Goal: Learn about a topic: Learn about a topic

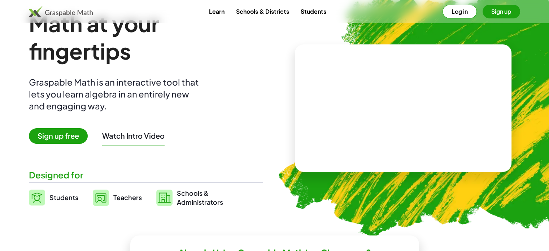
scroll to position [36, 0]
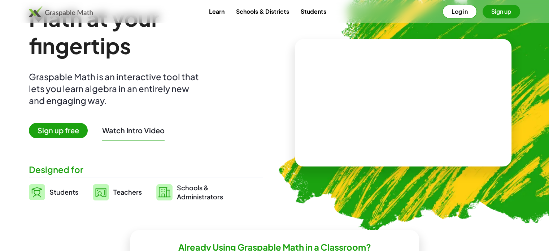
click at [72, 130] on span "Sign up free" at bounding box center [58, 131] width 59 height 16
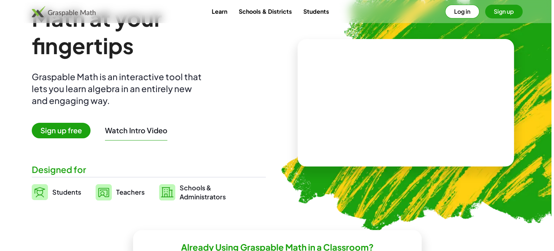
scroll to position [0, 0]
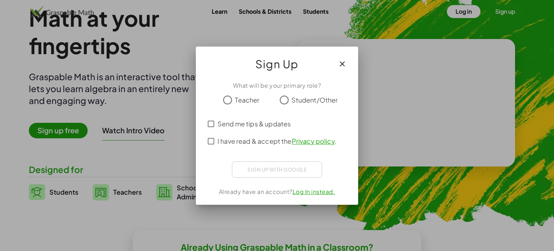
click at [219, 106] on div "Teacher Student/Other" at bounding box center [277, 100] width 145 height 14
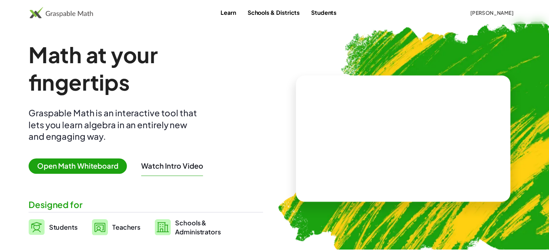
scroll to position [36, 0]
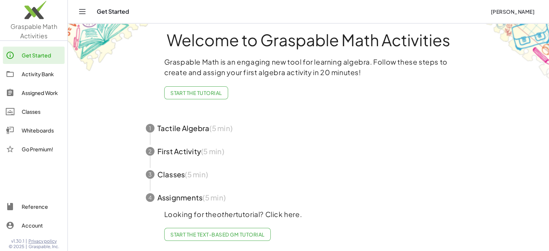
scroll to position [13, 0]
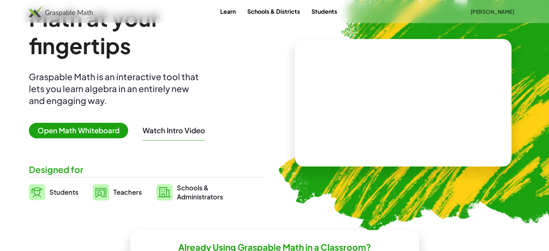
click at [350, 76] on video at bounding box center [403, 103] width 108 height 54
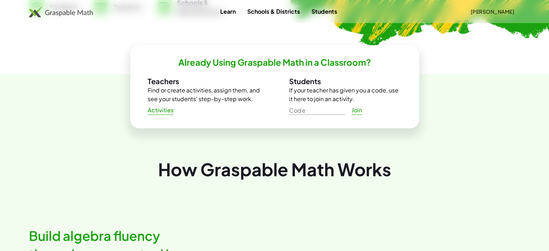
scroll to position [0, 0]
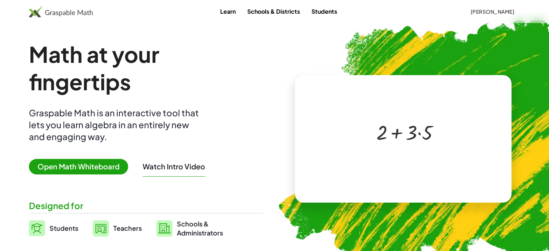
click at [376, 136] on div at bounding box center [405, 131] width 64 height 27
click at [396, 121] on div at bounding box center [405, 131] width 64 height 27
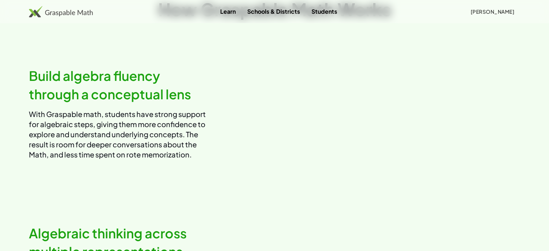
scroll to position [433, 0]
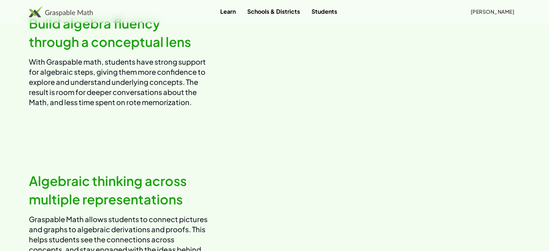
click at [392, 86] on video at bounding box center [400, 61] width 240 height 120
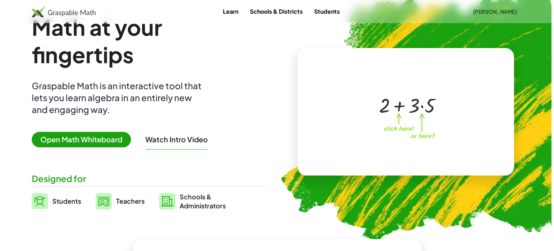
scroll to position [0, 0]
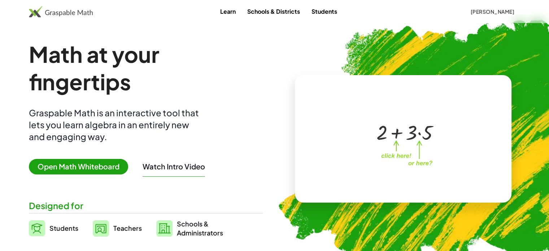
click at [431, 122] on div at bounding box center [405, 131] width 64 height 27
click at [429, 125] on div at bounding box center [404, 131] width 54 height 27
drag, startPoint x: 410, startPoint y: 127, endPoint x: 354, endPoint y: 130, distance: 56.7
click at [407, 128] on div at bounding box center [405, 131] width 64 height 27
click at [354, 130] on div at bounding box center [401, 132] width 123 height 58
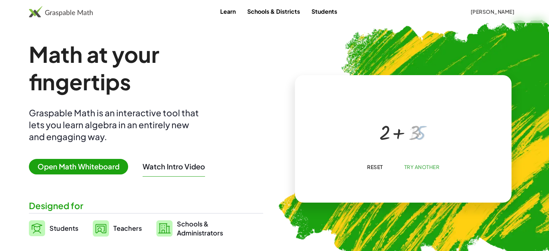
click at [352, 130] on div at bounding box center [401, 132] width 123 height 58
click at [45, 166] on span "Open Math Whiteboard" at bounding box center [78, 167] width 99 height 16
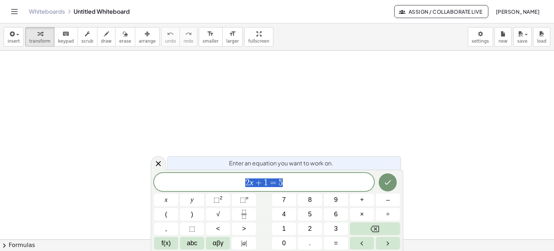
click at [388, 179] on icon "Done" at bounding box center [388, 182] width 9 height 9
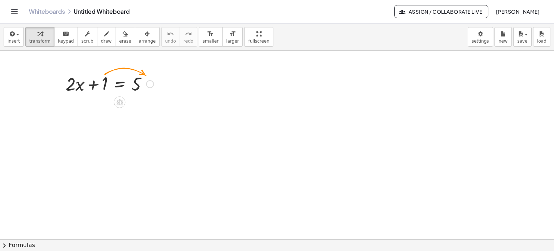
click at [152, 84] on div at bounding box center [150, 84] width 8 height 8
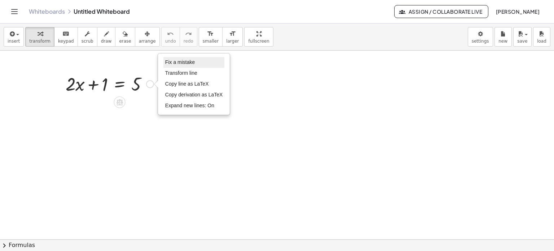
click at [184, 64] on span "Fix a mistake" at bounding box center [180, 62] width 30 height 6
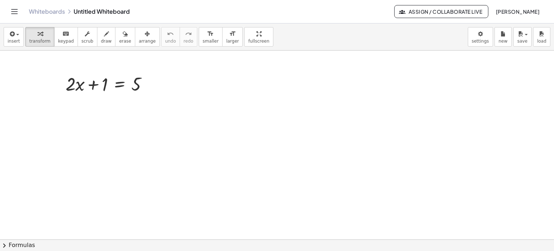
click at [133, 87] on div at bounding box center [109, 83] width 95 height 25
click at [103, 86] on div at bounding box center [109, 83] width 95 height 25
click at [84, 86] on div at bounding box center [109, 83] width 95 height 25
click at [17, 39] on button "insert" at bounding box center [14, 36] width 20 height 19
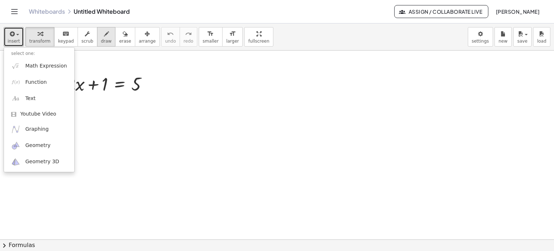
click at [104, 36] on icon "button" at bounding box center [106, 34] width 5 height 9
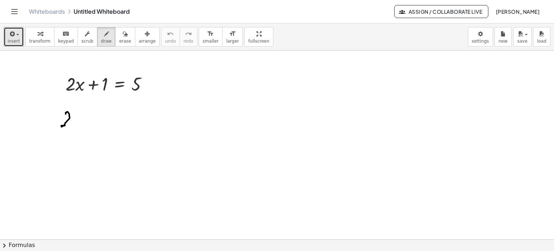
drag, startPoint x: 66, startPoint y: 112, endPoint x: 65, endPoint y: 125, distance: 13.0
click at [65, 125] on div at bounding box center [277, 240] width 554 height 378
drag, startPoint x: 63, startPoint y: 125, endPoint x: 73, endPoint y: 125, distance: 9.4
click at [73, 125] on div at bounding box center [277, 240] width 554 height 378
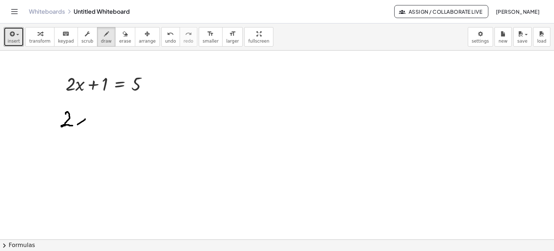
drag, startPoint x: 85, startPoint y: 119, endPoint x: 76, endPoint y: 123, distance: 10.2
click at [77, 125] on div at bounding box center [277, 240] width 554 height 378
drag, startPoint x: 77, startPoint y: 118, endPoint x: 91, endPoint y: 124, distance: 15.6
click at [91, 125] on div at bounding box center [277, 240] width 554 height 378
drag, startPoint x: 98, startPoint y: 113, endPoint x: 101, endPoint y: 125, distance: 12.3
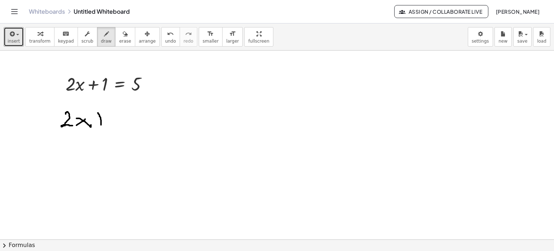
click at [101, 125] on div at bounding box center [277, 240] width 554 height 378
drag, startPoint x: 96, startPoint y: 117, endPoint x: 101, endPoint y: 117, distance: 5.4
click at [101, 117] on div at bounding box center [277, 240] width 554 height 378
drag, startPoint x: 107, startPoint y: 115, endPoint x: 104, endPoint y: 122, distance: 8.1
click at [105, 122] on div at bounding box center [277, 240] width 554 height 378
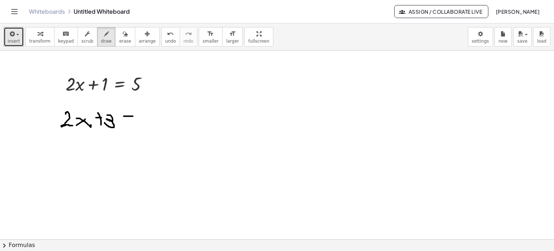
drag, startPoint x: 124, startPoint y: 116, endPoint x: 129, endPoint y: 119, distance: 5.5
click at [137, 115] on div at bounding box center [277, 240] width 554 height 378
drag, startPoint x: 129, startPoint y: 121, endPoint x: 137, endPoint y: 121, distance: 8.7
click at [137, 121] on div at bounding box center [277, 240] width 554 height 378
drag, startPoint x: 144, startPoint y: 109, endPoint x: 144, endPoint y: 120, distance: 10.8
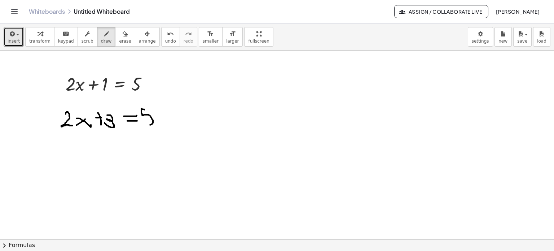
click at [144, 121] on div at bounding box center [277, 240] width 554 height 378
drag, startPoint x: 84, startPoint y: 142, endPoint x: 74, endPoint y: 150, distance: 12.9
click at [60, 157] on div at bounding box center [277, 240] width 554 height 378
drag, startPoint x: 82, startPoint y: 154, endPoint x: 72, endPoint y: 161, distance: 12.4
click at [72, 162] on div at bounding box center [277, 240] width 554 height 378
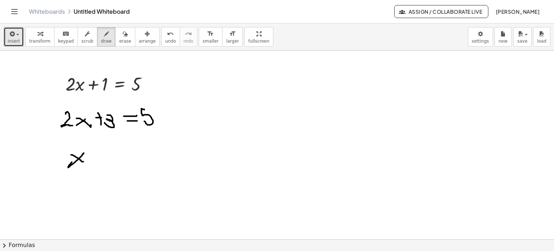
drag, startPoint x: 75, startPoint y: 156, endPoint x: 85, endPoint y: 161, distance: 10.8
click at [83, 161] on div at bounding box center [277, 240] width 554 height 378
drag, startPoint x: 95, startPoint y: 155, endPoint x: 97, endPoint y: 164, distance: 8.5
click at [99, 165] on div at bounding box center [277, 240] width 554 height 378
drag, startPoint x: 94, startPoint y: 161, endPoint x: 100, endPoint y: 161, distance: 6.1
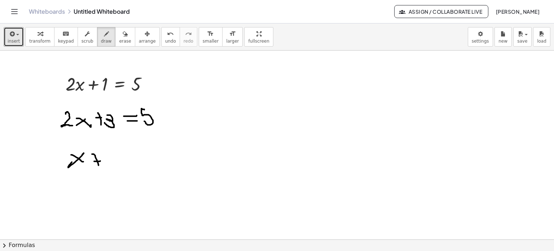
click at [100, 161] on div at bounding box center [277, 240] width 554 height 378
drag, startPoint x: 107, startPoint y: 153, endPoint x: 109, endPoint y: 165, distance: 12.5
click at [109, 165] on div at bounding box center [277, 240] width 554 height 378
drag, startPoint x: 116, startPoint y: 158, endPoint x: 122, endPoint y: 157, distance: 6.9
click at [122, 157] on div at bounding box center [277, 240] width 554 height 378
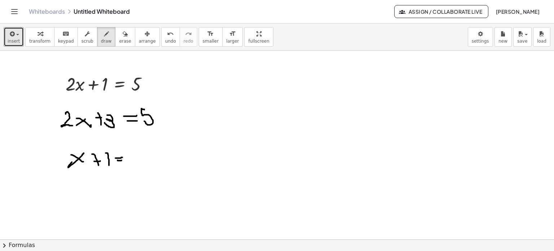
drag, startPoint x: 118, startPoint y: 160, endPoint x: 122, endPoint y: 160, distance: 4.0
click at [122, 160] on div at bounding box center [277, 240] width 554 height 378
drag, startPoint x: 128, startPoint y: 153, endPoint x: 138, endPoint y: 162, distance: 13.3
click at [138, 162] on div at bounding box center [277, 240] width 554 height 378
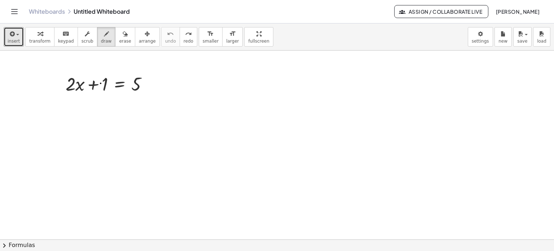
click at [100, 83] on div at bounding box center [277, 240] width 554 height 378
click at [62, 36] on icon "keyboard" at bounding box center [65, 34] width 7 height 9
click at [58, 37] on div "keyboard" at bounding box center [66, 33] width 16 height 9
click at [19, 40] on button "insert" at bounding box center [14, 36] width 20 height 19
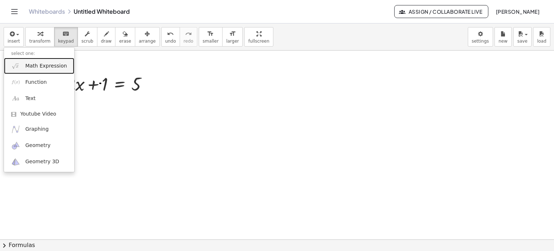
click at [38, 64] on span "Math Expression" at bounding box center [46, 65] width 42 height 7
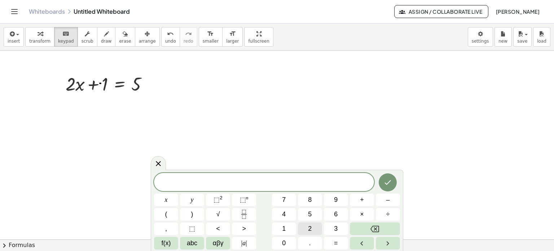
click at [302, 229] on button "2" at bounding box center [310, 228] width 24 height 13
click at [194, 241] on span "abc" at bounding box center [192, 243] width 10 height 10
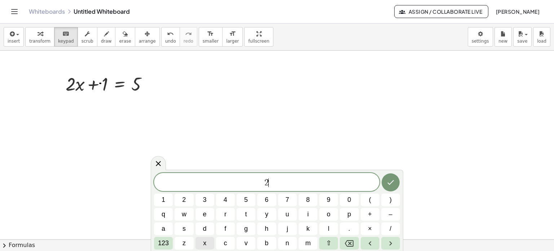
click at [209, 244] on button "x" at bounding box center [205, 243] width 19 height 13
click at [165, 241] on span "123" at bounding box center [163, 243] width 11 height 10
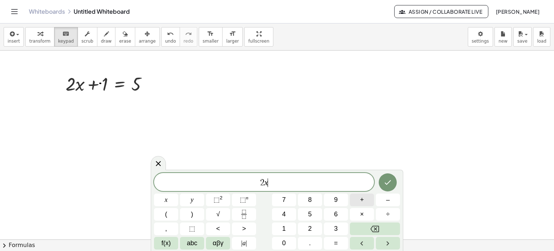
click at [361, 204] on span "+" at bounding box center [362, 200] width 4 height 10
click at [292, 225] on button "1" at bounding box center [284, 228] width 24 height 13
click at [335, 240] on span "=" at bounding box center [336, 243] width 4 height 10
click at [314, 217] on button "5" at bounding box center [310, 214] width 24 height 13
click at [383, 182] on button "Done" at bounding box center [388, 182] width 18 height 18
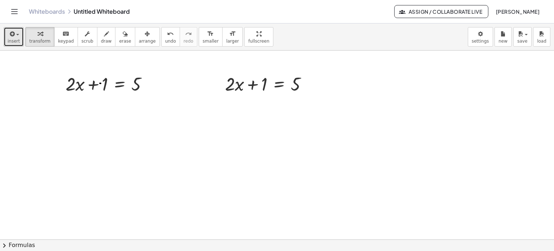
click at [20, 35] on button "insert" at bounding box center [14, 36] width 20 height 19
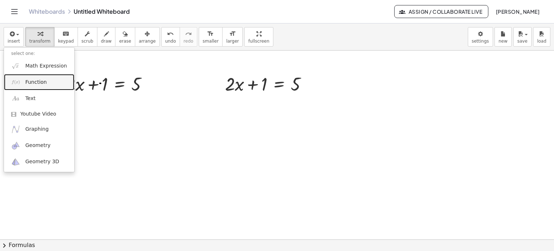
click at [38, 83] on span "Function" at bounding box center [36, 82] width 22 height 7
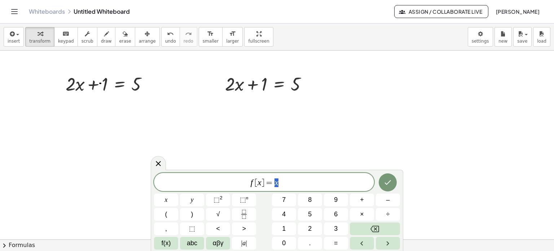
click at [254, 184] on span "f [ x ] = x" at bounding box center [264, 183] width 220 height 10
click at [276, 183] on var "x" at bounding box center [277, 182] width 4 height 9
click at [333, 230] on button "3" at bounding box center [336, 228] width 24 height 13
drag, startPoint x: 282, startPoint y: 166, endPoint x: 292, endPoint y: 182, distance: 19.3
click at [282, 169] on div at bounding box center [277, 240] width 554 height 378
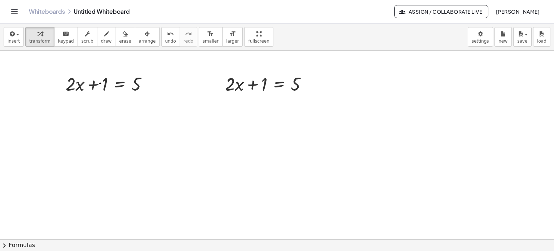
click at [295, 182] on div at bounding box center [277, 240] width 554 height 378
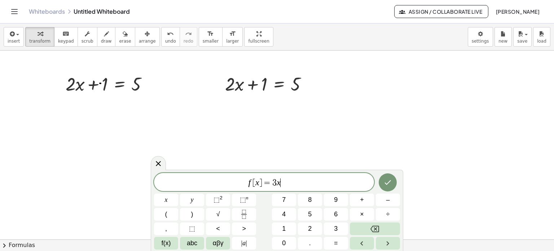
click at [295, 182] on span "f [ x ] = 3 x ​" at bounding box center [264, 183] width 220 height 10
click at [388, 201] on span "–" at bounding box center [388, 200] width 4 height 10
click at [293, 226] on button "1" at bounding box center [284, 228] width 24 height 13
click at [390, 183] on icon "Done" at bounding box center [388, 182] width 9 height 9
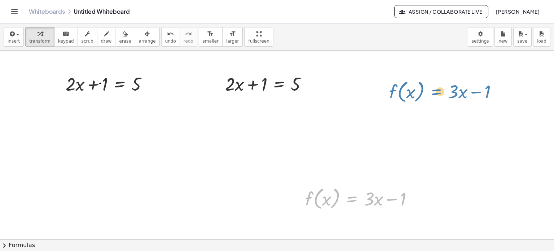
drag, startPoint x: 344, startPoint y: 183, endPoint x: 429, endPoint y: 86, distance: 128.9
click at [429, 86] on div "+ · 2 · x + 1 = 5 Fix a mistake Transform line Copy line as LaTeX Copy derivati…" at bounding box center [277, 240] width 554 height 378
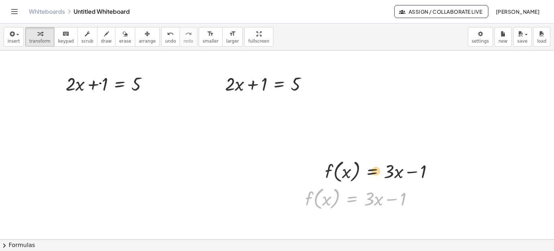
drag, startPoint x: 354, startPoint y: 196, endPoint x: 423, endPoint y: 64, distance: 149.5
click at [424, 64] on div "+ · 2 · x + 1 = 5 Fix a mistake Transform line Copy line as LaTeX Copy derivati…" at bounding box center [277, 240] width 554 height 378
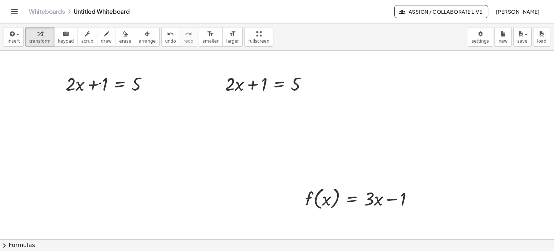
click at [338, 138] on div at bounding box center [277, 240] width 554 height 378
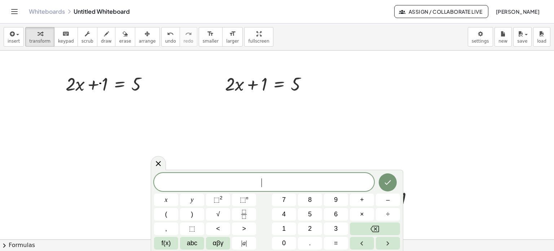
click at [308, 135] on div at bounding box center [277, 240] width 554 height 378
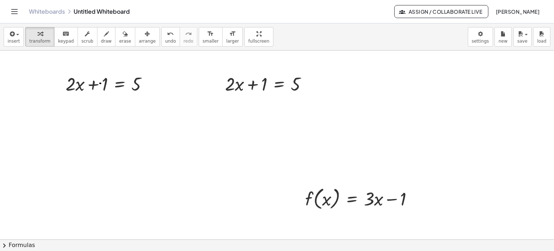
click at [248, 141] on div at bounding box center [277, 240] width 554 height 378
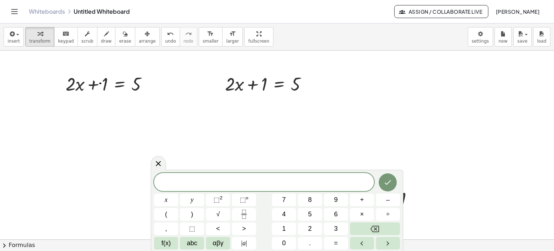
click at [222, 138] on div at bounding box center [277, 240] width 554 height 378
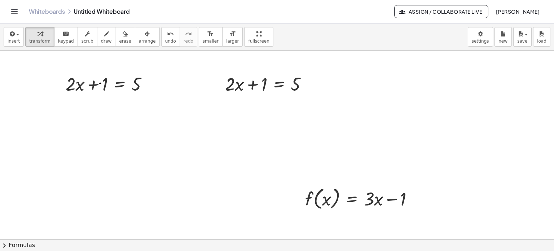
drag, startPoint x: 355, startPoint y: 219, endPoint x: 396, endPoint y: 150, distance: 80.1
click at [396, 150] on div "+ · 2 · x + 1 = 5 Fix a mistake Transform line Copy line as LaTeX Copy derivati…" at bounding box center [277, 240] width 554 height 378
click at [356, 197] on div at bounding box center [362, 197] width 121 height 27
click at [400, 202] on div at bounding box center [362, 197] width 121 height 27
click at [414, 198] on div at bounding box center [416, 199] width 8 height 8
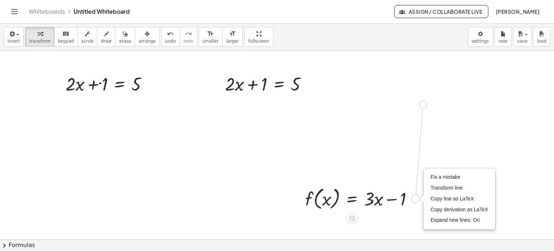
drag, startPoint x: 413, startPoint y: 200, endPoint x: 418, endPoint y: 106, distance: 94.0
click at [418, 106] on div "+ · 2 · x + 1 = 5 Fix a mistake Transform line Copy line as LaTeX Copy derivati…" at bounding box center [277, 240] width 554 height 378
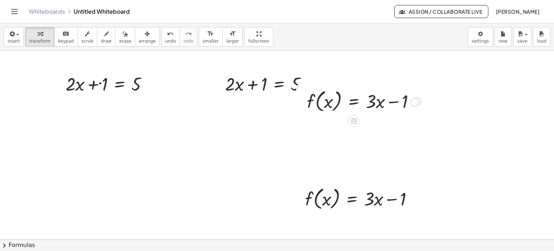
drag, startPoint x: 417, startPoint y: 102, endPoint x: 359, endPoint y: 132, distance: 65.2
click at [359, 132] on div "+ · 2 · x + 1 = 5 Fix a mistake Transform line Copy line as LaTeX Copy derivati…" at bounding box center [277, 240] width 554 height 378
drag, startPoint x: 356, startPoint y: 127, endPoint x: 392, endPoint y: 137, distance: 37.1
click at [392, 137] on div "+ · 2 · x + 1 = 5 Fix a mistake Transform line Copy line as LaTeX Copy derivati…" at bounding box center [277, 240] width 554 height 378
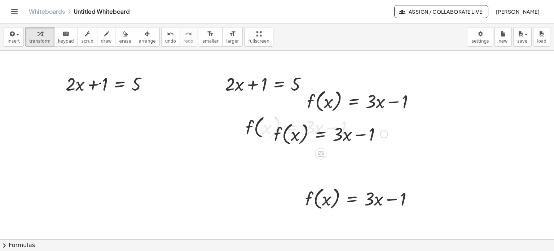
click at [353, 132] on div at bounding box center [330, 133] width 121 height 27
click at [291, 136] on div at bounding box center [330, 133] width 121 height 27
click at [307, 135] on div at bounding box center [330, 133] width 121 height 27
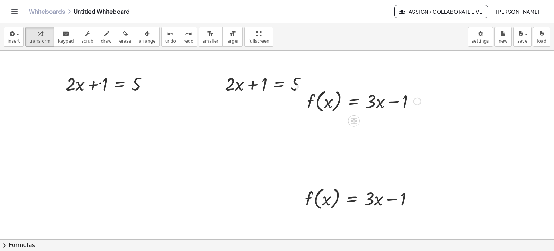
click at [387, 104] on div at bounding box center [364, 100] width 121 height 27
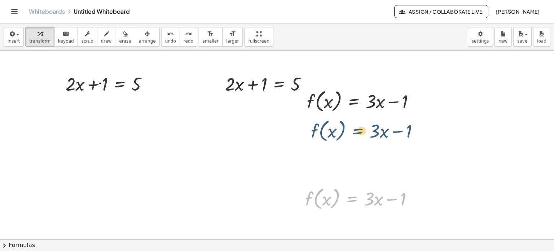
drag, startPoint x: 358, startPoint y: 199, endPoint x: 364, endPoint y: 127, distance: 72.1
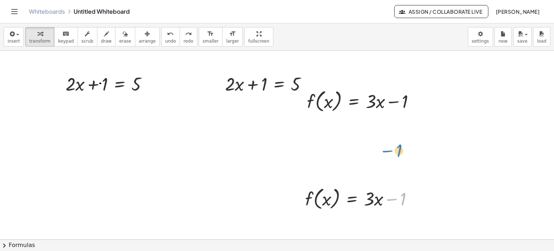
drag, startPoint x: 419, startPoint y: 201, endPoint x: 414, endPoint y: 156, distance: 45.0
click at [416, 155] on div "+ · 2 · x + 1 = 5 Fix a mistake Transform line Copy line as LaTeX Copy derivati…" at bounding box center [277, 240] width 554 height 378
drag, startPoint x: 416, startPoint y: 196, endPoint x: 419, endPoint y: 182, distance: 14.4
click at [419, 183] on div "f ( , x ) = + · 3 · x − 1 Fix a mistake Transform line Copy line as LaTeX Copy …" at bounding box center [360, 198] width 130 height 31
click at [418, 102] on div at bounding box center [418, 101] width 8 height 8
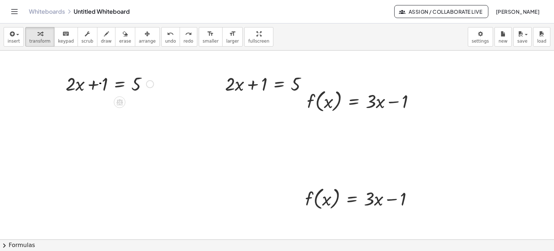
click at [143, 88] on div at bounding box center [109, 83] width 95 height 25
click at [122, 81] on div at bounding box center [109, 83] width 95 height 25
click at [16, 39] on span "insert" at bounding box center [14, 41] width 12 height 5
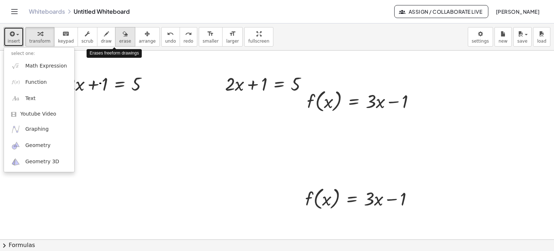
click at [123, 36] on icon "button" at bounding box center [125, 34] width 5 height 9
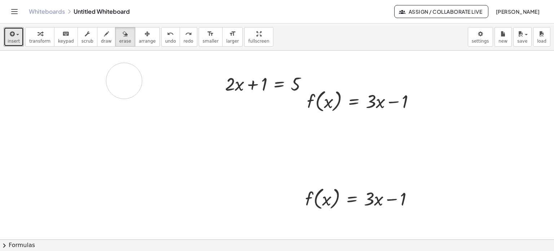
drag, startPoint x: 61, startPoint y: 82, endPoint x: 135, endPoint y: 78, distance: 73.4
click at [124, 81] on div at bounding box center [277, 240] width 554 height 378
click at [123, 83] on div at bounding box center [277, 240] width 554 height 378
click at [105, 90] on div at bounding box center [277, 240] width 554 height 378
drag, startPoint x: 77, startPoint y: 85, endPoint x: 152, endPoint y: 186, distance: 125.6
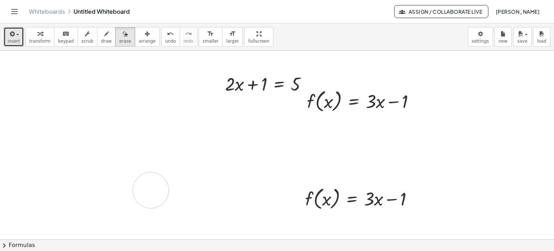
click at [152, 190] on div at bounding box center [277, 240] width 554 height 378
drag, startPoint x: 140, startPoint y: 122, endPoint x: 155, endPoint y: 68, distance: 56.1
click at [155, 68] on div at bounding box center [277, 240] width 554 height 378
click at [138, 86] on div at bounding box center [277, 240] width 554 height 378
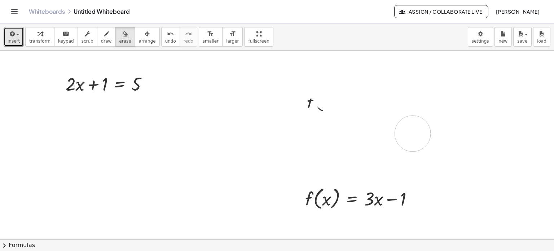
drag, startPoint x: 159, startPoint y: 91, endPoint x: 370, endPoint y: 131, distance: 215.4
click at [370, 131] on div at bounding box center [277, 240] width 554 height 378
drag, startPoint x: 336, startPoint y: 125, endPoint x: 425, endPoint y: 90, distance: 94.7
click at [425, 90] on div at bounding box center [277, 240] width 554 height 378
drag, startPoint x: 408, startPoint y: 106, endPoint x: 314, endPoint y: 111, distance: 93.2
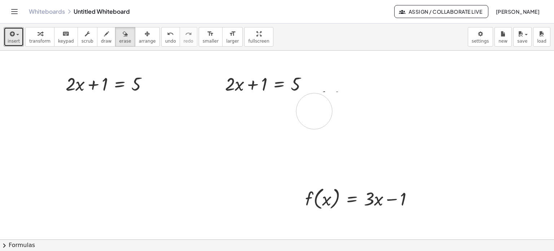
click at [314, 111] on div at bounding box center [277, 240] width 554 height 378
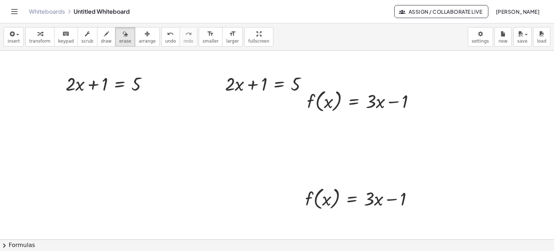
drag, startPoint x: 391, startPoint y: 102, endPoint x: 342, endPoint y: 119, distance: 51.8
click at [342, 119] on div at bounding box center [277, 240] width 554 height 378
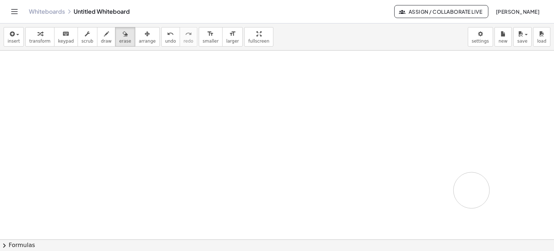
drag, startPoint x: 402, startPoint y: 107, endPoint x: 441, endPoint y: 182, distance: 84.3
click at [441, 182] on div at bounding box center [277, 240] width 554 height 378
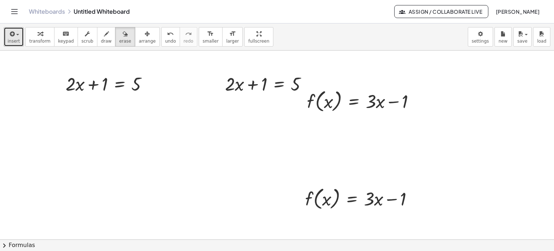
click at [14, 40] on span "insert" at bounding box center [14, 41] width 12 height 5
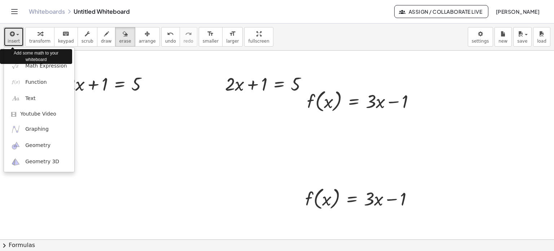
click at [14, 40] on span "insert" at bounding box center [14, 41] width 12 height 5
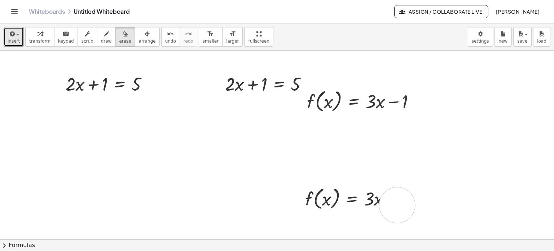
click at [397, 205] on div at bounding box center [277, 240] width 554 height 378
click at [365, 198] on div at bounding box center [277, 240] width 554 height 378
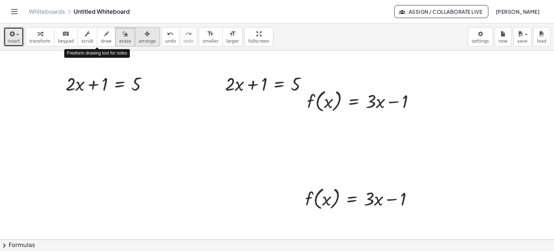
click at [145, 34] on icon "button" at bounding box center [147, 34] width 5 height 9
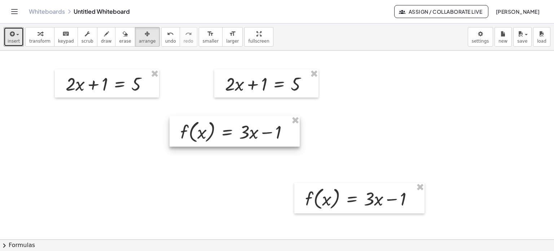
drag, startPoint x: 344, startPoint y: 103, endPoint x: 148, endPoint y: 134, distance: 198.5
click at [170, 134] on div at bounding box center [235, 131] width 130 height 31
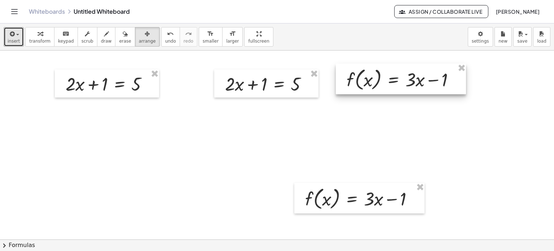
drag, startPoint x: 163, startPoint y: 136, endPoint x: 399, endPoint y: 83, distance: 241.6
click at [399, 83] on div at bounding box center [401, 79] width 130 height 31
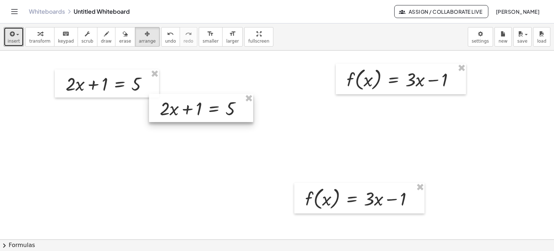
drag, startPoint x: 303, startPoint y: 85, endPoint x: 240, endPoint y: 114, distance: 69.8
click at [240, 114] on div at bounding box center [201, 108] width 104 height 28
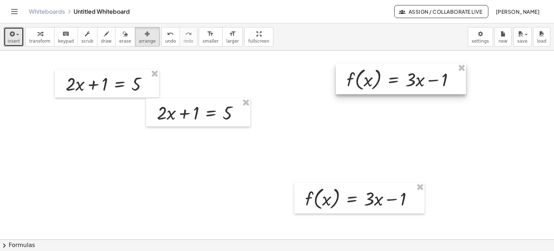
click at [409, 79] on div at bounding box center [401, 79] width 130 height 31
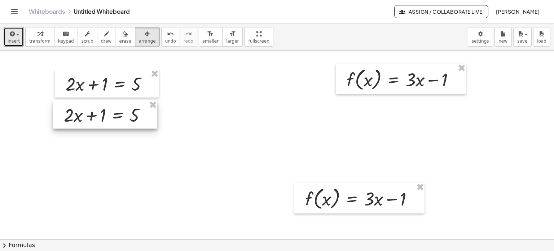
drag, startPoint x: 205, startPoint y: 121, endPoint x: 111, endPoint y: 123, distance: 93.5
click at [111, 123] on div at bounding box center [105, 114] width 104 height 28
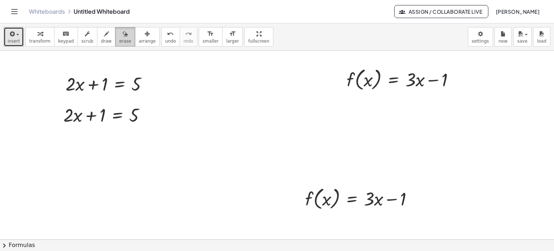
click at [119, 38] on button "erase" at bounding box center [125, 36] width 20 height 19
click at [105, 121] on div at bounding box center [277, 240] width 554 height 378
click at [141, 32] on div "button" at bounding box center [147, 33] width 17 height 9
click at [16, 39] on span "insert" at bounding box center [14, 41] width 12 height 5
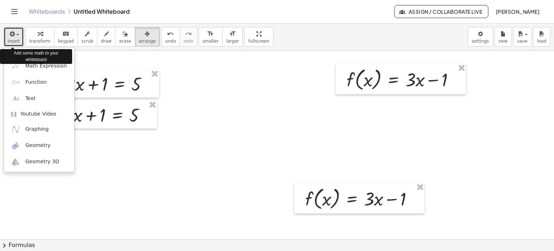
click at [16, 39] on span "insert" at bounding box center [14, 41] width 12 height 5
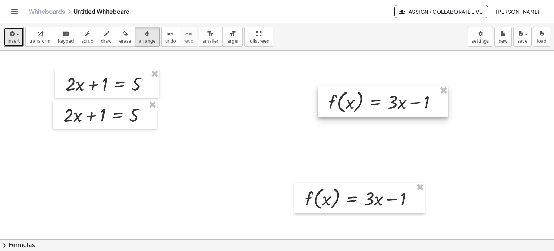
drag, startPoint x: 368, startPoint y: 69, endPoint x: 350, endPoint y: 91, distance: 28.8
click at [350, 91] on div at bounding box center [383, 101] width 130 height 31
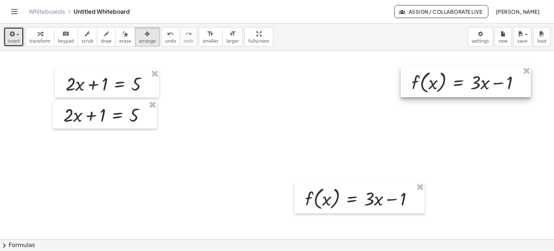
drag, startPoint x: 347, startPoint y: 94, endPoint x: 430, endPoint y: 76, distance: 85.0
click at [430, 76] on div at bounding box center [466, 81] width 130 height 31
click at [429, 77] on div at bounding box center [466, 83] width 130 height 31
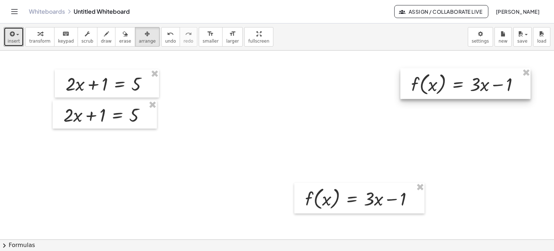
click at [429, 77] on div at bounding box center [466, 83] width 130 height 31
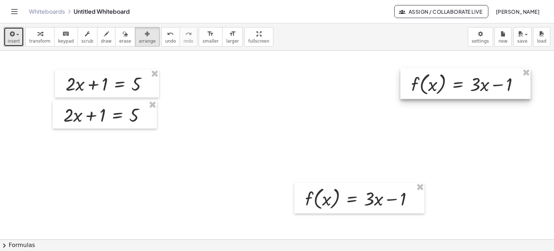
click at [427, 78] on div at bounding box center [466, 83] width 130 height 31
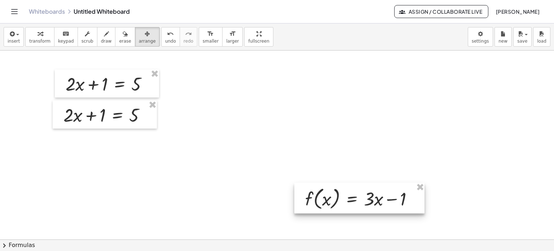
click at [388, 196] on div at bounding box center [360, 198] width 130 height 31
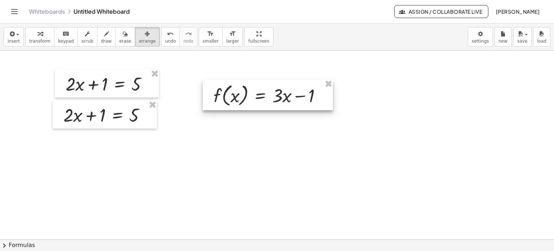
drag, startPoint x: 374, startPoint y: 199, endPoint x: 263, endPoint y: 80, distance: 162.7
click at [263, 80] on div at bounding box center [268, 94] width 130 height 31
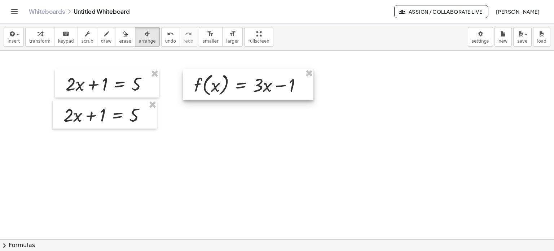
drag, startPoint x: 230, startPoint y: 89, endPoint x: 235, endPoint y: 89, distance: 4.7
click at [235, 89] on div at bounding box center [248, 84] width 130 height 31
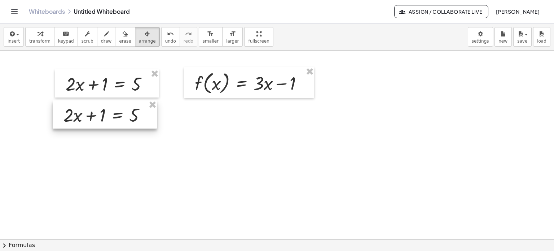
click at [110, 107] on div at bounding box center [105, 114] width 104 height 28
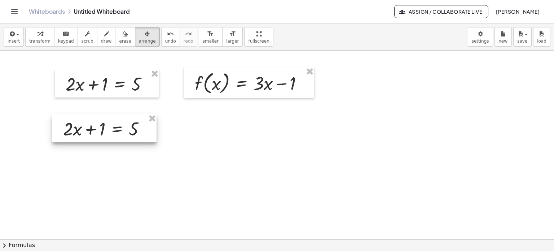
drag, startPoint x: 109, startPoint y: 114, endPoint x: 111, endPoint y: 134, distance: 20.0
click at [110, 134] on div at bounding box center [104, 128] width 104 height 28
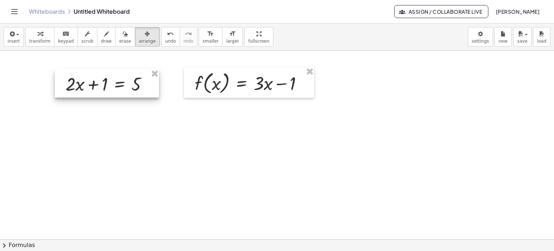
click at [123, 90] on div at bounding box center [107, 83] width 104 height 28
click at [99, 44] on button "draw" at bounding box center [106, 36] width 19 height 19
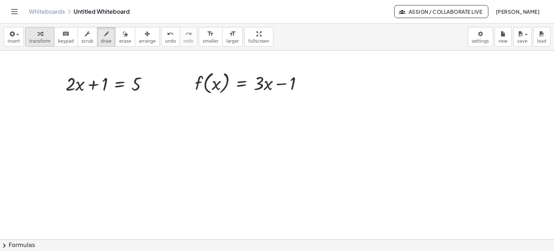
click at [36, 39] on span "transform" at bounding box center [39, 41] width 21 height 5
click at [9, 36] on icon "button" at bounding box center [11, 34] width 6 height 9
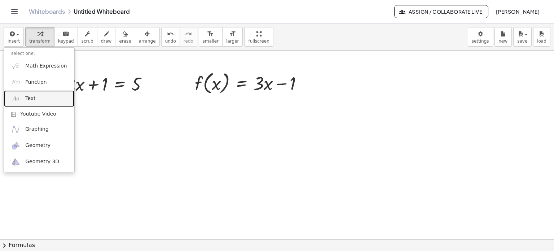
click at [27, 102] on link "Text" at bounding box center [39, 98] width 70 height 16
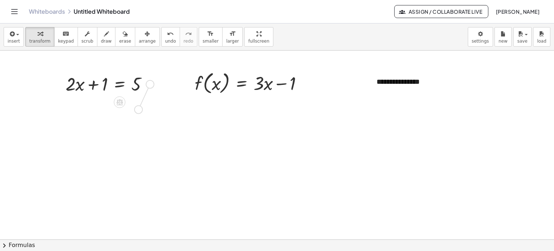
drag, startPoint x: 149, startPoint y: 85, endPoint x: 137, endPoint y: 112, distance: 29.9
click at [137, 112] on div "**********" at bounding box center [277, 240] width 554 height 378
drag, startPoint x: 140, startPoint y: 110, endPoint x: 143, endPoint y: 127, distance: 17.6
click at [143, 127] on div "**********" at bounding box center [277, 240] width 554 height 378
click at [78, 109] on div at bounding box center [92, 121] width 95 height 25
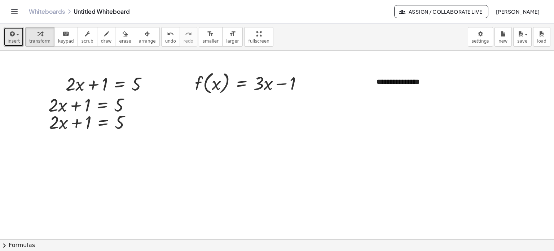
click at [12, 34] on icon "button" at bounding box center [11, 34] width 6 height 9
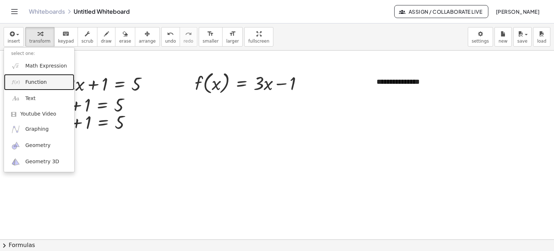
click at [34, 83] on span "Function" at bounding box center [36, 82] width 22 height 7
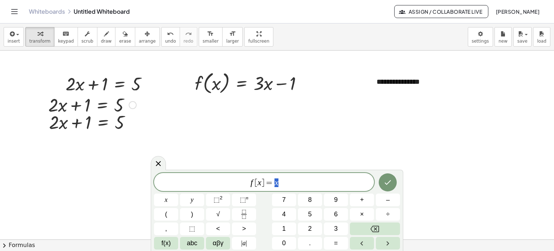
click at [81, 103] on div at bounding box center [92, 104] width 95 height 25
click at [107, 104] on div at bounding box center [92, 104] width 95 height 25
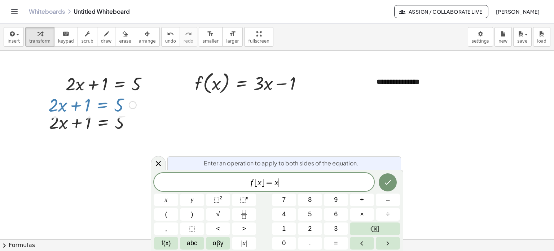
click at [122, 104] on div at bounding box center [92, 104] width 95 height 25
click at [129, 108] on div at bounding box center [92, 104] width 95 height 25
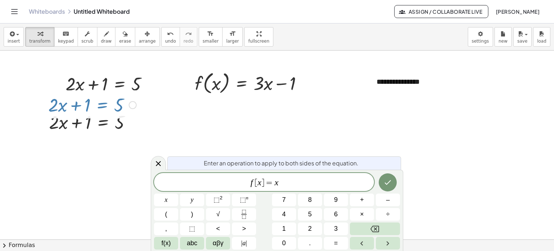
click at [135, 106] on div at bounding box center [133, 105] width 8 height 8
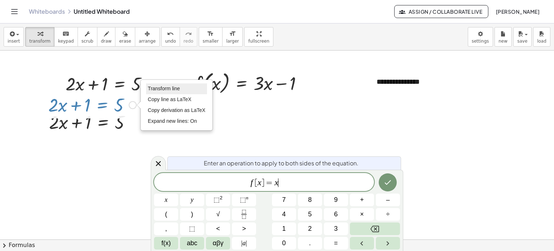
click at [156, 91] on span "Transform line" at bounding box center [164, 89] width 32 height 6
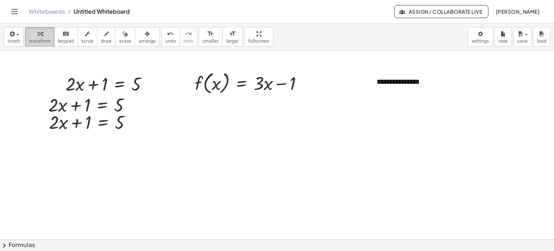
click at [46, 30] on button "transform" at bounding box center [39, 36] width 29 height 19
click at [88, 101] on div at bounding box center [92, 104] width 95 height 25
click at [97, 96] on div at bounding box center [92, 104] width 95 height 25
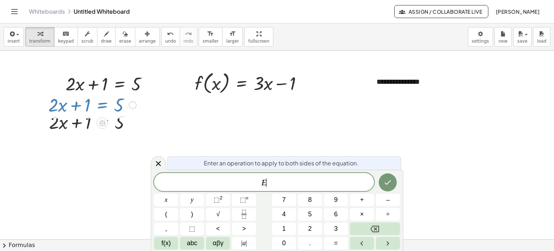
click at [88, 106] on div at bounding box center [92, 104] width 95 height 25
click at [88, 105] on div at bounding box center [92, 104] width 95 height 25
click at [336, 166] on div "Enter an operation to apply to both sides of the equation." at bounding box center [285, 162] width 234 height 13
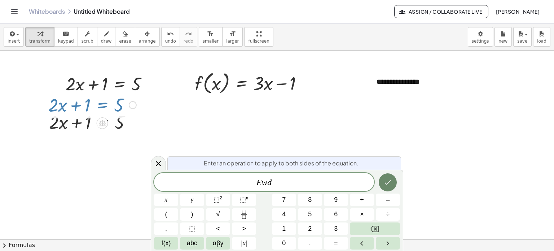
click at [389, 180] on icon "Done" at bounding box center [388, 182] width 9 height 9
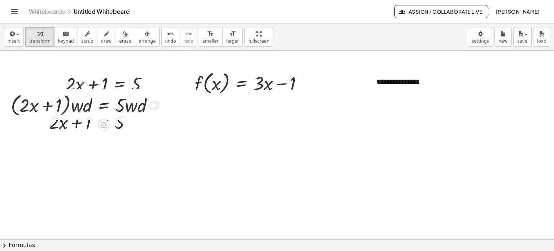
click at [58, 102] on div at bounding box center [85, 104] width 156 height 27
click at [32, 35] on div "button" at bounding box center [39, 33] width 21 height 9
click at [126, 108] on div at bounding box center [85, 104] width 156 height 27
click at [116, 106] on div at bounding box center [85, 104] width 156 height 27
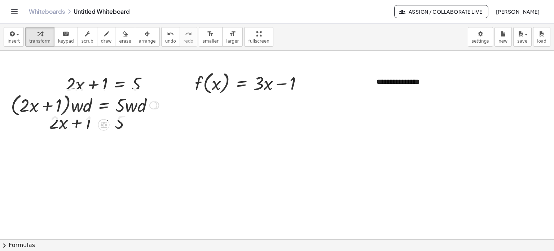
click at [116, 106] on div at bounding box center [85, 104] width 156 height 27
click at [143, 108] on div at bounding box center [85, 104] width 156 height 27
drag, startPoint x: 143, startPoint y: 108, endPoint x: 134, endPoint y: 106, distance: 9.4
click at [137, 107] on div at bounding box center [85, 104] width 156 height 27
click at [133, 106] on div at bounding box center [85, 104] width 156 height 27
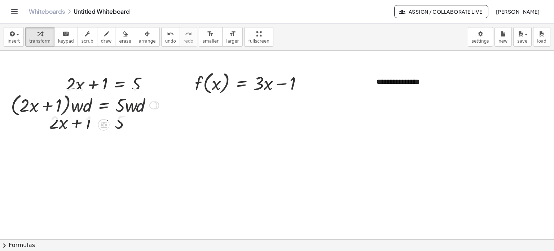
click at [131, 106] on div at bounding box center [85, 104] width 156 height 27
click at [129, 106] on div at bounding box center [85, 104] width 156 height 27
drag, startPoint x: 127, startPoint y: 106, endPoint x: 121, endPoint y: 105, distance: 6.0
click at [126, 106] on div at bounding box center [85, 104] width 156 height 27
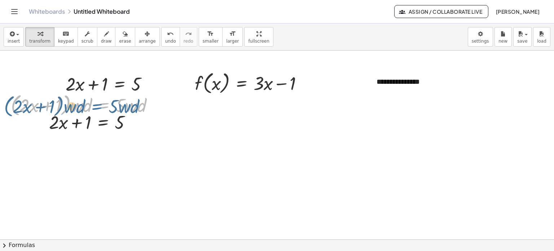
drag, startPoint x: 72, startPoint y: 100, endPoint x: 132, endPoint y: 106, distance: 60.6
click at [132, 106] on div at bounding box center [85, 104] width 156 height 27
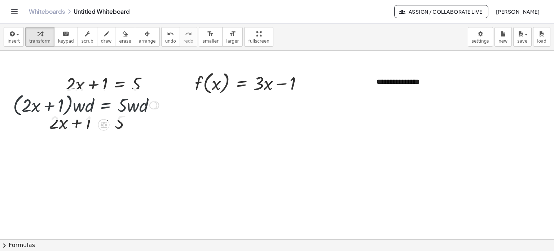
click at [85, 107] on div at bounding box center [85, 104] width 156 height 27
drag, startPoint x: 64, startPoint y: 108, endPoint x: 51, endPoint y: 108, distance: 13.0
click at [62, 108] on div at bounding box center [85, 104] width 156 height 27
click at [51, 108] on div at bounding box center [85, 104] width 156 height 27
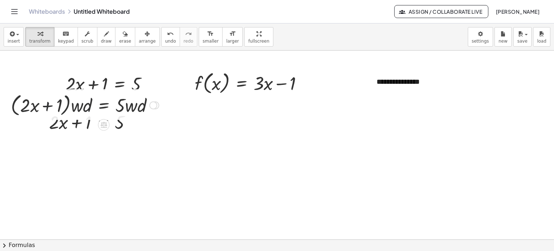
click at [51, 108] on div at bounding box center [85, 104] width 156 height 27
drag, startPoint x: 51, startPoint y: 108, endPoint x: 64, endPoint y: 108, distance: 13.4
click at [52, 108] on div at bounding box center [85, 104] width 156 height 27
click at [140, 112] on div at bounding box center [85, 104] width 156 height 27
click at [143, 111] on div at bounding box center [85, 104] width 156 height 27
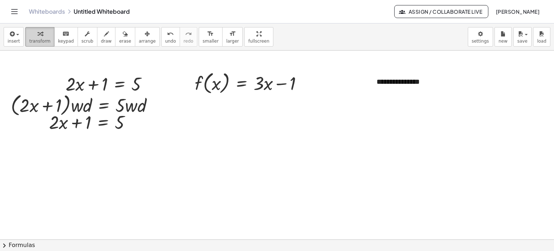
click at [48, 35] on button "transform" at bounding box center [39, 36] width 29 height 19
click at [137, 104] on div at bounding box center [85, 104] width 156 height 27
click at [145, 106] on div at bounding box center [85, 104] width 156 height 27
click at [139, 106] on div at bounding box center [85, 104] width 156 height 27
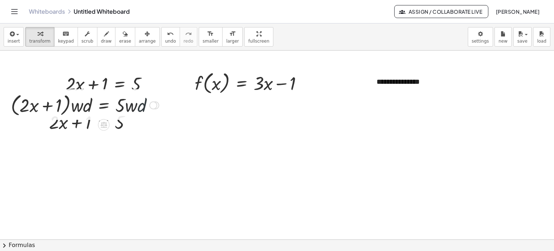
click at [139, 106] on div at bounding box center [85, 104] width 156 height 27
click at [140, 106] on div at bounding box center [85, 104] width 156 height 27
drag, startPoint x: 140, startPoint y: 106, endPoint x: 159, endPoint y: 132, distance: 31.7
drag, startPoint x: 128, startPoint y: 104, endPoint x: 105, endPoint y: 119, distance: 27.4
click at [108, 119] on div at bounding box center [107, 123] width 6 height 13
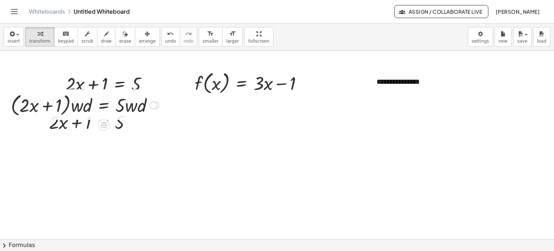
click at [141, 104] on div at bounding box center [85, 104] width 156 height 27
click at [18, 37] on div "button" at bounding box center [14, 33] width 12 height 9
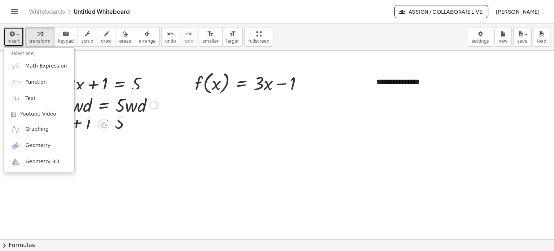
click at [151, 108] on div at bounding box center [153, 105] width 8 height 8
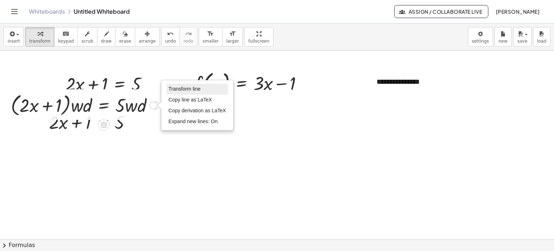
click at [180, 90] on span "Transform line" at bounding box center [185, 89] width 32 height 6
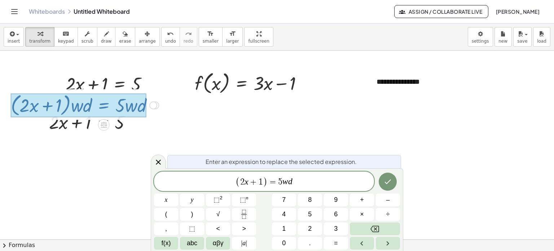
click at [295, 182] on span "( 2 x + 1 ) ​ = 5 w d" at bounding box center [264, 182] width 220 height 12
click at [272, 181] on span ")" at bounding box center [270, 182] width 5 height 10
click at [246, 180] on span "2" at bounding box center [247, 182] width 4 height 9
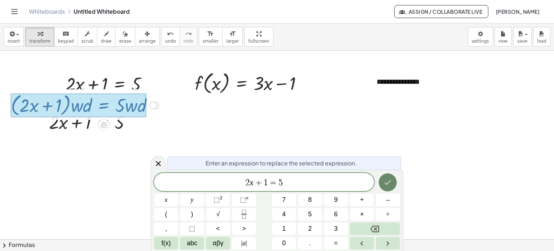
click at [390, 189] on button "Done" at bounding box center [388, 182] width 18 height 18
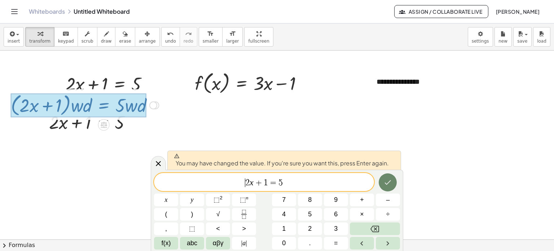
click at [384, 181] on icon "Done" at bounding box center [388, 182] width 9 height 9
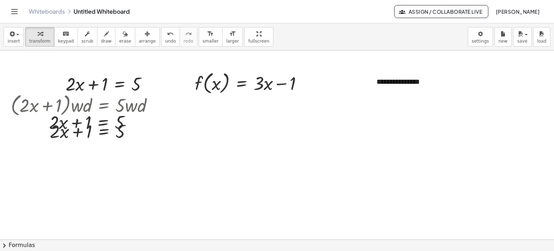
click at [127, 164] on div at bounding box center [277, 240] width 554 height 378
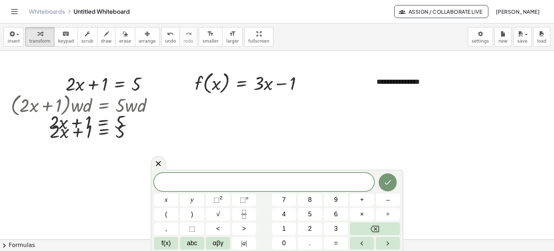
drag, startPoint x: 80, startPoint y: 148, endPoint x: 92, endPoint y: 156, distance: 14.1
click at [83, 152] on div at bounding box center [277, 240] width 554 height 378
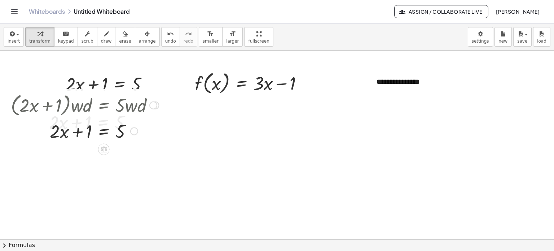
drag, startPoint x: 80, startPoint y: 99, endPoint x: 147, endPoint y: 117, distance: 69.6
click at [147, 117] on div at bounding box center [85, 104] width 156 height 27
click at [140, 39] on span "arrange" at bounding box center [147, 41] width 17 height 5
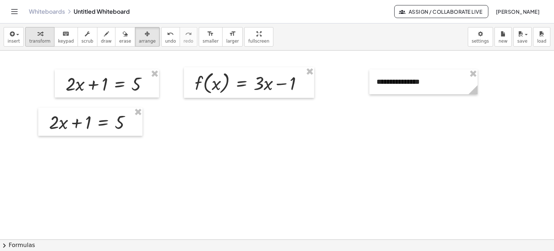
click at [39, 41] on span "transform" at bounding box center [39, 41] width 21 height 5
click at [93, 124] on div at bounding box center [92, 121] width 95 height 25
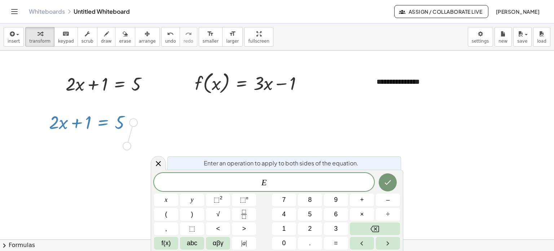
drag, startPoint x: 133, startPoint y: 123, endPoint x: 126, endPoint y: 149, distance: 27.1
click at [126, 149] on div "**********" at bounding box center [277, 240] width 554 height 378
drag, startPoint x: 120, startPoint y: 142, endPoint x: 125, endPoint y: 167, distance: 25.6
click at [125, 167] on div "**********" at bounding box center [277, 240] width 554 height 378
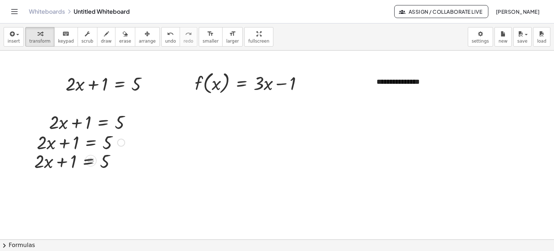
click at [77, 144] on div at bounding box center [80, 142] width 95 height 25
drag, startPoint x: 146, startPoint y: 179, endPoint x: 36, endPoint y: 122, distance: 123.3
click at [36, 122] on div at bounding box center [277, 240] width 554 height 378
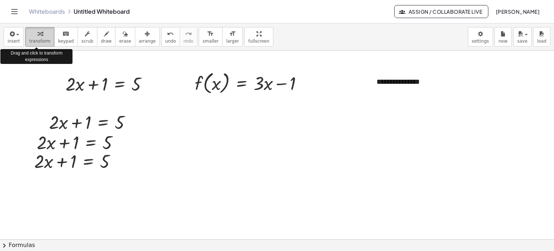
click at [39, 40] on span "transform" at bounding box center [39, 41] width 21 height 5
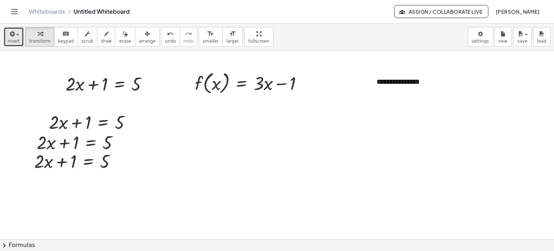
click at [16, 40] on span "insert" at bounding box center [14, 41] width 12 height 5
click at [139, 41] on span "arrange" at bounding box center [147, 41] width 17 height 5
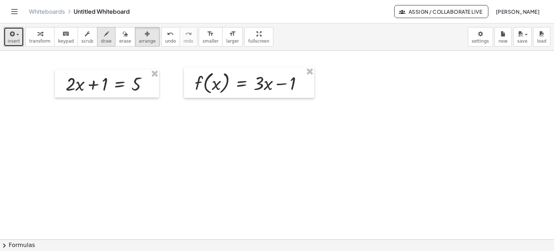
click at [101, 37] on div "button" at bounding box center [106, 33] width 11 height 9
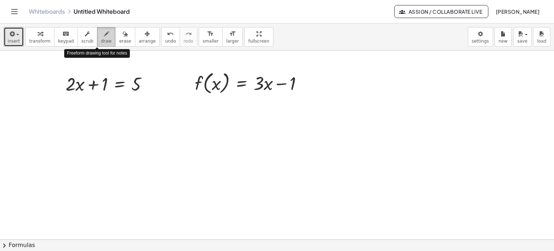
click at [101, 37] on div "button" at bounding box center [106, 33] width 11 height 9
click at [104, 36] on icon "button" at bounding box center [106, 34] width 5 height 9
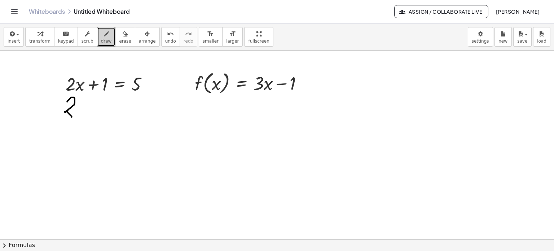
drag, startPoint x: 67, startPoint y: 101, endPoint x: 72, endPoint y: 117, distance: 15.9
click at [72, 117] on div at bounding box center [277, 240] width 554 height 378
drag, startPoint x: 87, startPoint y: 107, endPoint x: 77, endPoint y: 114, distance: 13.0
click at [79, 116] on div at bounding box center [277, 240] width 554 height 378
drag, startPoint x: 82, startPoint y: 108, endPoint x: 90, endPoint y: 116, distance: 11.2
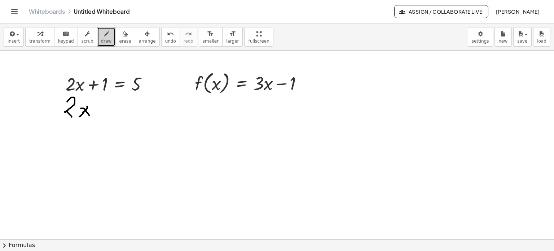
click at [90, 116] on div at bounding box center [277, 240] width 554 height 378
drag, startPoint x: 96, startPoint y: 108, endPoint x: 105, endPoint y: 107, distance: 9.1
click at [105, 107] on div at bounding box center [277, 240] width 554 height 378
click at [103, 111] on div at bounding box center [277, 240] width 554 height 378
drag, startPoint x: 111, startPoint y: 101, endPoint x: 119, endPoint y: 118, distance: 19.2
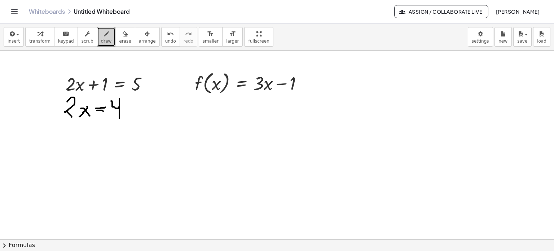
click at [119, 118] on div at bounding box center [277, 240] width 554 height 378
drag, startPoint x: 79, startPoint y: 131, endPoint x: 88, endPoint y: 139, distance: 12.0
click at [88, 139] on div at bounding box center [277, 240] width 554 height 378
drag, startPoint x: 87, startPoint y: 129, endPoint x: 82, endPoint y: 139, distance: 10.5
click at [81, 140] on div at bounding box center [277, 240] width 554 height 378
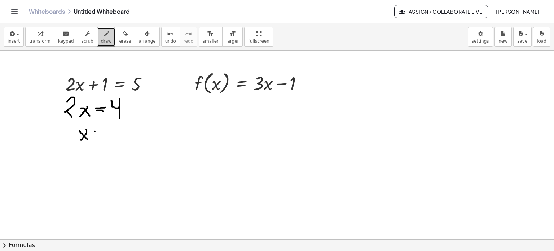
drag, startPoint x: 95, startPoint y: 131, endPoint x: 101, endPoint y: 131, distance: 6.1
click at [101, 131] on div at bounding box center [277, 240] width 554 height 378
click at [100, 136] on div at bounding box center [277, 240] width 554 height 378
drag, startPoint x: 107, startPoint y: 125, endPoint x: 108, endPoint y: 133, distance: 8.0
click at [112, 134] on div at bounding box center [277, 240] width 554 height 378
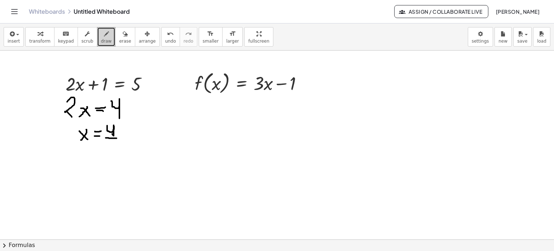
drag, startPoint x: 109, startPoint y: 138, endPoint x: 117, endPoint y: 138, distance: 8.0
click at [117, 138] on div at bounding box center [277, 240] width 554 height 378
drag, startPoint x: 110, startPoint y: 141, endPoint x: 113, endPoint y: 150, distance: 9.5
click at [113, 150] on div at bounding box center [277, 240] width 554 height 378
drag, startPoint x: 92, startPoint y: 162, endPoint x: 87, endPoint y: 170, distance: 9.8
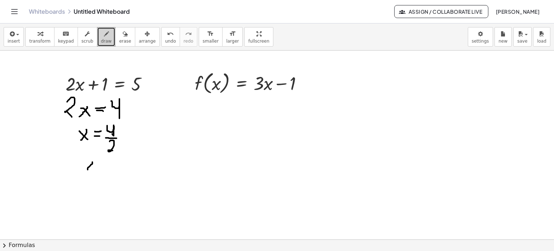
click at [87, 169] on div at bounding box center [277, 240] width 554 height 378
drag, startPoint x: 87, startPoint y: 164, endPoint x: 94, endPoint y: 170, distance: 9.7
click at [94, 170] on div at bounding box center [277, 240] width 554 height 378
click at [101, 162] on div at bounding box center [277, 240] width 554 height 378
click at [103, 165] on div at bounding box center [277, 240] width 554 height 378
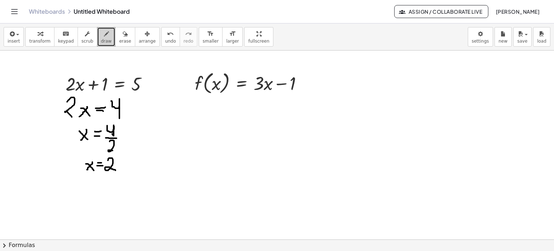
drag, startPoint x: 108, startPoint y: 160, endPoint x: 112, endPoint y: 168, distance: 8.4
click at [116, 169] on div at bounding box center [277, 240] width 554 height 378
drag, startPoint x: 304, startPoint y: 80, endPoint x: 308, endPoint y: 89, distance: 9.3
click at [315, 84] on div at bounding box center [277, 240] width 554 height 378
drag, startPoint x: 303, startPoint y: 90, endPoint x: 316, endPoint y: 90, distance: 13.0
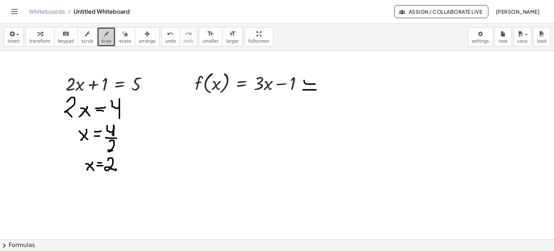
click at [316, 90] on div at bounding box center [277, 240] width 554 height 378
drag, startPoint x: 326, startPoint y: 80, endPoint x: 319, endPoint y: 82, distance: 7.4
click at [327, 78] on div at bounding box center [277, 240] width 554 height 378
click at [330, 79] on div at bounding box center [277, 240] width 554 height 378
click at [327, 82] on div at bounding box center [277, 240] width 554 height 378
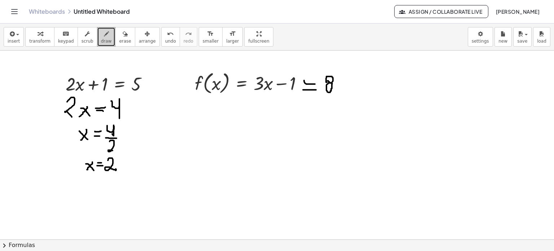
click at [330, 82] on div at bounding box center [277, 240] width 554 height 378
drag, startPoint x: 257, startPoint y: 104, endPoint x: 261, endPoint y: 124, distance: 20.2
click at [261, 124] on div at bounding box center [277, 240] width 554 height 378
drag, startPoint x: 258, startPoint y: 101, endPoint x: 260, endPoint y: 113, distance: 12.1
click at [261, 113] on div at bounding box center [277, 240] width 554 height 378
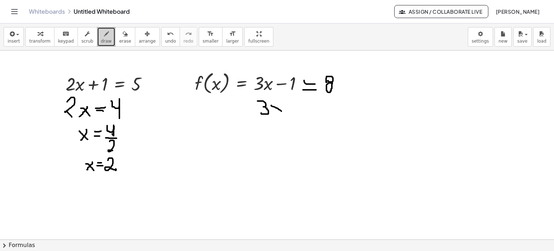
drag, startPoint x: 271, startPoint y: 105, endPoint x: 282, endPoint y: 111, distance: 11.6
click at [282, 111] on div at bounding box center [277, 240] width 554 height 378
drag, startPoint x: 280, startPoint y: 105, endPoint x: 273, endPoint y: 112, distance: 9.7
click at [273, 112] on div at bounding box center [277, 240] width 554 height 378
click at [290, 105] on div at bounding box center [277, 240] width 554 height 378
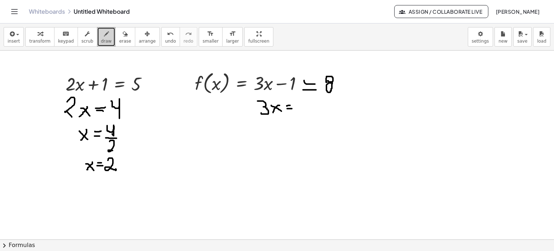
drag, startPoint x: 287, startPoint y: 108, endPoint x: 292, endPoint y: 108, distance: 4.7
click at [292, 108] on div at bounding box center [277, 240] width 554 height 378
click at [300, 102] on div at bounding box center [277, 240] width 554 height 378
drag, startPoint x: 304, startPoint y: 104, endPoint x: 308, endPoint y: 114, distance: 11.1
click at [308, 114] on div at bounding box center [277, 240] width 554 height 378
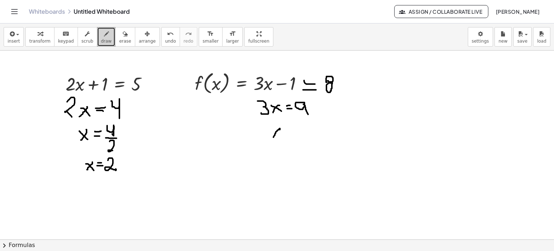
drag, startPoint x: 279, startPoint y: 129, endPoint x: 273, endPoint y: 138, distance: 10.3
click at [273, 138] on div at bounding box center [277, 240] width 554 height 378
drag, startPoint x: 273, startPoint y: 128, endPoint x: 285, endPoint y: 136, distance: 14.4
click at [285, 136] on div at bounding box center [277, 240] width 554 height 378
drag, startPoint x: 293, startPoint y: 130, endPoint x: 298, endPoint y: 129, distance: 4.8
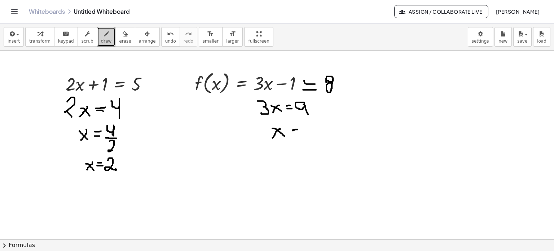
click at [298, 129] on div at bounding box center [277, 240] width 554 height 378
drag, startPoint x: 290, startPoint y: 136, endPoint x: 299, endPoint y: 133, distance: 8.7
click at [299, 133] on div at bounding box center [277, 240] width 554 height 378
drag, startPoint x: 305, startPoint y: 126, endPoint x: 296, endPoint y: 140, distance: 16.5
click at [298, 140] on div at bounding box center [277, 240] width 554 height 378
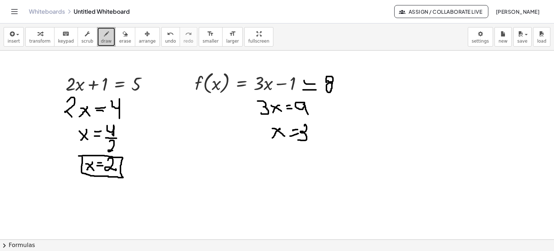
drag, startPoint x: 88, startPoint y: 155, endPoint x: 115, endPoint y: 147, distance: 27.5
click at [82, 155] on div at bounding box center [277, 240] width 554 height 378
drag, startPoint x: 261, startPoint y: 122, endPoint x: 265, endPoint y: 122, distance: 4.3
click at [265, 122] on div at bounding box center [277, 240] width 554 height 378
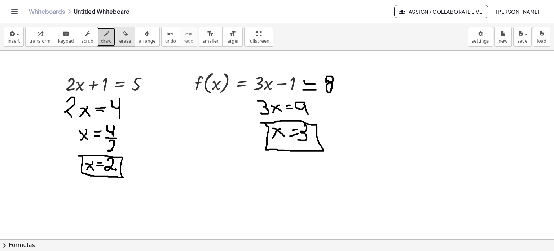
click at [116, 27] on button "erase" at bounding box center [125, 36] width 20 height 19
click at [265, 121] on div at bounding box center [277, 240] width 554 height 378
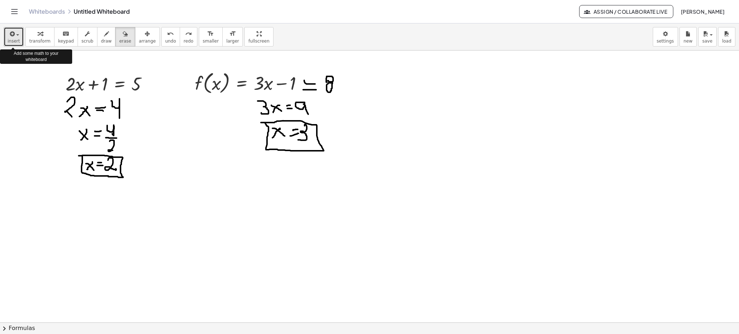
click at [16, 39] on span "insert" at bounding box center [14, 41] width 12 height 5
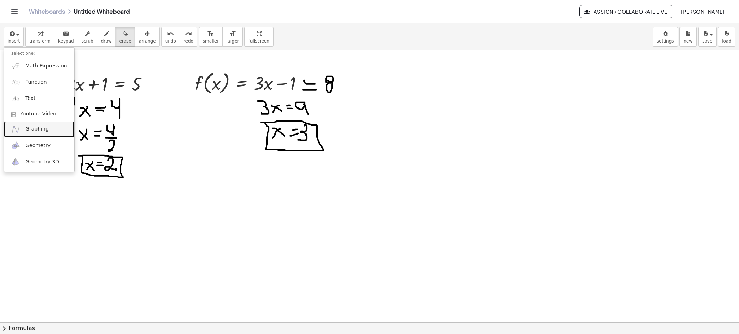
click at [42, 131] on span "Graphing" at bounding box center [36, 129] width 23 height 7
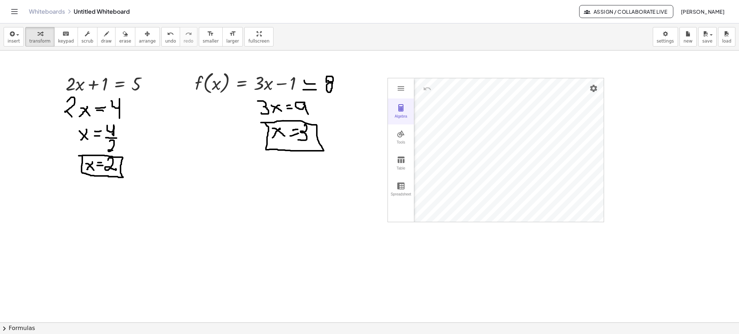
click at [400, 113] on button "Algebra" at bounding box center [401, 112] width 26 height 26
click at [397, 106] on img "Graphing Calculator" at bounding box center [401, 108] width 9 height 9
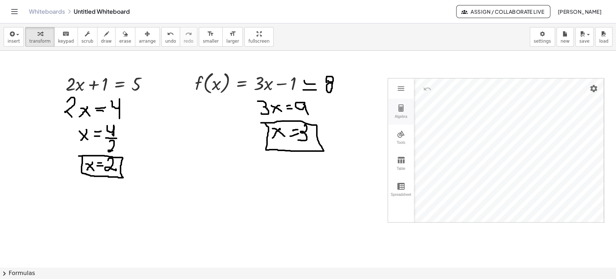
click at [402, 111] on img "Graphing Calculator" at bounding box center [401, 108] width 9 height 9
click at [404, 133] on img "Graphing Calculator" at bounding box center [401, 134] width 9 height 9
click at [404, 140] on button "Tools" at bounding box center [401, 138] width 26 height 26
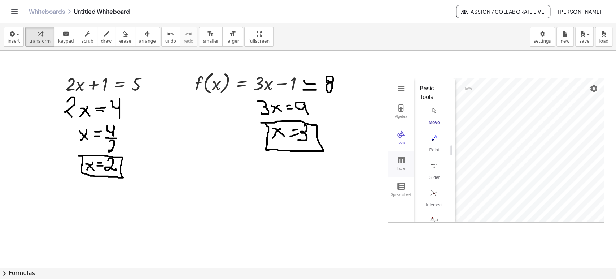
click at [402, 164] on img "Graphing Calculator" at bounding box center [401, 160] width 9 height 9
click at [404, 187] on img "Graphing Calculator" at bounding box center [401, 186] width 9 height 9
click at [402, 113] on button "Algebra" at bounding box center [401, 112] width 26 height 26
click at [412, 121] on div "Algebra Tools Table Spreadsheet Input… GeoGebra Graphing Calculator Basic Tools…" at bounding box center [496, 150] width 216 height 144
click at [356, 127] on div at bounding box center [308, 267] width 616 height 433
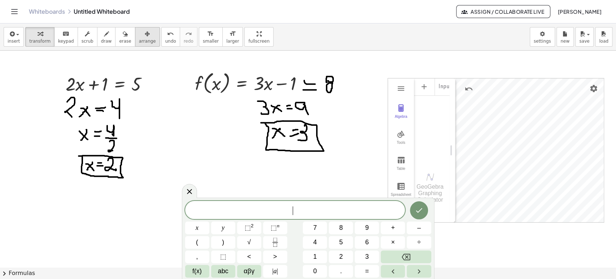
click at [139, 43] on span "arrange" at bounding box center [147, 41] width 17 height 5
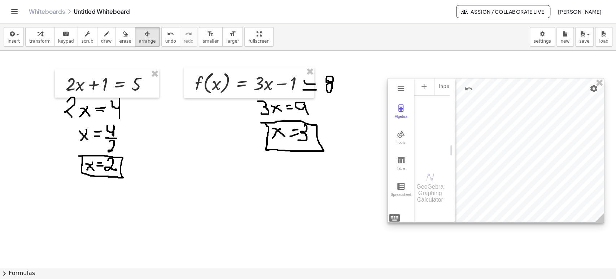
click at [509, 142] on div at bounding box center [496, 150] width 216 height 144
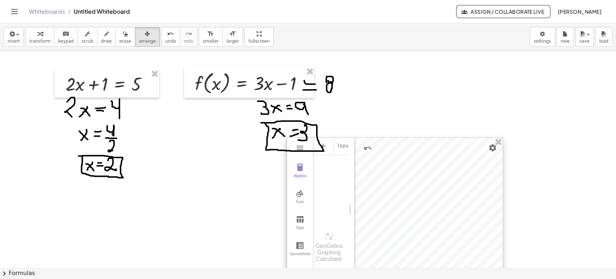
drag, startPoint x: 526, startPoint y: 132, endPoint x: 473, endPoint y: 167, distance: 63.7
click at [425, 191] on div at bounding box center [395, 210] width 216 height 144
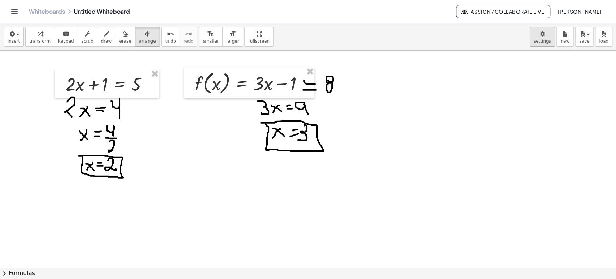
click at [539, 32] on body "Graspable Math Activities Get Started Activity Bank Assigned Work Classes White…" at bounding box center [308, 139] width 616 height 279
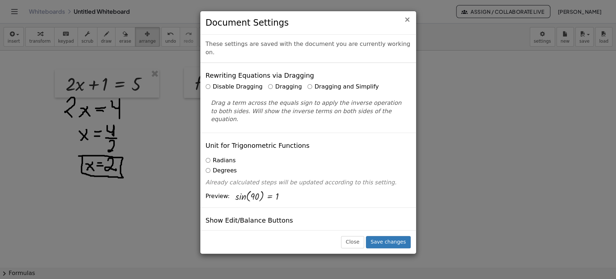
click at [408, 16] on span "×" at bounding box center [407, 19] width 6 height 9
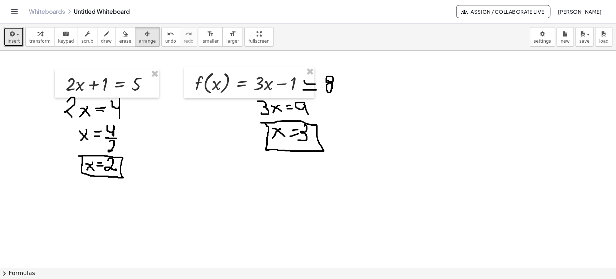
click at [13, 44] on span "insert" at bounding box center [14, 41] width 12 height 5
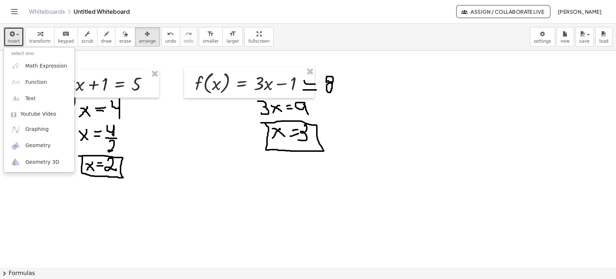
click at [445, 110] on div at bounding box center [308, 267] width 616 height 433
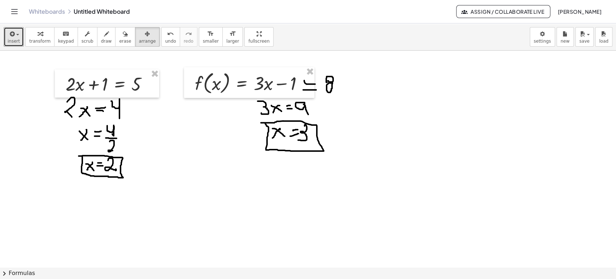
click at [405, 100] on div at bounding box center [308, 267] width 616 height 433
drag, startPoint x: 404, startPoint y: 88, endPoint x: 406, endPoint y: 101, distance: 13.7
click at [403, 87] on div at bounding box center [308, 267] width 616 height 433
click at [406, 101] on div at bounding box center [308, 267] width 616 height 433
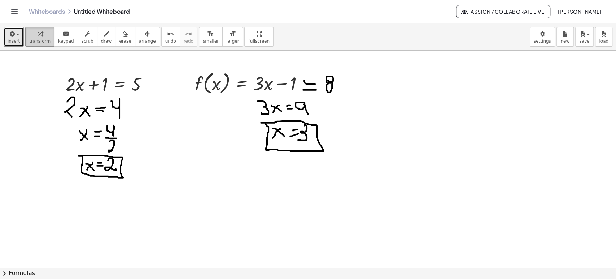
click at [29, 33] on div "button" at bounding box center [39, 33] width 21 height 9
drag, startPoint x: 412, startPoint y: 112, endPoint x: 425, endPoint y: 155, distance: 45.7
click at [425, 161] on div at bounding box center [308, 267] width 616 height 433
click at [403, 114] on div at bounding box center [308, 267] width 616 height 433
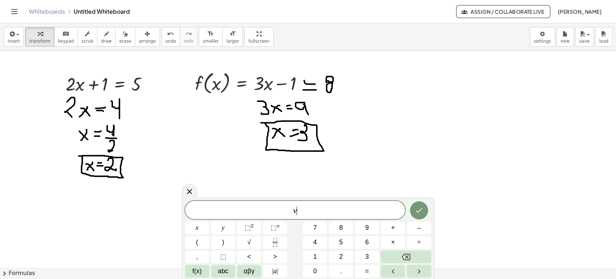
click at [397, 115] on div at bounding box center [308, 267] width 616 height 433
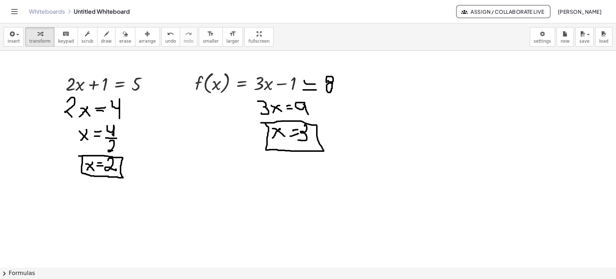
click at [387, 124] on div at bounding box center [308, 267] width 616 height 433
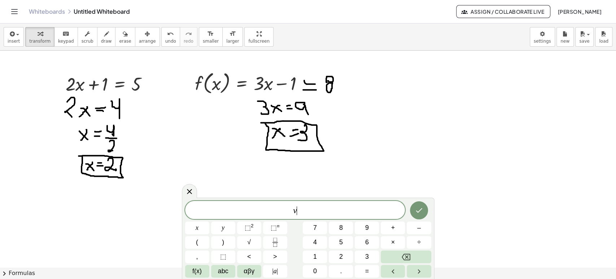
click at [389, 122] on div at bounding box center [308, 267] width 616 height 433
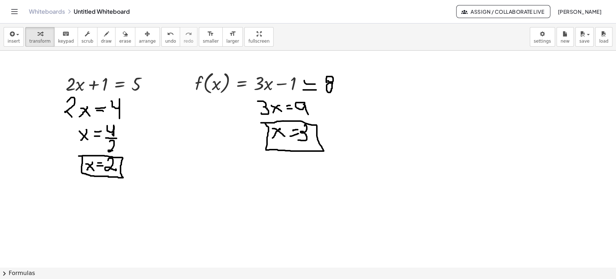
drag, startPoint x: 231, startPoint y: 31, endPoint x: 231, endPoint y: 80, distance: 48.7
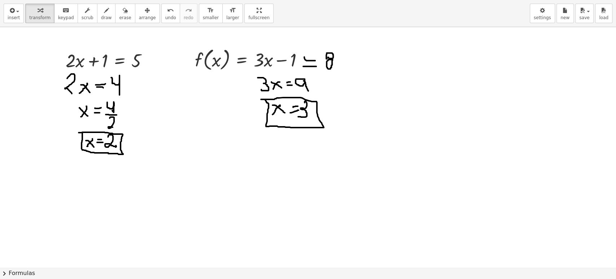
click at [231, 80] on div "insert select one: Math Expression Function Text Youtube Video Graphing Geometr…" at bounding box center [308, 139] width 616 height 279
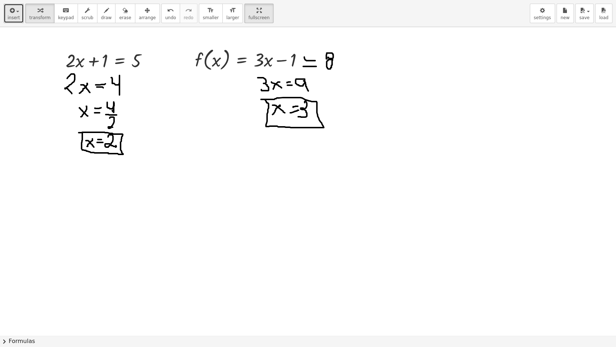
click at [11, 17] on span "insert" at bounding box center [14, 17] width 12 height 5
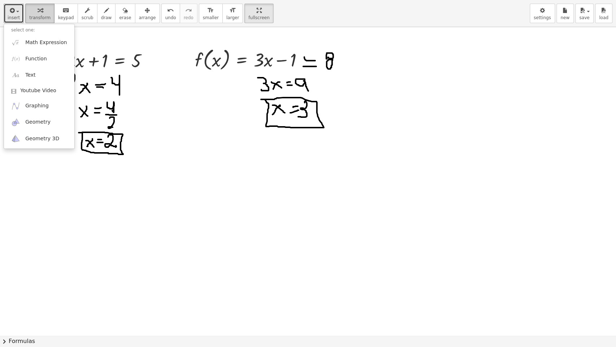
click at [39, 12] on icon "button" at bounding box center [40, 10] width 5 height 9
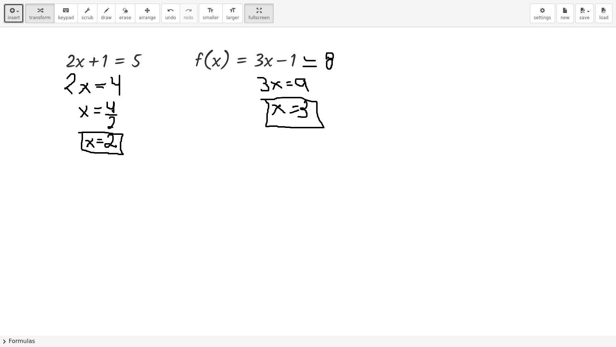
drag, startPoint x: 353, startPoint y: 216, endPoint x: 367, endPoint y: 249, distance: 36.3
click at [367, 249] on div at bounding box center [308, 335] width 616 height 616
drag, startPoint x: 209, startPoint y: 176, endPoint x: 215, endPoint y: 213, distance: 37.3
drag, startPoint x: 215, startPoint y: 213, endPoint x: 146, endPoint y: 202, distance: 69.8
click at [146, 202] on div at bounding box center [308, 335] width 616 height 616
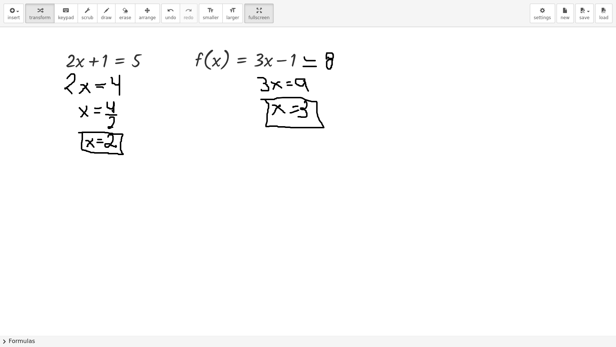
drag, startPoint x: 145, startPoint y: 201, endPoint x: 109, endPoint y: 221, distance: 41.2
click at [109, 221] on div at bounding box center [308, 335] width 616 height 616
click at [169, 170] on div at bounding box center [308, 335] width 616 height 616
click at [171, 171] on div at bounding box center [308, 335] width 616 height 616
click at [174, 171] on div at bounding box center [308, 335] width 616 height 616
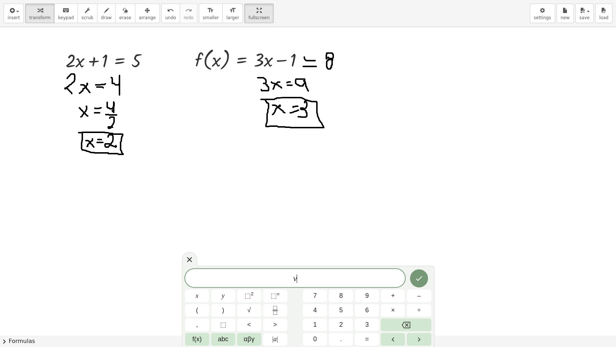
click at [174, 171] on div at bounding box center [308, 335] width 616 height 616
click at [101, 15] on span "draw" at bounding box center [106, 17] width 11 height 5
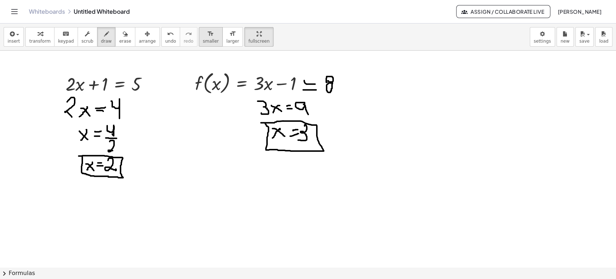
click at [203, 32] on div "format_size" at bounding box center [211, 33] width 16 height 9
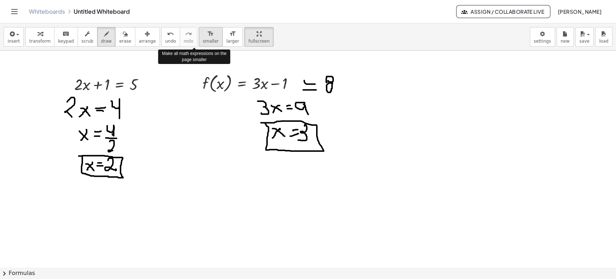
click at [203, 32] on div "format_size" at bounding box center [211, 33] width 16 height 9
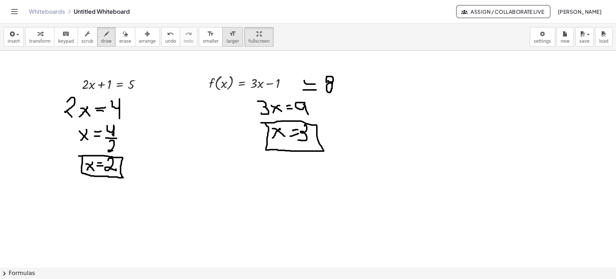
click at [229, 34] on icon "format_size" at bounding box center [232, 34] width 7 height 9
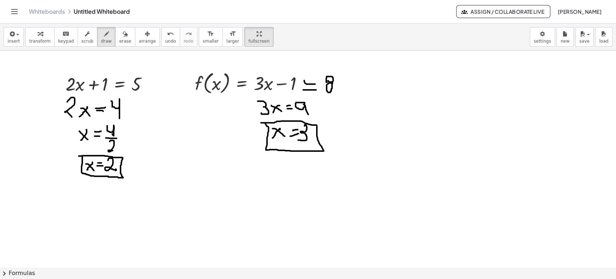
click at [14, 6] on button "Toggle navigation" at bounding box center [15, 12] width 12 height 12
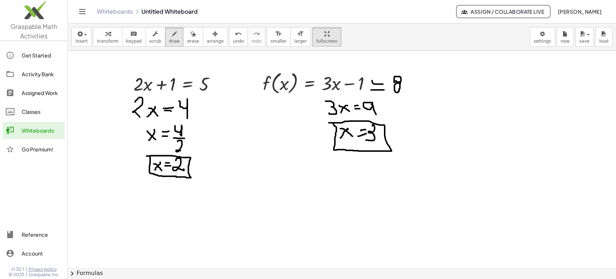
click at [75, 13] on header "Whiteboards Untitled Whiteboard Assign / Collaborate Live [PERSON_NAME]" at bounding box center [342, 11] width 548 height 23
click at [84, 16] on button "Toggle navigation" at bounding box center [83, 12] width 12 height 12
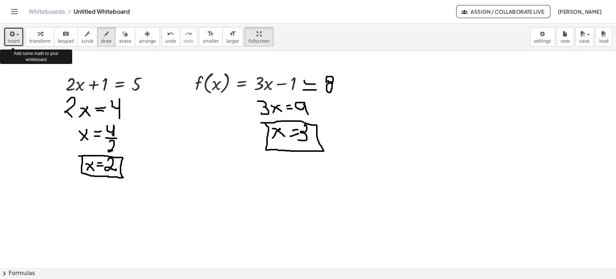
click at [19, 42] on button "insert" at bounding box center [14, 36] width 20 height 19
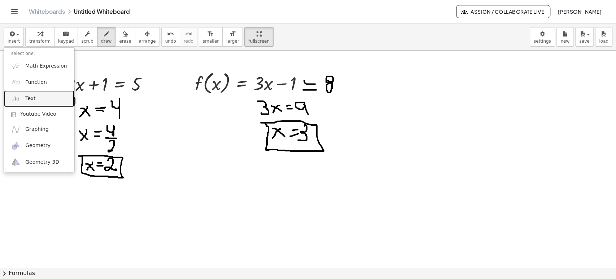
click at [35, 99] on link "Text" at bounding box center [39, 98] width 70 height 16
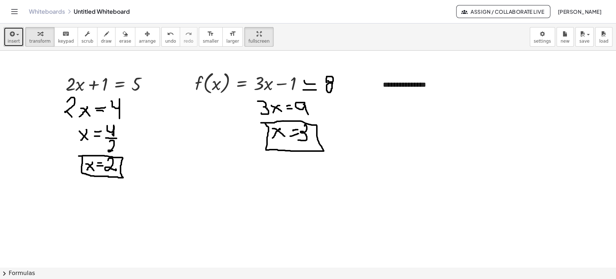
click at [14, 42] on span "insert" at bounding box center [14, 41] width 12 height 5
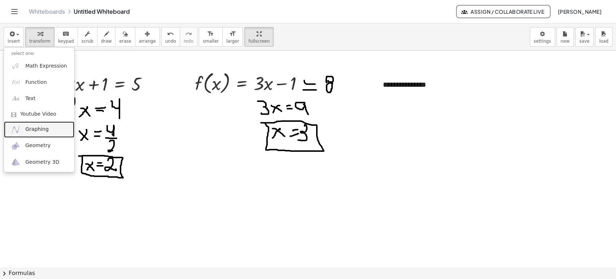
click at [24, 132] on link "Graphing" at bounding box center [39, 129] width 70 height 16
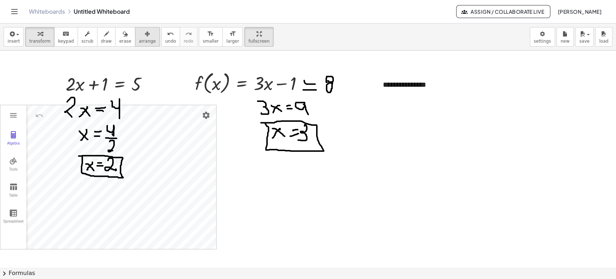
click at [145, 34] on icon "button" at bounding box center [147, 34] width 5 height 9
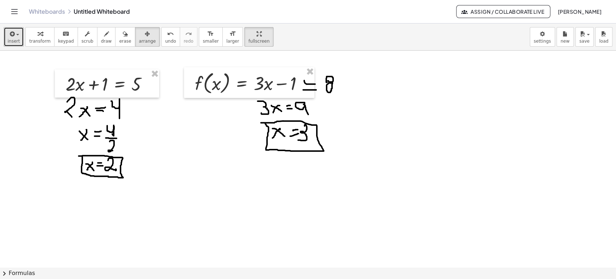
click at [12, 34] on icon "button" at bounding box center [11, 34] width 6 height 9
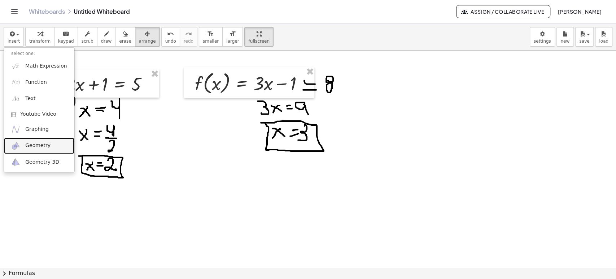
click at [36, 148] on span "Geometry" at bounding box center [37, 145] width 25 height 7
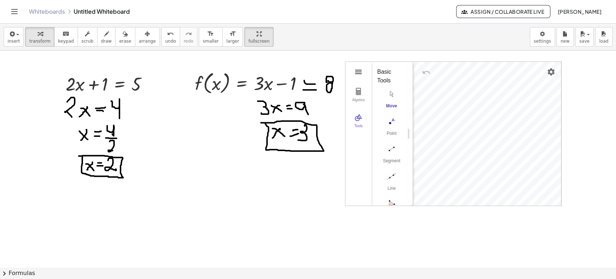
click at [360, 74] on img "Geometry" at bounding box center [358, 72] width 9 height 9
click at [293, 186] on div at bounding box center [308, 267] width 616 height 433
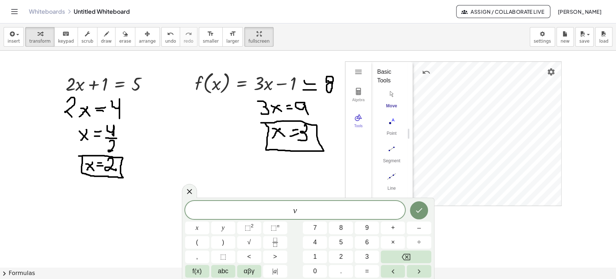
click at [318, 170] on div at bounding box center [308, 267] width 616 height 433
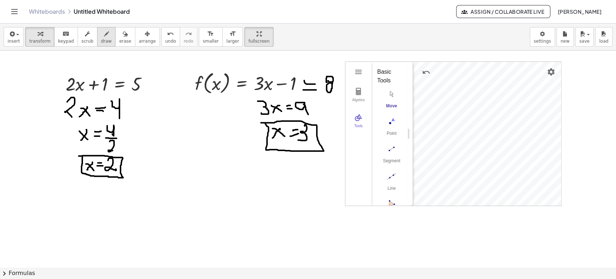
click at [101, 36] on div "button" at bounding box center [106, 33] width 11 height 9
click at [360, 73] on div at bounding box center [308, 267] width 616 height 433
click at [510, 138] on div at bounding box center [308, 267] width 616 height 433
click at [145, 37] on icon "button" at bounding box center [147, 34] width 5 height 9
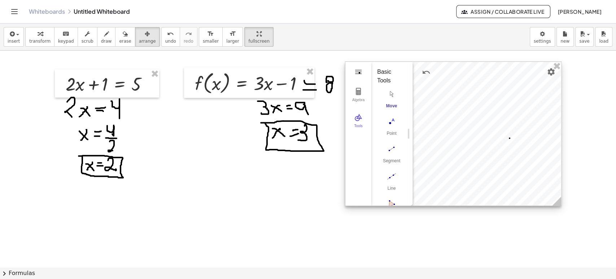
click at [540, 170] on div at bounding box center [453, 134] width 216 height 144
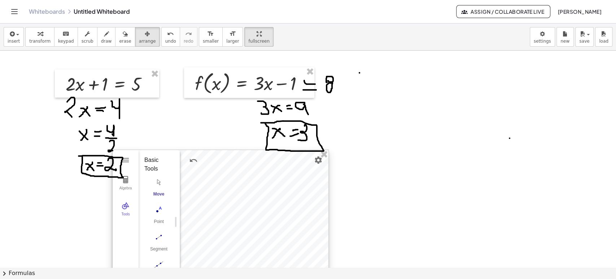
drag, startPoint x: 470, startPoint y: 149, endPoint x: 257, endPoint y: 225, distance: 225.6
click at [257, 226] on div at bounding box center [221, 222] width 216 height 144
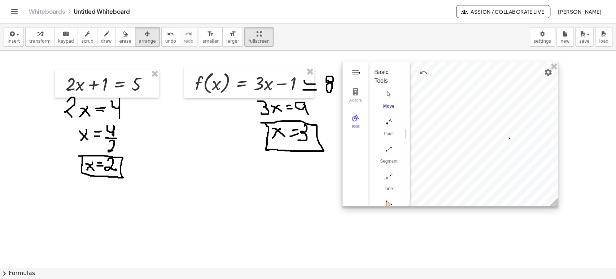
drag, startPoint x: 247, startPoint y: 209, endPoint x: 476, endPoint y: 123, distance: 244.3
click at [476, 123] on div at bounding box center [451, 134] width 216 height 144
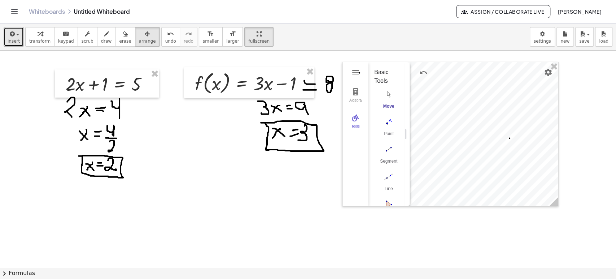
click at [11, 34] on icon "button" at bounding box center [11, 34] width 6 height 9
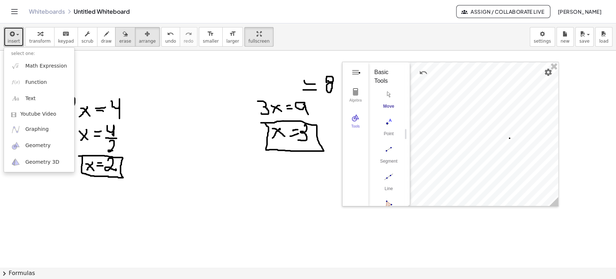
click at [119, 39] on span "erase" at bounding box center [125, 41] width 12 height 5
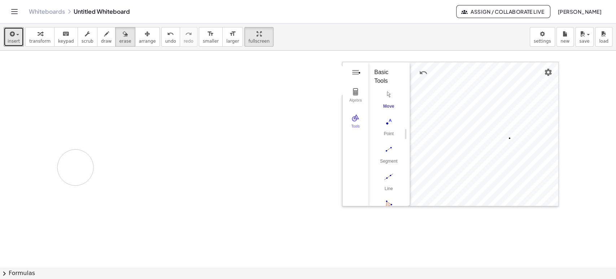
drag, startPoint x: 309, startPoint y: 145, endPoint x: 84, endPoint y: 126, distance: 226.0
click at [78, 158] on div at bounding box center [308, 267] width 616 height 433
click at [145, 35] on icon "button" at bounding box center [147, 34] width 5 height 9
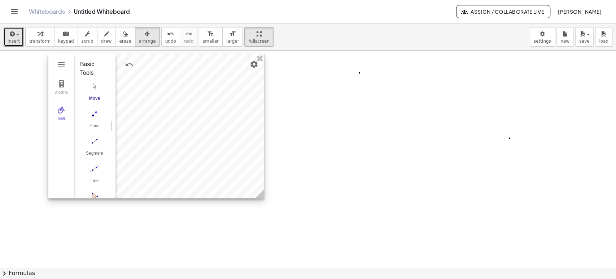
drag, startPoint x: 475, startPoint y: 71, endPoint x: 183, endPoint y: 63, distance: 292.9
click at [181, 63] on div at bounding box center [156, 126] width 216 height 144
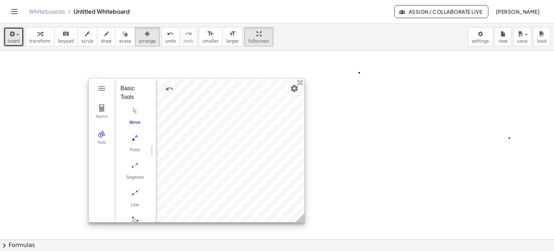
drag, startPoint x: 208, startPoint y: 85, endPoint x: 232, endPoint y: 99, distance: 28.5
click at [233, 99] on div at bounding box center [197, 150] width 216 height 144
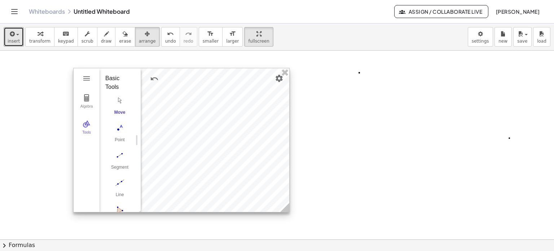
click at [215, 94] on div at bounding box center [182, 140] width 216 height 144
click at [222, 117] on div at bounding box center [182, 140] width 216 height 144
click at [222, 117] on div at bounding box center [182, 141] width 216 height 144
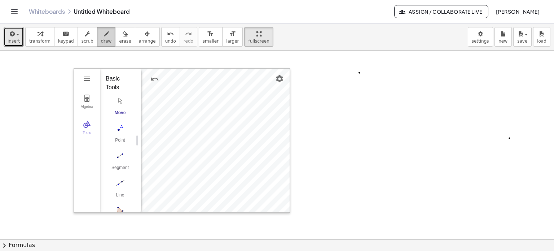
click at [101, 39] on span "draw" at bounding box center [106, 41] width 11 height 5
click at [140, 40] on span "arrange" at bounding box center [147, 41] width 17 height 5
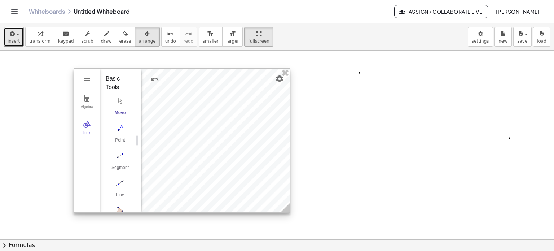
click at [217, 130] on div at bounding box center [182, 141] width 216 height 144
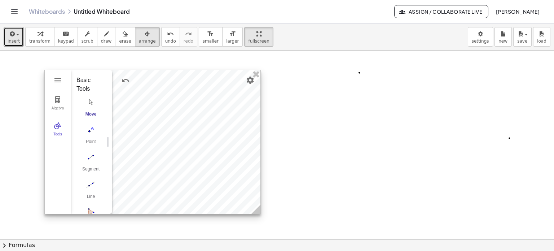
drag, startPoint x: 217, startPoint y: 130, endPoint x: 186, endPoint y: 131, distance: 30.3
click at [186, 131] on div at bounding box center [153, 142] width 216 height 144
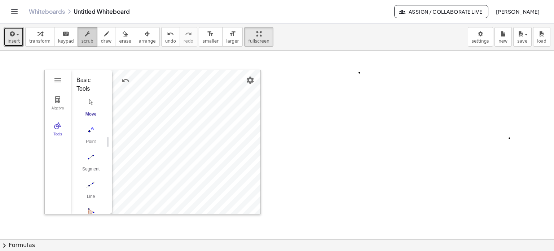
click at [85, 31] on icon "button" at bounding box center [87, 34] width 5 height 9
click at [62, 81] on button "Geometry" at bounding box center [57, 80] width 13 height 13
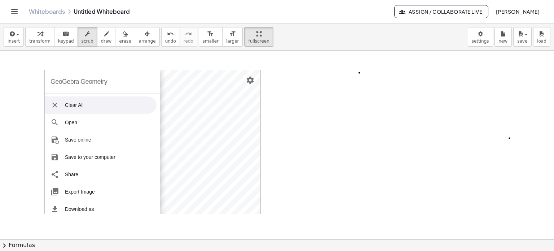
click at [133, 82] on div "GeoGebra Geometry" at bounding box center [103, 81] width 116 height 23
click at [112, 76] on div "GeoGebra Geometry" at bounding box center [103, 81] width 116 height 23
click at [104, 81] on div "GeoGebra Geometry" at bounding box center [79, 81] width 57 height 23
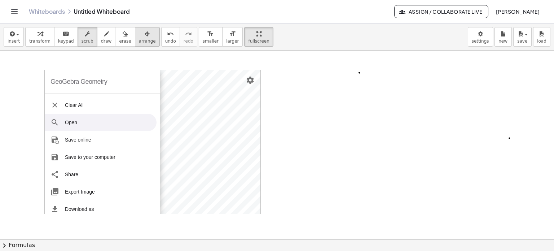
click at [139, 34] on div "button" at bounding box center [147, 33] width 17 height 9
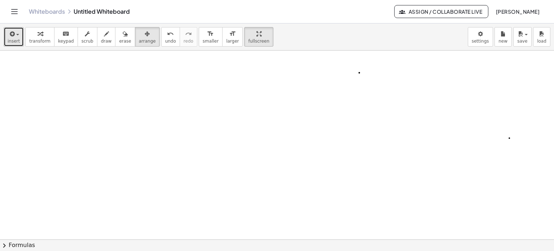
click at [9, 34] on icon "button" at bounding box center [11, 34] width 6 height 9
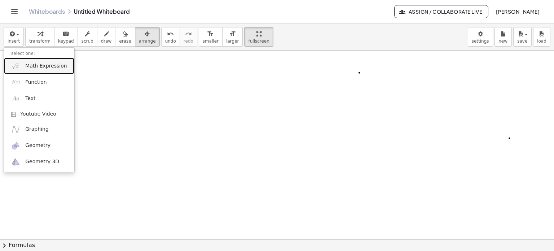
click at [38, 62] on span "Math Expression" at bounding box center [46, 65] width 42 height 7
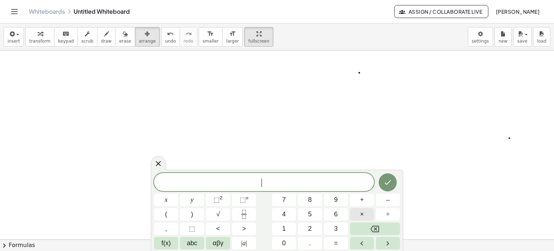
click at [361, 217] on span "×" at bounding box center [362, 214] width 4 height 10
drag, startPoint x: 272, startPoint y: 179, endPoint x: 240, endPoint y: 179, distance: 31.8
click at [240, 179] on span "·" at bounding box center [264, 183] width 220 height 10
click at [292, 210] on button "4" at bounding box center [284, 214] width 24 height 13
click at [362, 210] on span "×" at bounding box center [362, 214] width 4 height 10
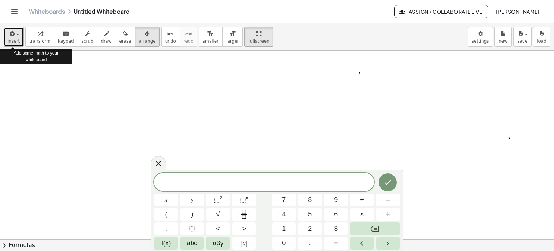
click at [17, 39] on span "insert" at bounding box center [14, 41] width 12 height 5
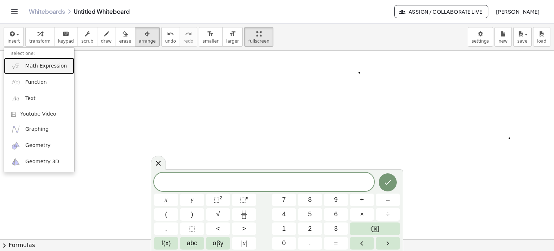
click at [35, 65] on span "Math Expression" at bounding box center [46, 65] width 42 height 7
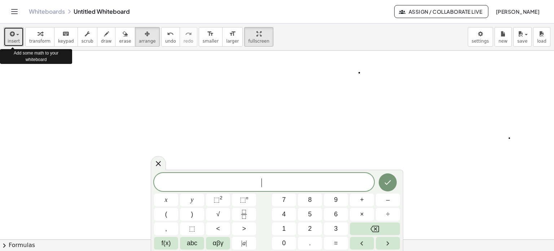
click at [16, 35] on span "button" at bounding box center [17, 34] width 3 height 1
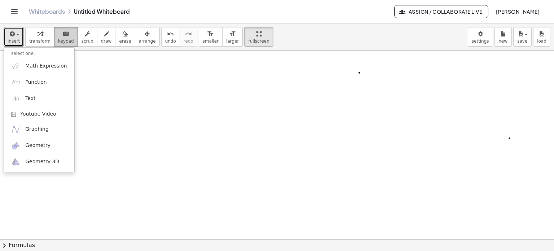
click at [68, 32] on button "keyboard keypad" at bounding box center [66, 36] width 24 height 19
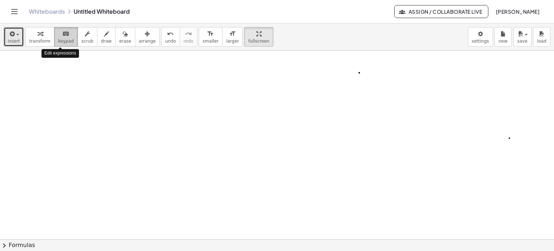
click at [68, 32] on button "keyboard keypad" at bounding box center [66, 36] width 24 height 19
click at [62, 32] on icon "keyboard" at bounding box center [65, 34] width 7 height 9
click at [78, 35] on button "scrub" at bounding box center [88, 36] width 20 height 19
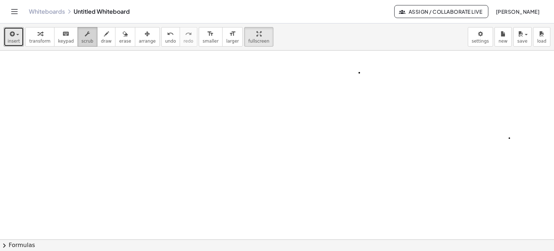
click at [84, 44] on span "scrub" at bounding box center [88, 41] width 12 height 5
click at [92, 84] on div at bounding box center [277, 240] width 554 height 378
click at [91, 86] on div at bounding box center [277, 240] width 554 height 378
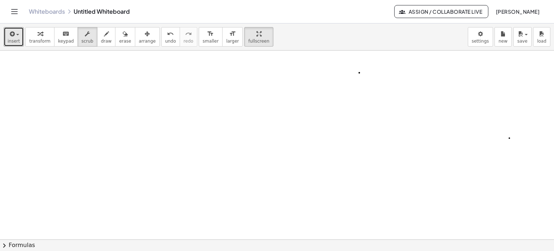
click at [91, 86] on div at bounding box center [277, 240] width 554 height 378
click at [22, 75] on div at bounding box center [277, 240] width 554 height 378
click at [21, 74] on div at bounding box center [277, 240] width 554 height 378
click at [12, 37] on icon "button" at bounding box center [11, 34] width 6 height 9
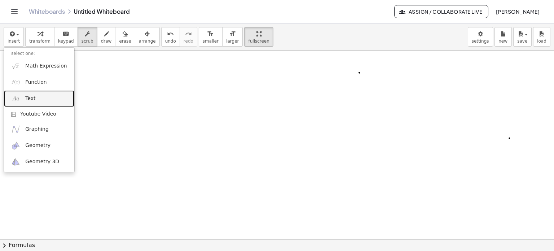
click at [32, 97] on span "Text" at bounding box center [30, 98] width 10 height 7
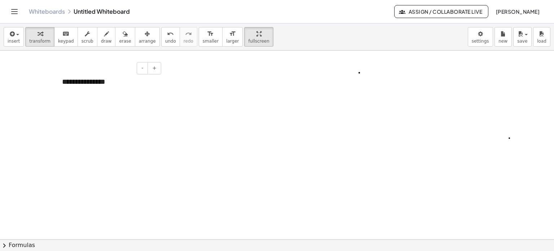
click at [118, 88] on div "**********" at bounding box center [109, 81] width 108 height 25
drag, startPoint x: 118, startPoint y: 83, endPoint x: 6, endPoint y: 79, distance: 112.7
click at [6, 79] on div "**********" at bounding box center [277, 240] width 554 height 378
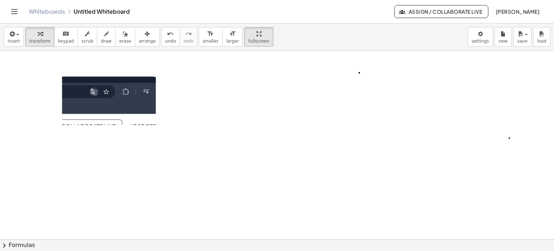
click at [228, 114] on div at bounding box center [277, 240] width 554 height 378
click at [119, 97] on img at bounding box center [109, 101] width 94 height 48
click at [262, 106] on div at bounding box center [277, 240] width 554 height 378
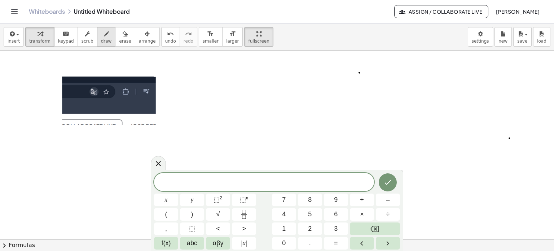
click at [104, 36] on icon "button" at bounding box center [106, 34] width 5 height 9
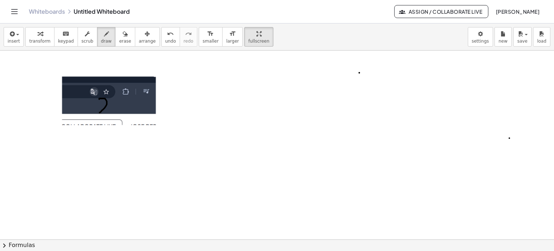
drag, startPoint x: 99, startPoint y: 99, endPoint x: 112, endPoint y: 117, distance: 22.1
click at [112, 117] on div at bounding box center [277, 240] width 554 height 378
click at [136, 119] on div at bounding box center [277, 240] width 554 height 378
drag, startPoint x: 133, startPoint y: 105, endPoint x: 122, endPoint y: 118, distance: 17.2
click at [122, 118] on div at bounding box center [277, 240] width 554 height 378
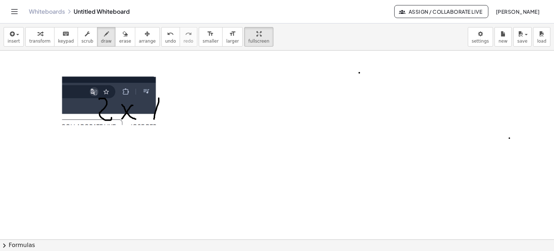
drag, startPoint x: 159, startPoint y: 100, endPoint x: 154, endPoint y: 119, distance: 19.3
click at [154, 119] on div at bounding box center [277, 240] width 554 height 378
drag, startPoint x: 171, startPoint y: 108, endPoint x: 177, endPoint y: 108, distance: 5.8
click at [177, 108] on div at bounding box center [277, 240] width 554 height 378
drag, startPoint x: 180, startPoint y: 91, endPoint x: 182, endPoint y: 112, distance: 21.3
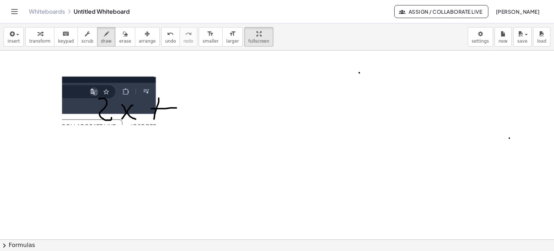
click at [182, 111] on div at bounding box center [277, 240] width 554 height 378
click at [195, 99] on div at bounding box center [277, 240] width 554 height 378
drag, startPoint x: 186, startPoint y: 106, endPoint x: 200, endPoint y: 100, distance: 15.0
click at [197, 102] on div at bounding box center [277, 240] width 554 height 378
drag, startPoint x: 206, startPoint y: 97, endPoint x: 202, endPoint y: 103, distance: 6.7
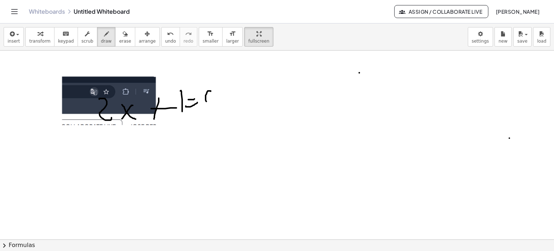
click at [204, 104] on div at bounding box center [277, 240] width 554 height 378
click at [145, 38] on icon "button" at bounding box center [147, 34] width 5 height 9
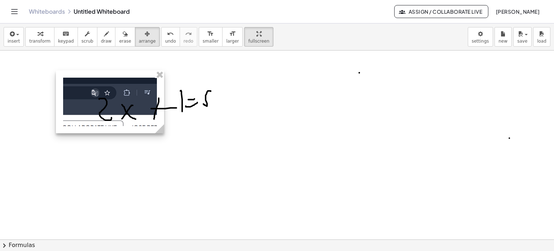
click at [142, 86] on div at bounding box center [110, 101] width 108 height 63
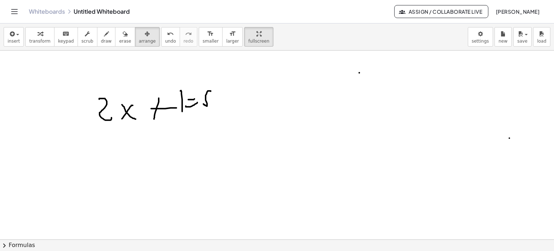
drag, startPoint x: 107, startPoint y: 105, endPoint x: 135, endPoint y: 86, distance: 33.7
click at [143, 114] on div at bounding box center [277, 240] width 554 height 378
drag, startPoint x: 117, startPoint y: 39, endPoint x: 103, endPoint y: 76, distance: 39.9
click at [113, 52] on div "insert select one: Math Expression Function Text Youtube Video Graphing Geometr…" at bounding box center [277, 136] width 554 height 227
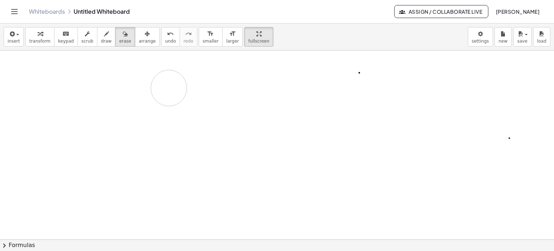
drag, startPoint x: 98, startPoint y: 112, endPoint x: 170, endPoint y: 86, distance: 76.7
click at [170, 86] on div at bounding box center [277, 240] width 554 height 378
drag, startPoint x: 244, startPoint y: 158, endPoint x: 251, endPoint y: 170, distance: 14.1
click at [244, 158] on div at bounding box center [277, 240] width 554 height 378
click at [119, 39] on span "erase" at bounding box center [125, 41] width 12 height 5
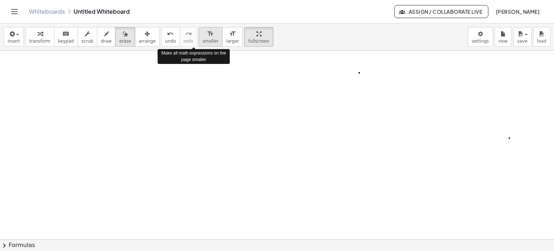
click at [203, 39] on span "smaller" at bounding box center [211, 41] width 16 height 5
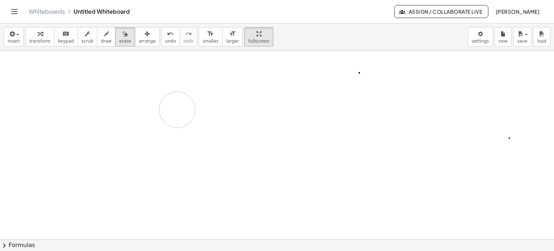
drag, startPoint x: 175, startPoint y: 97, endPoint x: 177, endPoint y: 109, distance: 12.8
click at [177, 109] on div at bounding box center [277, 240] width 554 height 378
click at [203, 42] on span "smaller" at bounding box center [211, 41] width 16 height 5
drag, startPoint x: 152, startPoint y: 101, endPoint x: 153, endPoint y: 109, distance: 8.0
click at [153, 109] on div at bounding box center [277, 240] width 554 height 378
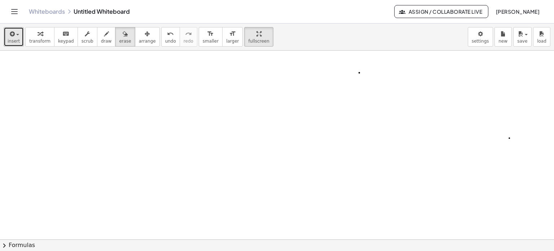
click at [5, 37] on button "insert" at bounding box center [14, 36] width 20 height 19
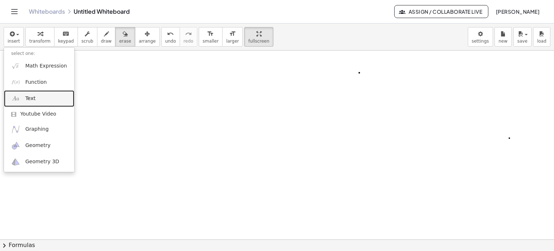
click at [30, 94] on link "Text" at bounding box center [39, 98] width 70 height 16
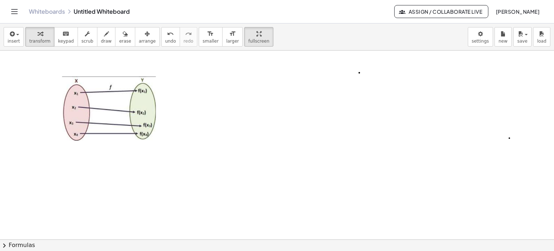
click at [226, 120] on div at bounding box center [277, 240] width 554 height 378
click at [133, 95] on img at bounding box center [109, 109] width 94 height 64
click at [139, 39] on span "arrange" at bounding box center [147, 41] width 17 height 5
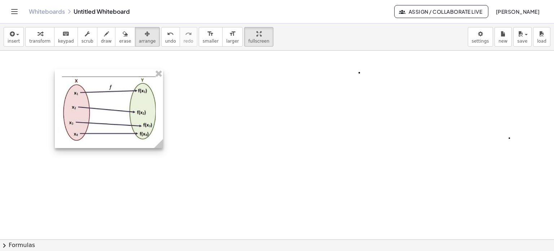
click at [162, 143] on icon at bounding box center [158, 143] width 9 height 9
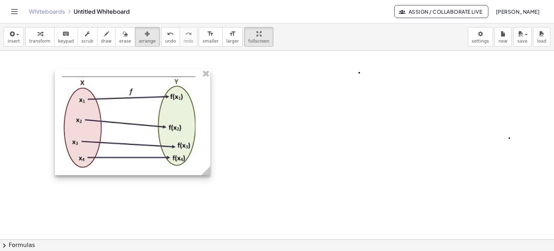
drag, startPoint x: 164, startPoint y: 148, endPoint x: 209, endPoint y: 206, distance: 73.7
click at [210, 209] on div "- +" at bounding box center [277, 240] width 554 height 378
drag, startPoint x: 202, startPoint y: 175, endPoint x: 200, endPoint y: 213, distance: 38.7
click at [200, 213] on div "- +" at bounding box center [277, 240] width 554 height 378
click at [245, 151] on div at bounding box center [277, 240] width 554 height 378
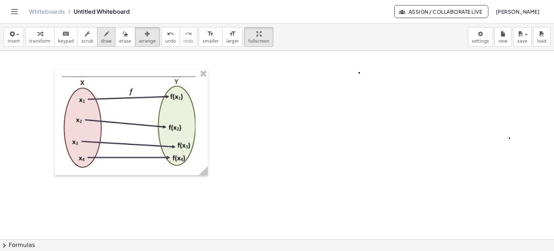
click at [101, 43] on span "draw" at bounding box center [106, 41] width 11 height 5
click at [104, 31] on icon "button" at bounding box center [106, 34] width 5 height 9
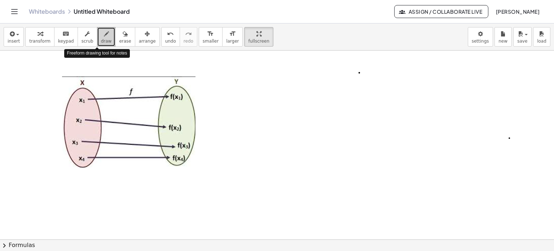
click at [104, 32] on icon "button" at bounding box center [106, 34] width 5 height 9
click at [86, 42] on button "scrub" at bounding box center [88, 36] width 20 height 19
click at [82, 39] on span "scrub" at bounding box center [88, 41] width 12 height 5
click at [85, 38] on icon "button" at bounding box center [87, 34] width 5 height 9
click at [101, 34] on div "button" at bounding box center [106, 33] width 11 height 9
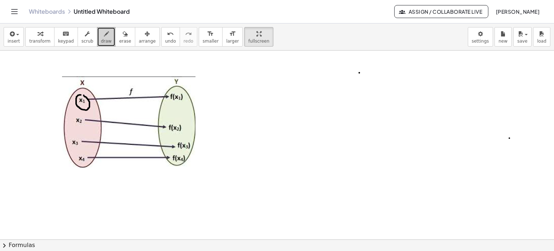
click at [79, 93] on div at bounding box center [277, 240] width 554 height 378
drag, startPoint x: 170, startPoint y: 89, endPoint x: 164, endPoint y: 88, distance: 6.7
click at [165, 87] on div at bounding box center [277, 240] width 554 height 378
drag, startPoint x: 191, startPoint y: 93, endPoint x: 203, endPoint y: 81, distance: 17.9
click at [203, 81] on div at bounding box center [277, 240] width 554 height 378
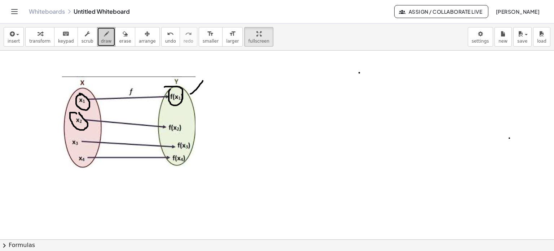
click at [79, 112] on div at bounding box center [277, 240] width 554 height 378
drag, startPoint x: 168, startPoint y: 121, endPoint x: 183, endPoint y: 122, distance: 14.8
click at [169, 118] on div at bounding box center [277, 240] width 554 height 378
drag, startPoint x: 192, startPoint y: 119, endPoint x: 211, endPoint y: 99, distance: 27.6
click at [212, 99] on div at bounding box center [277, 240] width 554 height 378
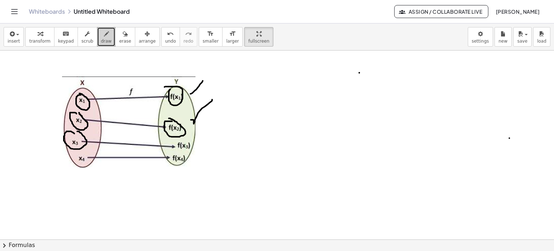
click at [71, 131] on div at bounding box center [277, 240] width 554 height 378
drag, startPoint x: 225, startPoint y: 126, endPoint x: 199, endPoint y: 139, distance: 29.1
click at [226, 126] on div at bounding box center [277, 240] width 554 height 378
click at [79, 156] on div at bounding box center [277, 240] width 554 height 378
drag, startPoint x: 196, startPoint y: 160, endPoint x: 238, endPoint y: 144, distance: 44.8
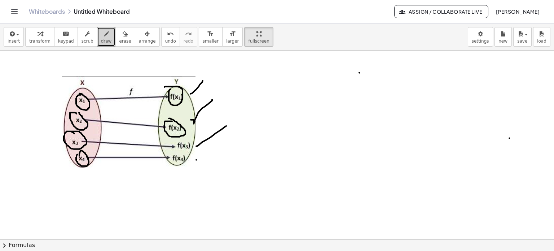
click at [238, 144] on div at bounding box center [277, 240] width 554 height 378
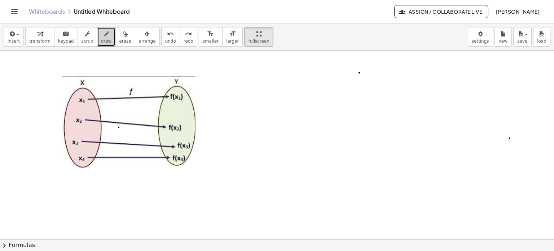
click at [119, 127] on div at bounding box center [277, 240] width 554 height 378
click at [143, 117] on div at bounding box center [277, 240] width 554 height 378
click at [139, 42] on span "arrange" at bounding box center [147, 41] width 17 height 5
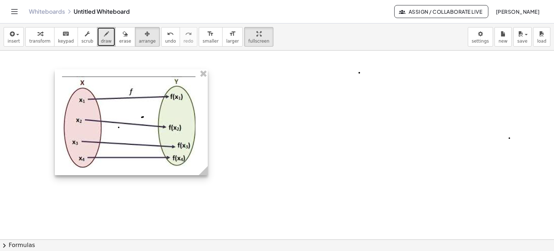
click at [180, 114] on div at bounding box center [131, 122] width 153 height 106
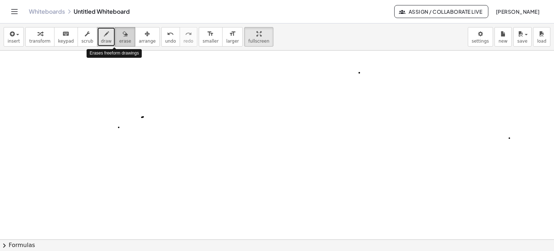
click at [119, 32] on div "button" at bounding box center [125, 33] width 12 height 9
drag, startPoint x: 140, startPoint y: 92, endPoint x: 87, endPoint y: 131, distance: 65.3
click at [87, 132] on div at bounding box center [277, 240] width 554 height 378
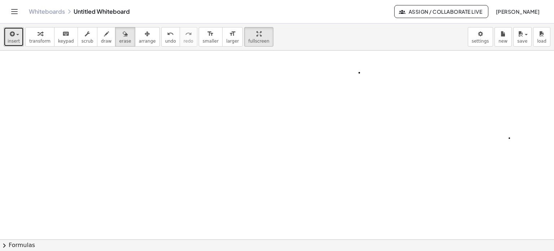
click at [15, 39] on span "insert" at bounding box center [14, 41] width 12 height 5
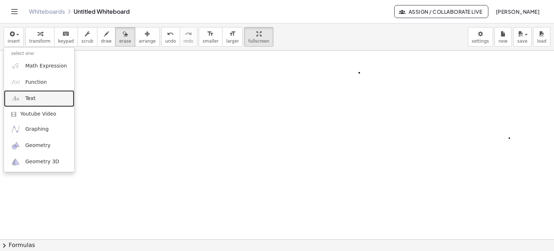
click at [40, 96] on link "Text" at bounding box center [39, 98] width 70 height 16
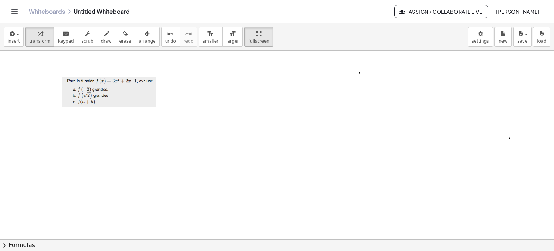
click at [182, 79] on div at bounding box center [277, 240] width 554 height 378
click at [161, 92] on div at bounding box center [109, 91] width 108 height 45
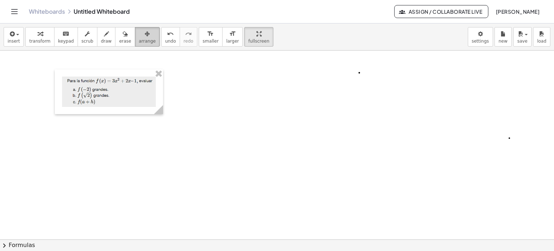
click at [139, 40] on span "arrange" at bounding box center [147, 41] width 17 height 5
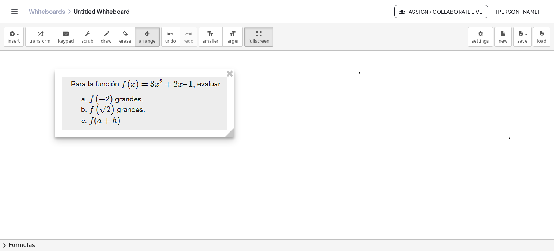
drag, startPoint x: 163, startPoint y: 113, endPoint x: 234, endPoint y: 171, distance: 91.8
click at [234, 171] on div "- +" at bounding box center [277, 240] width 554 height 378
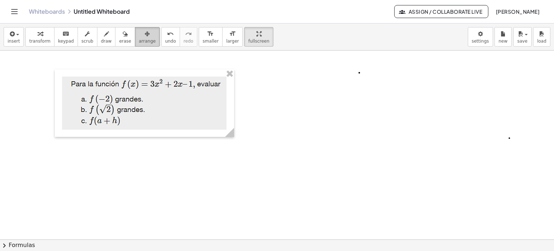
click at [139, 42] on span "arrange" at bounding box center [147, 41] width 17 height 5
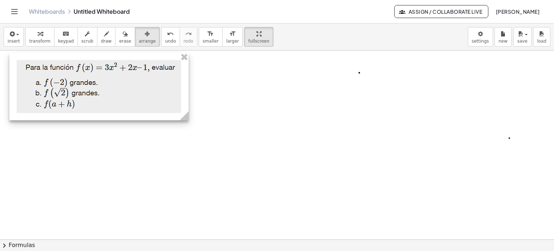
drag, startPoint x: 102, startPoint y: 72, endPoint x: 57, endPoint y: 56, distance: 47.6
click at [57, 56] on div at bounding box center [98, 87] width 179 height 68
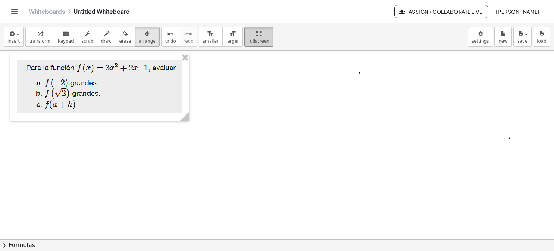
click at [248, 41] on span "fullscreen" at bounding box center [258, 41] width 21 height 5
drag, startPoint x: 238, startPoint y: 36, endPoint x: 238, endPoint y: 79, distance: 43.7
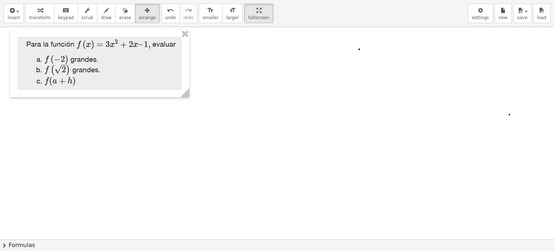
click at [238, 79] on div "insert select one: Math Expression Function Text Youtube Video Graphing Geometr…" at bounding box center [277, 125] width 554 height 251
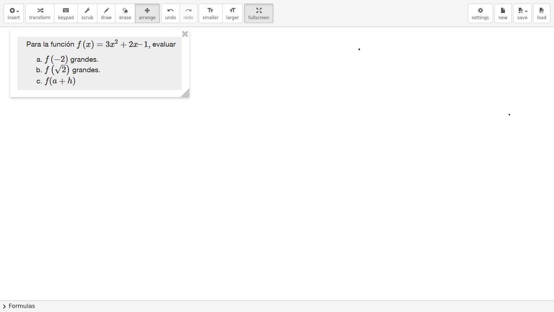
click at [239, 112] on div at bounding box center [277, 300] width 554 height 547
click at [146, 72] on div at bounding box center [99, 64] width 179 height 68
drag, startPoint x: 188, startPoint y: 95, endPoint x: 58, endPoint y: 134, distance: 135.6
click at [192, 171] on div "- +" at bounding box center [277, 300] width 554 height 547
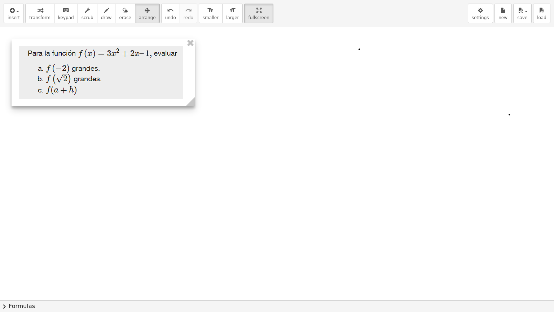
drag, startPoint x: 17, startPoint y: 96, endPoint x: 18, endPoint y: 105, distance: 9.1
click at [18, 105] on div at bounding box center [103, 73] width 183 height 68
click at [81, 131] on div at bounding box center [277, 300] width 554 height 547
click at [97, 18] on button "draw" at bounding box center [106, 13] width 19 height 19
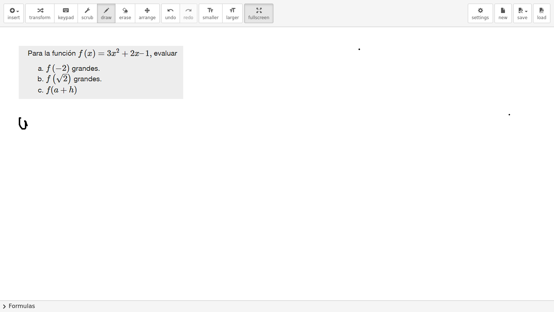
drag, startPoint x: 21, startPoint y: 118, endPoint x: 29, endPoint y: 128, distance: 13.4
click at [29, 128] on div at bounding box center [277, 300] width 554 height 547
drag, startPoint x: 19, startPoint y: 111, endPoint x: 21, endPoint y: 116, distance: 4.9
click at [21, 116] on div at bounding box center [277, 300] width 554 height 547
click at [2, 74] on div at bounding box center [277, 300] width 554 height 547
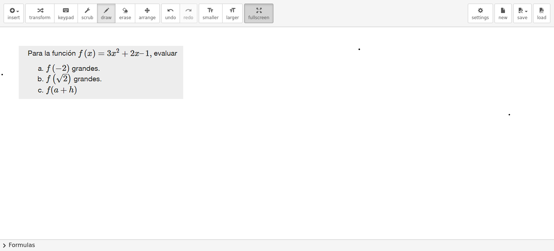
click at [247, 23] on button "fullscreen" at bounding box center [258, 13] width 29 height 19
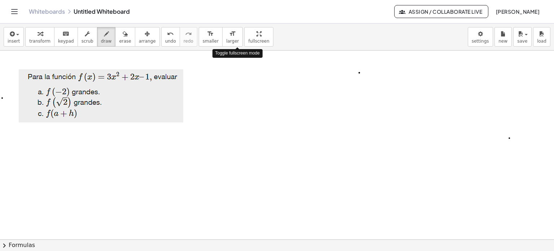
drag, startPoint x: 239, startPoint y: 39, endPoint x: 237, endPoint y: 84, distance: 44.8
click at [239, 83] on div "insert select one: Math Expression Function Text Youtube Video Graphing Geometr…" at bounding box center [277, 136] width 554 height 227
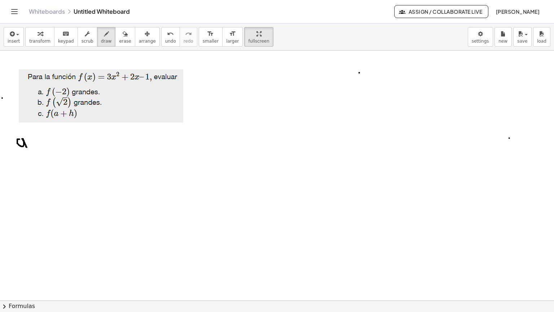
drag, startPoint x: 19, startPoint y: 116, endPoint x: 27, endPoint y: 123, distance: 10.7
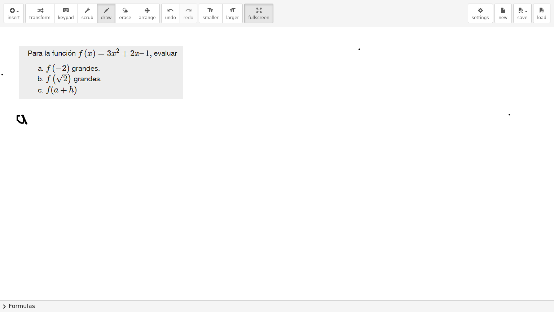
click at [27, 123] on div at bounding box center [277, 300] width 554 height 547
drag, startPoint x: 29, startPoint y: 112, endPoint x: 20, endPoint y: 130, distance: 20.0
click at [20, 130] on div at bounding box center [277, 300] width 554 height 547
drag, startPoint x: 43, startPoint y: 117, endPoint x: 38, endPoint y: 133, distance: 16.9
click at [40, 135] on div at bounding box center [277, 300] width 554 height 547
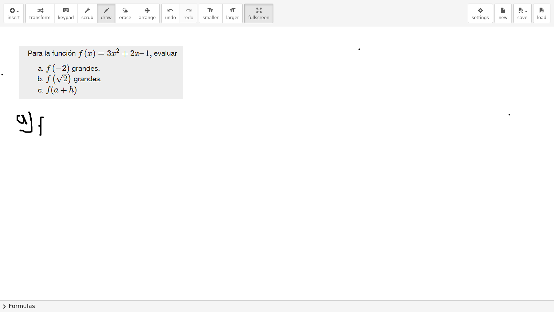
drag, startPoint x: 39, startPoint y: 126, endPoint x: 44, endPoint y: 126, distance: 5.1
click at [44, 126] on div at bounding box center [277, 300] width 554 height 547
drag, startPoint x: 49, startPoint y: 124, endPoint x: 52, endPoint y: 138, distance: 13.9
click at [52, 138] on div at bounding box center [277, 300] width 554 height 547
click at [57, 130] on div at bounding box center [277, 300] width 554 height 547
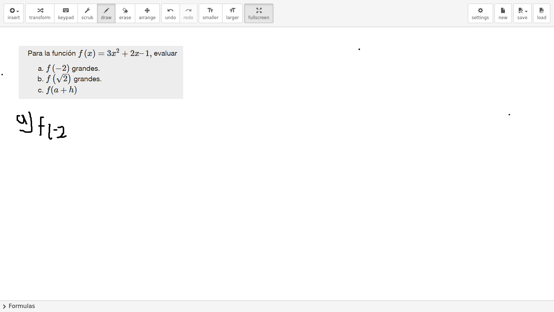
drag, startPoint x: 59, startPoint y: 127, endPoint x: 66, endPoint y: 136, distance: 11.3
click at [66, 136] on div at bounding box center [277, 300] width 554 height 547
drag, startPoint x: 68, startPoint y: 125, endPoint x: 60, endPoint y: 140, distance: 17.3
click at [65, 142] on div at bounding box center [277, 300] width 554 height 547
drag, startPoint x: 49, startPoint y: 124, endPoint x: 52, endPoint y: 121, distance: 4.1
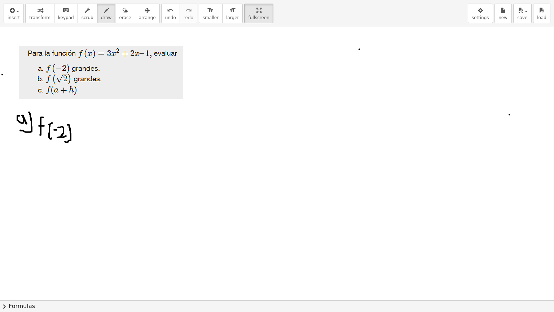
click at [52, 122] on div at bounding box center [277, 300] width 554 height 547
drag, startPoint x: 79, startPoint y: 128, endPoint x: 85, endPoint y: 128, distance: 5.4
click at [85, 128] on div at bounding box center [277, 300] width 554 height 547
click at [84, 131] on div at bounding box center [277, 300] width 554 height 547
drag, startPoint x: 93, startPoint y: 124, endPoint x: 93, endPoint y: 134, distance: 10.1
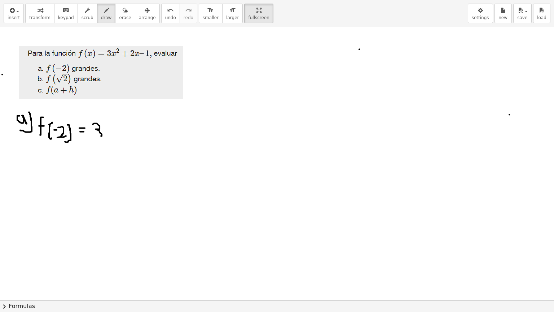
click at [93, 134] on div at bounding box center [277, 300] width 554 height 547
drag, startPoint x: 105, startPoint y: 126, endPoint x: 104, endPoint y: 138, distance: 11.9
click at [104, 138] on div at bounding box center [277, 300] width 554 height 547
click at [110, 130] on div at bounding box center [277, 300] width 554 height 547
drag, startPoint x: 108, startPoint y: 126, endPoint x: 109, endPoint y: 137, distance: 11.6
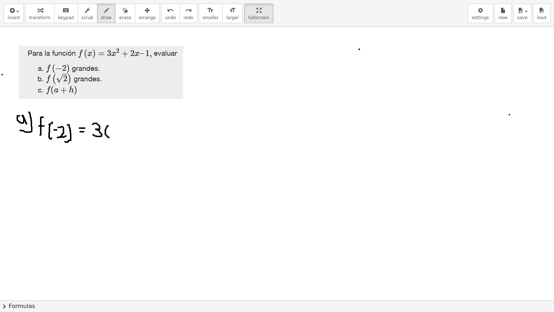
click at [109, 137] on div at bounding box center [277, 300] width 554 height 547
click at [113, 130] on div at bounding box center [277, 300] width 554 height 547
drag, startPoint x: 119, startPoint y: 127, endPoint x: 123, endPoint y: 132, distance: 6.1
click at [124, 135] on div at bounding box center [277, 300] width 554 height 547
drag, startPoint x: 127, startPoint y: 121, endPoint x: 130, endPoint y: 141, distance: 20.8
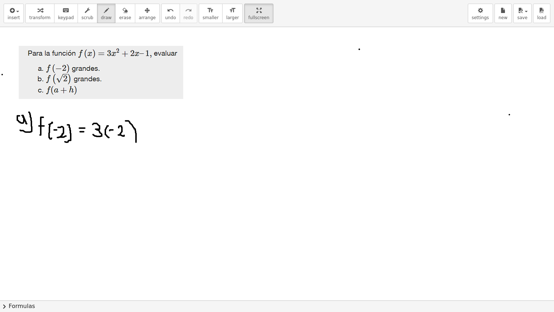
click at [130, 141] on div at bounding box center [277, 300] width 554 height 547
drag, startPoint x: 130, startPoint y: 112, endPoint x: 136, endPoint y: 118, distance: 8.4
click at [136, 118] on div at bounding box center [277, 300] width 554 height 547
drag, startPoint x: 147, startPoint y: 126, endPoint x: 147, endPoint y: 134, distance: 8.7
click at [147, 134] on div at bounding box center [277, 300] width 554 height 547
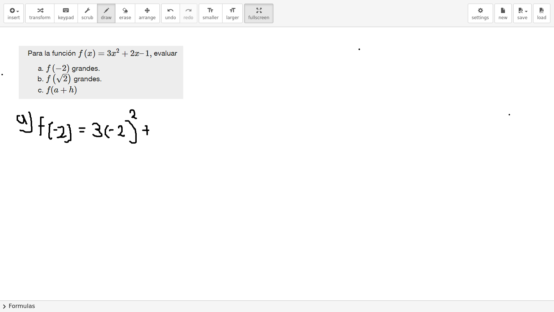
drag, startPoint x: 143, startPoint y: 130, endPoint x: 150, endPoint y: 130, distance: 7.2
click at [150, 130] on div at bounding box center [277, 300] width 554 height 547
drag, startPoint x: 160, startPoint y: 123, endPoint x: 166, endPoint y: 133, distance: 11.8
click at [166, 133] on div at bounding box center [277, 300] width 554 height 547
drag, startPoint x: 173, startPoint y: 121, endPoint x: 174, endPoint y: 134, distance: 13.0
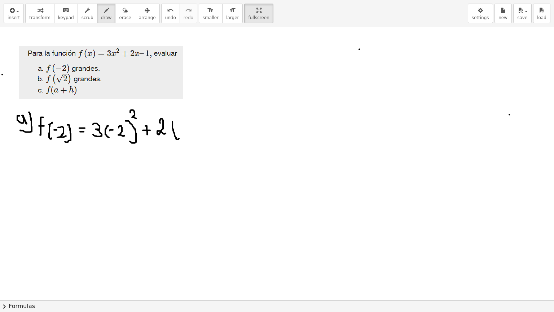
click at [178, 136] on div at bounding box center [277, 300] width 554 height 547
drag, startPoint x: 170, startPoint y: 123, endPoint x: 175, endPoint y: 137, distance: 15.3
click at [175, 137] on div at bounding box center [277, 300] width 554 height 547
click at [177, 129] on div at bounding box center [277, 300] width 554 height 547
click at [188, 130] on div at bounding box center [277, 300] width 554 height 547
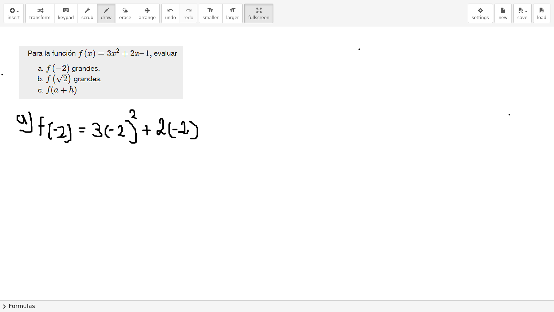
drag, startPoint x: 190, startPoint y: 121, endPoint x: 191, endPoint y: 138, distance: 17.0
click at [191, 138] on div at bounding box center [277, 300] width 554 height 547
drag, startPoint x: 201, startPoint y: 129, endPoint x: 209, endPoint y: 127, distance: 7.8
click at [209, 128] on div at bounding box center [277, 300] width 554 height 547
drag, startPoint x: 214, startPoint y: 126, endPoint x: 217, endPoint y: 136, distance: 10.8
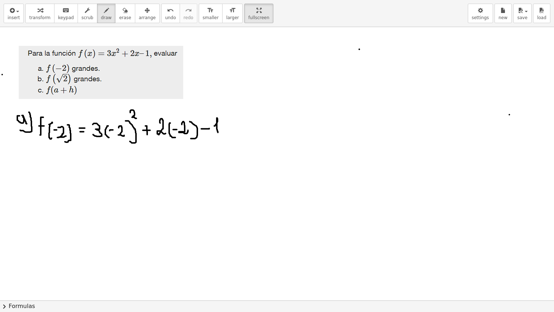
click at [217, 136] on div at bounding box center [277, 300] width 554 height 547
drag, startPoint x: 74, startPoint y: 159, endPoint x: 81, endPoint y: 157, distance: 7.4
click at [81, 157] on div at bounding box center [277, 300] width 554 height 547
drag, startPoint x: 75, startPoint y: 162, endPoint x: 83, endPoint y: 159, distance: 8.1
click at [83, 161] on div at bounding box center [277, 300] width 554 height 547
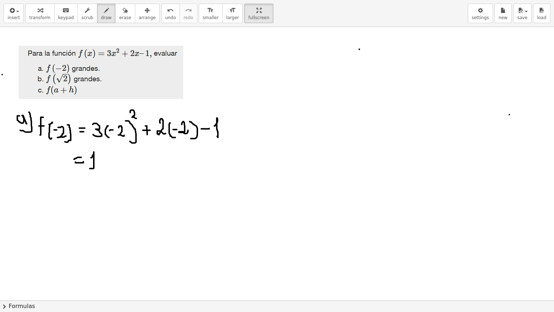
drag, startPoint x: 91, startPoint y: 157, endPoint x: 95, endPoint y: 165, distance: 8.7
click at [97, 167] on div at bounding box center [277, 300] width 554 height 547
drag, startPoint x: 103, startPoint y: 154, endPoint x: 113, endPoint y: 163, distance: 14.1
click at [113, 163] on div at bounding box center [277, 300] width 554 height 547
drag, startPoint x: 125, startPoint y: 152, endPoint x: 126, endPoint y: 164, distance: 11.3
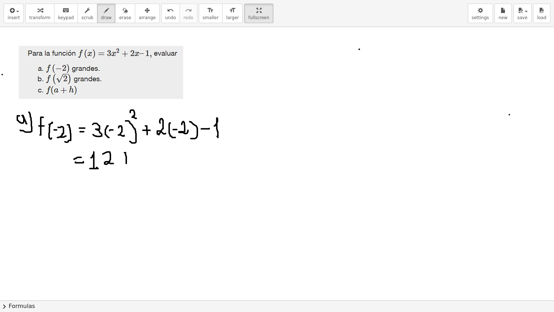
click at [126, 164] on div at bounding box center [277, 300] width 554 height 547
drag, startPoint x: 122, startPoint y: 158, endPoint x: 130, endPoint y: 158, distance: 7.6
click at [130, 158] on div at bounding box center [277, 300] width 554 height 547
drag, startPoint x: 122, startPoint y: 158, endPoint x: 129, endPoint y: 159, distance: 6.9
click at [129, 159] on div at bounding box center [277, 300] width 554 height 547
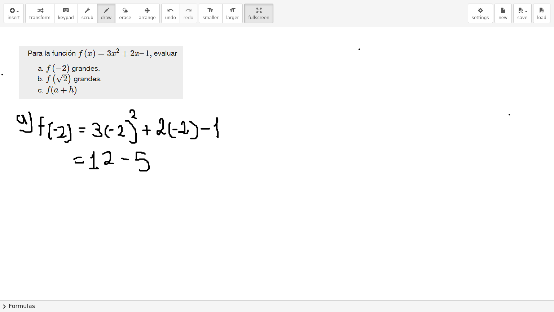
drag, startPoint x: 145, startPoint y: 154, endPoint x: 137, endPoint y: 169, distance: 17.1
click at [139, 169] on div at bounding box center [277, 300] width 554 height 547
drag, startPoint x: 79, startPoint y: 181, endPoint x: 84, endPoint y: 182, distance: 5.9
click at [84, 182] on div at bounding box center [277, 300] width 554 height 547
drag, startPoint x: 79, startPoint y: 185, endPoint x: 85, endPoint y: 185, distance: 5.8
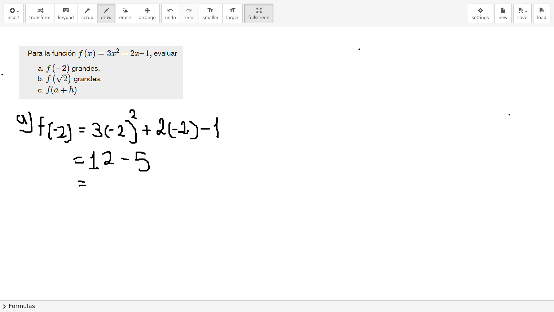
click at [85, 185] on div at bounding box center [277, 300] width 554 height 547
drag, startPoint x: 91, startPoint y: 176, endPoint x: 99, endPoint y: 186, distance: 12.3
click at [99, 186] on div at bounding box center [277, 300] width 554 height 547
drag, startPoint x: 95, startPoint y: 181, endPoint x: 101, endPoint y: 181, distance: 5.8
click at [101, 181] on div at bounding box center [277, 300] width 554 height 547
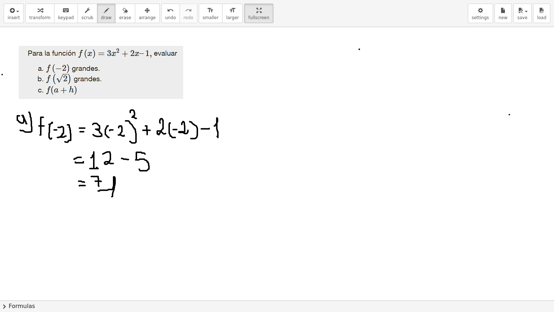
drag, startPoint x: 104, startPoint y: 190, endPoint x: 107, endPoint y: 196, distance: 7.4
click at [111, 197] on div at bounding box center [277, 300] width 554 height 547
drag, startPoint x: 96, startPoint y: 192, endPoint x: 111, endPoint y: 200, distance: 16.8
click at [111, 200] on div at bounding box center [277, 300] width 554 height 547
drag, startPoint x: 59, startPoint y: 170, endPoint x: 55, endPoint y: 189, distance: 19.3
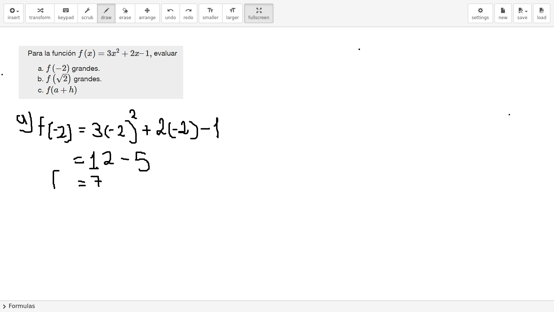
click at [55, 189] on div at bounding box center [277, 300] width 554 height 547
drag, startPoint x: 50, startPoint y: 179, endPoint x: 57, endPoint y: 180, distance: 7.6
click at [57, 180] on div at bounding box center [277, 300] width 554 height 547
click at [66, 183] on div at bounding box center [277, 300] width 554 height 547
drag, startPoint x: 68, startPoint y: 179, endPoint x: 72, endPoint y: 187, distance: 9.0
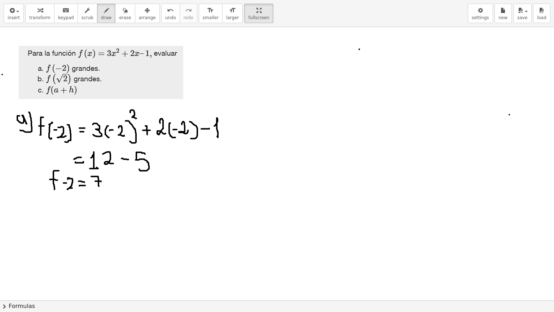
click at [74, 188] on div at bounding box center [277, 300] width 554 height 547
drag, startPoint x: 71, startPoint y: 174, endPoint x: 73, endPoint y: 193, distance: 19.7
click at [75, 193] on div at bounding box center [277, 300] width 554 height 547
drag, startPoint x: 63, startPoint y: 174, endPoint x: 65, endPoint y: 193, distance: 18.9
click at [65, 193] on div at bounding box center [277, 300] width 554 height 547
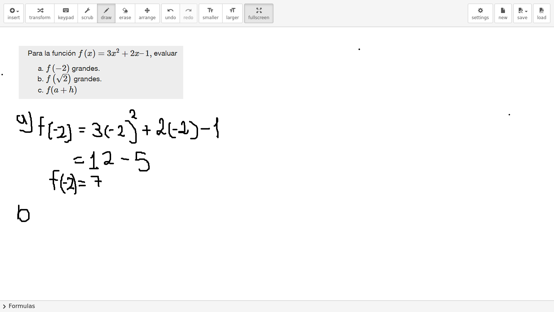
drag, startPoint x: 19, startPoint y: 205, endPoint x: 20, endPoint y: 218, distance: 13.0
click at [20, 218] on div at bounding box center [277, 300] width 554 height 547
drag, startPoint x: 30, startPoint y: 203, endPoint x: 23, endPoint y: 225, distance: 23.0
click at [17, 227] on div at bounding box center [277, 300] width 554 height 547
drag, startPoint x: 43, startPoint y: 206, endPoint x: 44, endPoint y: 222, distance: 15.5
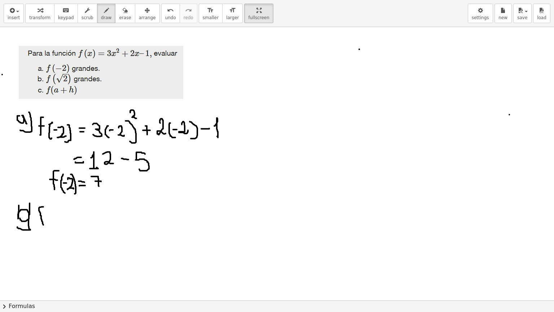
click at [44, 225] on div at bounding box center [277, 300] width 554 height 547
click at [43, 218] on div at bounding box center [277, 300] width 554 height 547
drag, startPoint x: 51, startPoint y: 210, endPoint x: 54, endPoint y: 231, distance: 20.9
click at [54, 231] on div at bounding box center [277, 300] width 554 height 547
drag, startPoint x: 55, startPoint y: 217, endPoint x: 66, endPoint y: 211, distance: 12.1
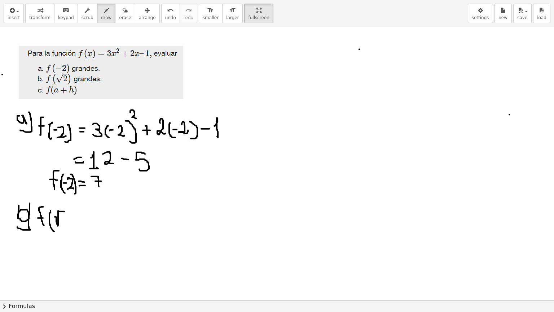
click at [66, 211] on div at bounding box center [277, 300] width 554 height 547
drag, startPoint x: 63, startPoint y: 217, endPoint x: 68, endPoint y: 218, distance: 5.6
click at [66, 224] on div at bounding box center [277, 300] width 554 height 547
drag, startPoint x: 71, startPoint y: 207, endPoint x: 63, endPoint y: 229, distance: 23.6
click at [65, 229] on div at bounding box center [277, 300] width 554 height 547
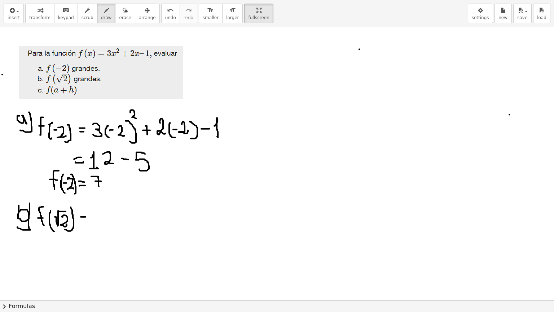
click at [86, 217] on div at bounding box center [277, 300] width 554 height 547
drag, startPoint x: 81, startPoint y: 221, endPoint x: 88, endPoint y: 222, distance: 7.6
click at [88, 222] on div at bounding box center [277, 300] width 554 height 547
drag, startPoint x: 93, startPoint y: 212, endPoint x: 100, endPoint y: 220, distance: 10.5
click at [99, 222] on div at bounding box center [277, 300] width 554 height 547
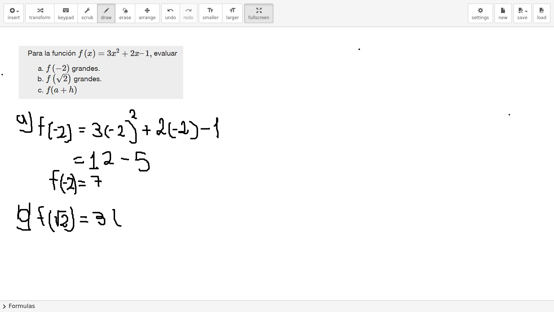
drag, startPoint x: 113, startPoint y: 209, endPoint x: 117, endPoint y: 223, distance: 14.3
click at [119, 225] on div at bounding box center [277, 300] width 554 height 547
drag, startPoint x: 118, startPoint y: 213, endPoint x: 131, endPoint y: 207, distance: 14.5
click at [131, 207] on div at bounding box center [277, 300] width 554 height 547
drag, startPoint x: 127, startPoint y: 213, endPoint x: 131, endPoint y: 213, distance: 4.7
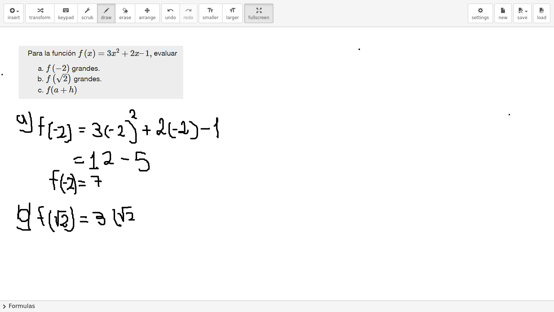
click at [133, 215] on div at bounding box center [277, 300] width 554 height 547
drag, startPoint x: 137, startPoint y: 206, endPoint x: 137, endPoint y: 215, distance: 8.7
click at [137, 219] on div at bounding box center [277, 300] width 554 height 547
drag, startPoint x: 141, startPoint y: 199, endPoint x: 143, endPoint y: 205, distance: 6.5
click at [145, 205] on div at bounding box center [277, 300] width 554 height 547
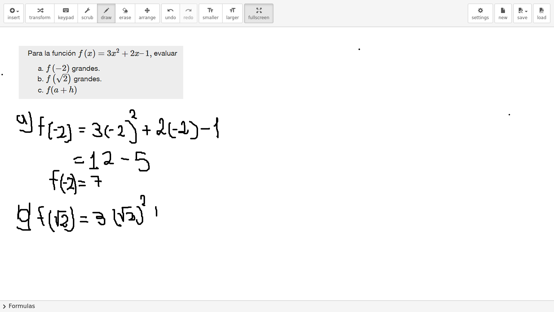
drag, startPoint x: 157, startPoint y: 212, endPoint x: 155, endPoint y: 216, distance: 4.7
click at [156, 217] on div at bounding box center [277, 300] width 554 height 547
drag, startPoint x: 153, startPoint y: 212, endPoint x: 157, endPoint y: 209, distance: 5.1
click at [160, 211] on div at bounding box center [277, 300] width 554 height 547
drag, startPoint x: 166, startPoint y: 207, endPoint x: 171, endPoint y: 218, distance: 11.8
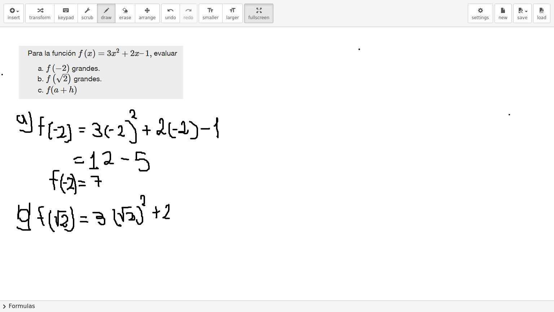
click at [171, 218] on div at bounding box center [277, 300] width 554 height 547
drag, startPoint x: 178, startPoint y: 204, endPoint x: 184, endPoint y: 218, distance: 16.0
click at [184, 218] on div at bounding box center [277, 300] width 554 height 547
drag, startPoint x: 183, startPoint y: 208, endPoint x: 196, endPoint y: 203, distance: 13.9
click at [196, 203] on div at bounding box center [277, 300] width 554 height 547
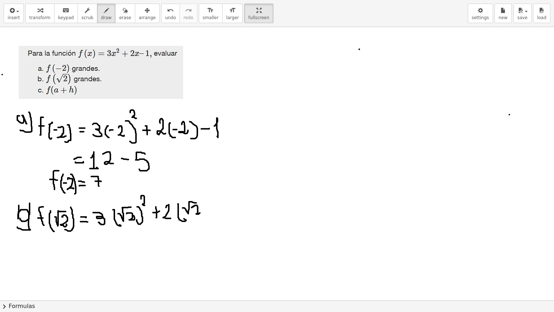
drag, startPoint x: 195, startPoint y: 206, endPoint x: 200, endPoint y: 213, distance: 8.7
click at [200, 213] on div at bounding box center [277, 300] width 554 height 547
drag, startPoint x: 200, startPoint y: 199, endPoint x: 202, endPoint y: 219, distance: 20.0
click at [202, 219] on div at bounding box center [277, 300] width 554 height 547
drag, startPoint x: 212, startPoint y: 210, endPoint x: 219, endPoint y: 208, distance: 7.0
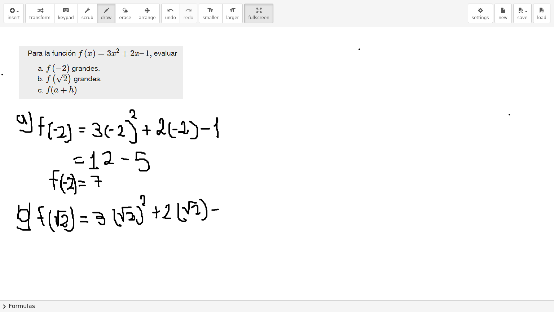
click at [219, 208] on div at bounding box center [277, 300] width 554 height 547
drag, startPoint x: 226, startPoint y: 200, endPoint x: 225, endPoint y: 211, distance: 10.5
click at [225, 211] on div at bounding box center [277, 300] width 554 height 547
drag, startPoint x: 81, startPoint y: 240, endPoint x: 96, endPoint y: 236, distance: 15.5
click at [96, 236] on div at bounding box center [277, 300] width 554 height 547
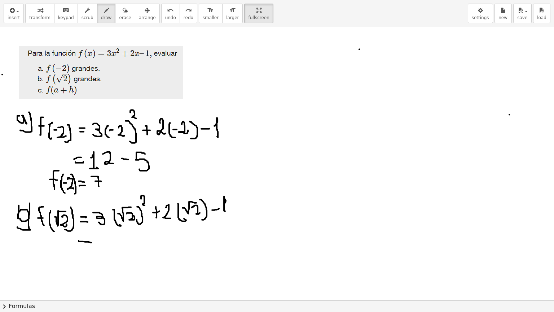
drag, startPoint x: 79, startPoint y: 240, endPoint x: 84, endPoint y: 245, distance: 6.9
click at [91, 242] on div at bounding box center [277, 300] width 554 height 547
drag, startPoint x: 81, startPoint y: 246, endPoint x: 92, endPoint y: 247, distance: 10.5
click at [92, 247] on div at bounding box center [277, 300] width 554 height 547
drag, startPoint x: 104, startPoint y: 235, endPoint x: 107, endPoint y: 242, distance: 8.4
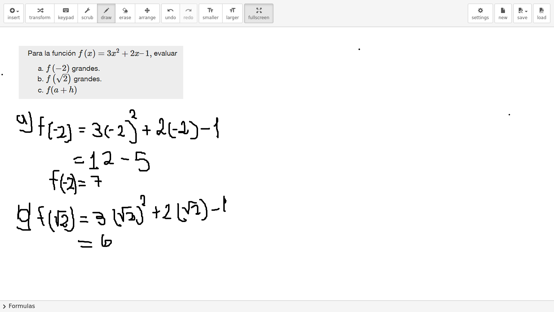
click at [104, 245] on div at bounding box center [277, 300] width 554 height 547
drag, startPoint x: 128, startPoint y: 238, endPoint x: 129, endPoint y: 245, distance: 8.0
click at [129, 245] on div at bounding box center [277, 300] width 554 height 547
drag, startPoint x: 124, startPoint y: 240, endPoint x: 132, endPoint y: 241, distance: 8.7
click at [132, 241] on div at bounding box center [277, 300] width 554 height 547
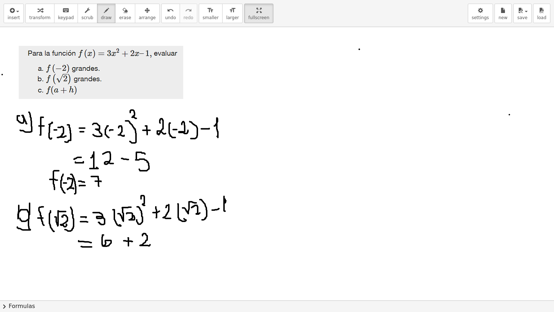
drag, startPoint x: 143, startPoint y: 235, endPoint x: 148, endPoint y: 244, distance: 9.9
click at [150, 244] on div at bounding box center [277, 300] width 554 height 547
drag, startPoint x: 150, startPoint y: 238, endPoint x: 159, endPoint y: 235, distance: 9.5
click at [165, 232] on div at bounding box center [277, 300] width 554 height 547
drag, startPoint x: 159, startPoint y: 237, endPoint x: 166, endPoint y: 244, distance: 9.7
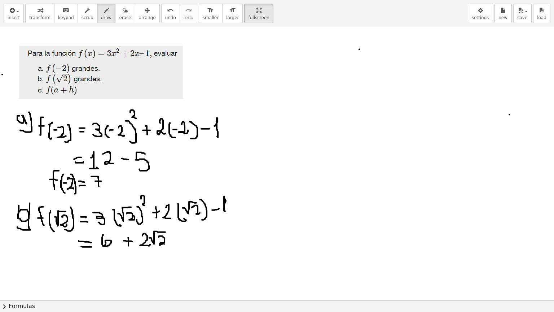
click at [166, 244] on div at bounding box center [277, 300] width 554 height 547
drag, startPoint x: 172, startPoint y: 240, endPoint x: 179, endPoint y: 238, distance: 7.4
click at [179, 240] on div at bounding box center [277, 300] width 554 height 547
drag, startPoint x: 186, startPoint y: 232, endPoint x: 175, endPoint y: 243, distance: 15.6
click at [186, 242] on div at bounding box center [277, 300] width 554 height 547
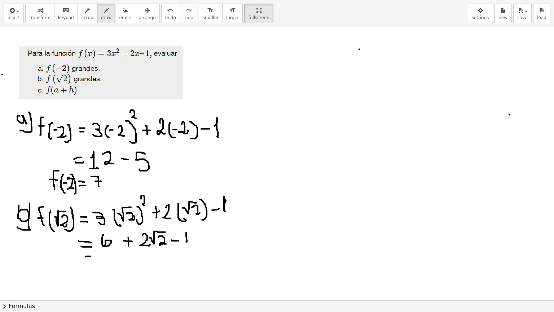
drag, startPoint x: 87, startPoint y: 256, endPoint x: 97, endPoint y: 256, distance: 10.8
click at [97, 251] on div at bounding box center [277, 300] width 554 height 547
drag, startPoint x: 90, startPoint y: 262, endPoint x: 102, endPoint y: 262, distance: 11.6
click at [102, 251] on div at bounding box center [277, 300] width 554 height 547
drag, startPoint x: 110, startPoint y: 253, endPoint x: 116, endPoint y: 266, distance: 14.4
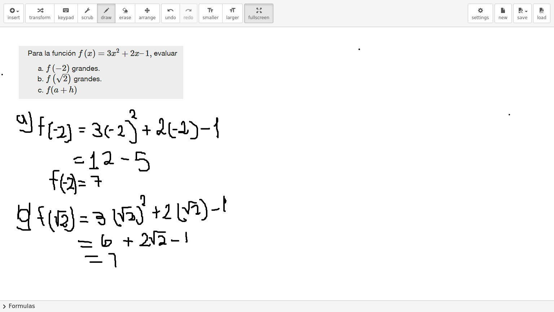
click at [116, 251] on div at bounding box center [277, 300] width 554 height 547
drag, startPoint x: 112, startPoint y: 260, endPoint x: 118, endPoint y: 260, distance: 6.9
click at [118, 251] on div at bounding box center [277, 300] width 554 height 547
drag, startPoint x: 128, startPoint y: 261, endPoint x: 127, endPoint y: 265, distance: 4.7
click at [128, 251] on div at bounding box center [277, 300] width 554 height 547
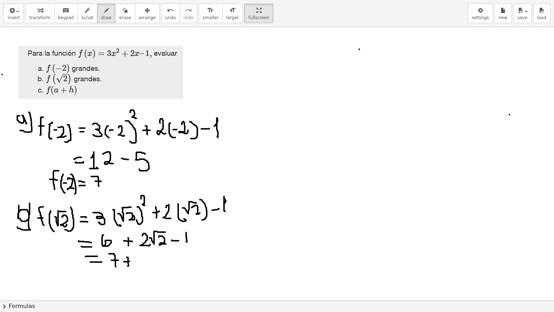
drag
click at [131, 251] on div at bounding box center [277, 300] width 554 height 547
click at [144, 251] on div at bounding box center [277, 300] width 554 height 547
drag, startPoint x: 114, startPoint y: 252, endPoint x: 114, endPoint y: 262, distance: 9.8
click at [114, 251] on div at bounding box center [277, 300] width 554 height 547
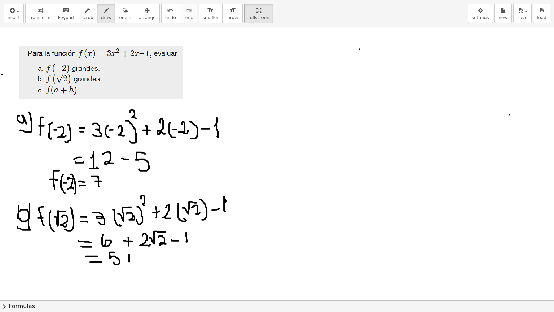
drag, startPoint x: 129, startPoint y: 254, endPoint x: 129, endPoint y: 261, distance: 7.2
click at [129, 251] on div at bounding box center [277, 300] width 554 height 547
drag, startPoint x: 126, startPoint y: 258, endPoint x: 135, endPoint y: 257, distance: 9.8
click at [135, 251] on div at bounding box center [277, 300] width 554 height 547
drag, startPoint x: 143, startPoint y: 255, endPoint x: 148, endPoint y: 262, distance: 9.1
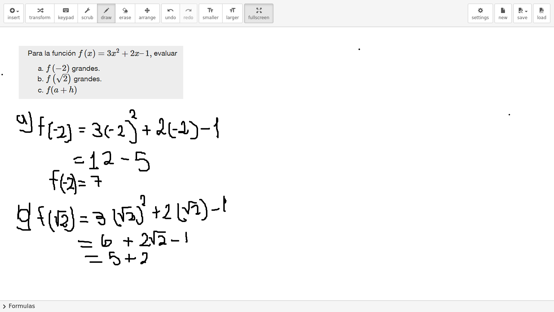
click at [148, 251] on div at bounding box center [277, 300] width 554 height 547
drag, startPoint x: 149, startPoint y: 255, endPoint x: 165, endPoint y: 252, distance: 16.1
click at [168, 251] on div at bounding box center [277, 300] width 554 height 547
drag, startPoint x: 157, startPoint y: 256, endPoint x: 165, endPoint y: 263, distance: 10.2
click at [165, 251] on div at bounding box center [277, 300] width 554 height 547
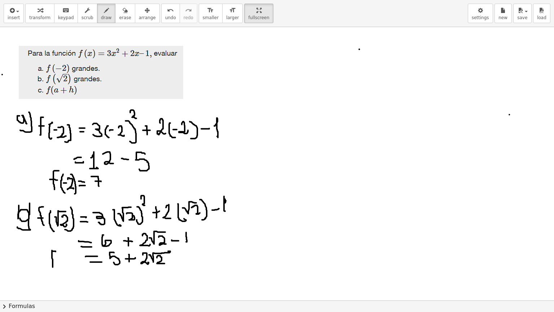
drag, startPoint x: 56, startPoint y: 251, endPoint x: 52, endPoint y: 267, distance: 16.2
click at [52, 251] on div at bounding box center [277, 300] width 554 height 547
drag, startPoint x: 49, startPoint y: 260, endPoint x: 59, endPoint y: 260, distance: 9.7
click at [58, 251] on div at bounding box center [277, 300] width 554 height 547
drag, startPoint x: 65, startPoint y: 253, endPoint x: 66, endPoint y: 269, distance: 16.3
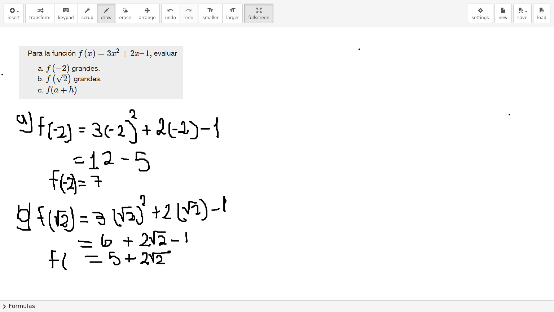
click at [66, 251] on div at bounding box center [277, 300] width 554 height 547
drag, startPoint x: 65, startPoint y: 260, endPoint x: 79, endPoint y: 255, distance: 15.4
click at [79, 251] on div at bounding box center [277, 300] width 554 height 547
drag, startPoint x: 73, startPoint y: 261, endPoint x: 79, endPoint y: 263, distance: 7.1
click at [81, 251] on div at bounding box center [277, 300] width 554 height 547
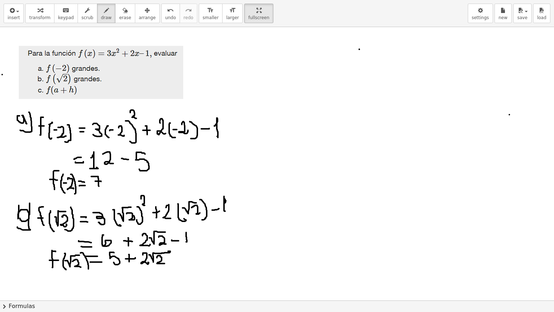
drag, startPoint x: 81, startPoint y: 253, endPoint x: 82, endPoint y: 267, distance: 14.8
click at [86, 251] on div at bounding box center [277, 300] width 554 height 547
drag, startPoint x: 278, startPoint y: 117, endPoint x: 273, endPoint y: 126, distance: 10.0
click at [270, 126] on div at bounding box center [277, 300] width 554 height 547
drag, startPoint x: 282, startPoint y: 115, endPoint x: 265, endPoint y: 138, distance: 28.3
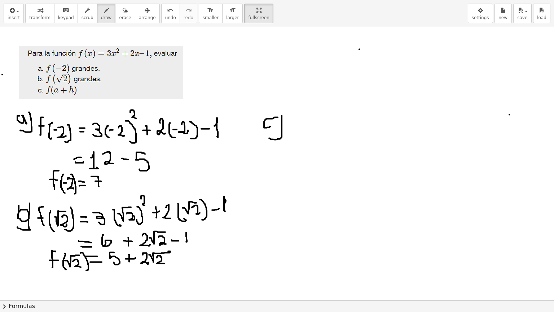
click at [266, 138] on div at bounding box center [277, 300] width 554 height 547
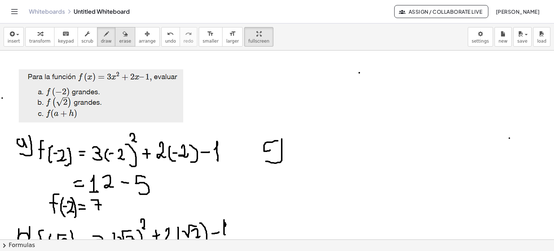
click at [119, 36] on div "button" at bounding box center [125, 33] width 12 height 9
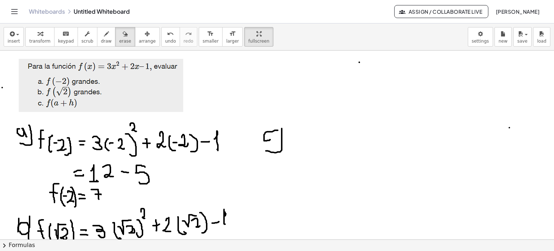
scroll to position [36, 0]
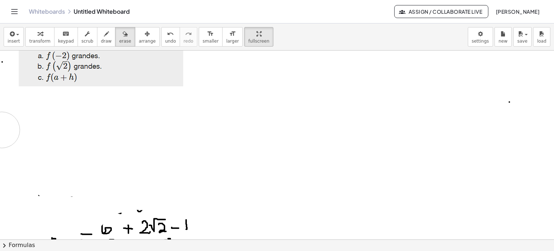
drag, startPoint x: 191, startPoint y: 103, endPoint x: 102, endPoint y: 151, distance: 101.6
click at [81, 151] on div at bounding box center [277, 203] width 554 height 378
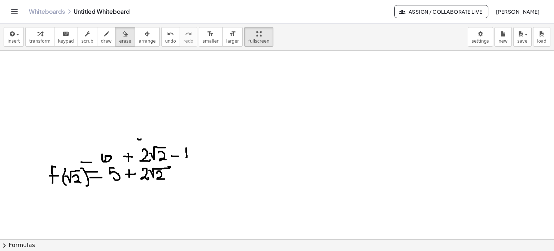
scroll to position [108, 0]
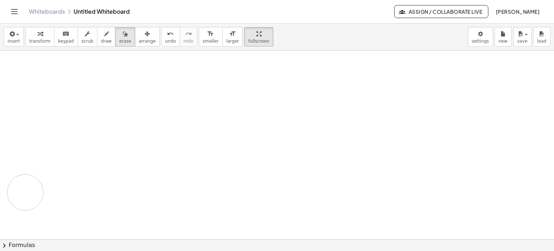
drag, startPoint x: 81, startPoint y: 190, endPoint x: 26, endPoint y: 177, distance: 56.7
click at [26, 180] on div at bounding box center [277, 131] width 554 height 378
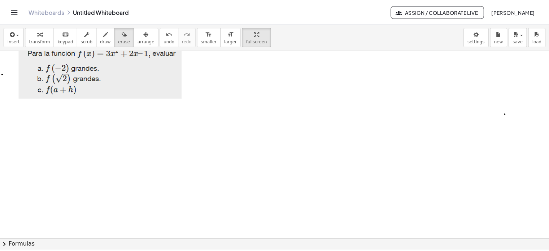
scroll to position [0, 0]
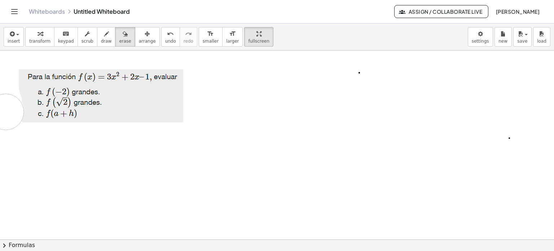
drag, startPoint x: 10, startPoint y: 136, endPoint x: 37, endPoint y: 112, distance: 35.8
click at [6, 105] on div at bounding box center [277, 240] width 554 height 378
click at [139, 37] on div "button" at bounding box center [147, 33] width 17 height 9
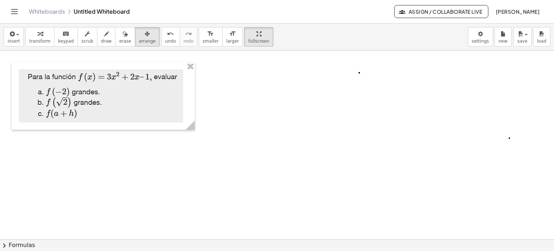
click at [147, 100] on div at bounding box center [103, 96] width 183 height 68
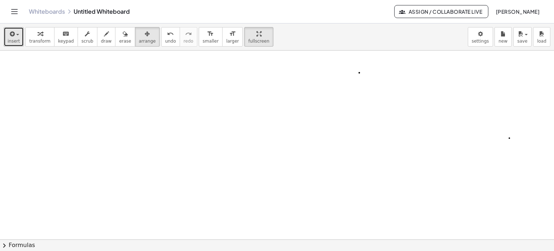
click at [13, 42] on span "insert" at bounding box center [14, 41] width 12 height 5
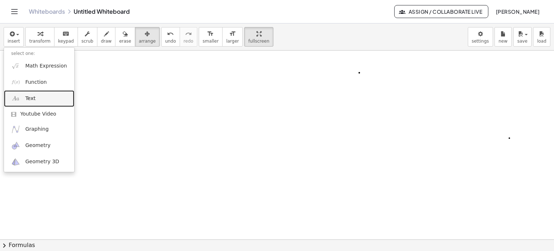
click at [32, 97] on span "Text" at bounding box center [30, 98] width 10 height 7
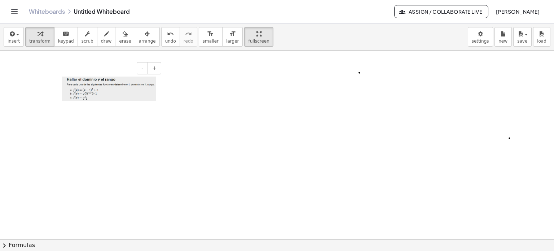
click at [159, 97] on div at bounding box center [109, 88] width 108 height 39
click at [139, 42] on span "arrange" at bounding box center [147, 41] width 17 height 5
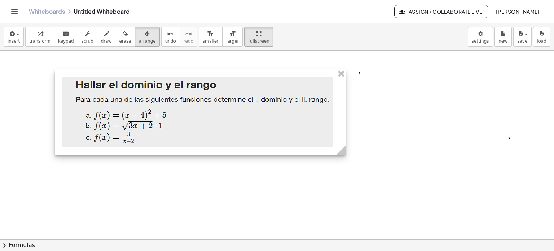
drag, startPoint x: 160, startPoint y: 108, endPoint x: 342, endPoint y: 197, distance: 203.3
click at [342, 209] on div "- +" at bounding box center [277, 240] width 554 height 378
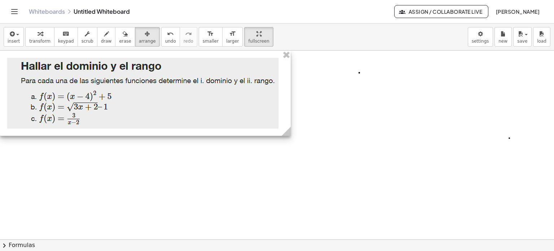
drag, startPoint x: 236, startPoint y: 74, endPoint x: 170, endPoint y: 49, distance: 70.6
click at [170, 49] on div "insert select one: Math Expression Function Text Youtube Video Graphing Geometr…" at bounding box center [277, 136] width 554 height 227
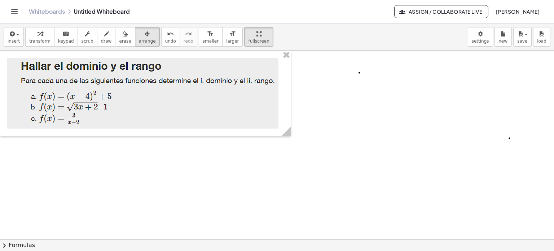
click at [168, 164] on div at bounding box center [277, 240] width 554 height 378
click at [119, 40] on span "erase" at bounding box center [125, 41] width 12 height 5
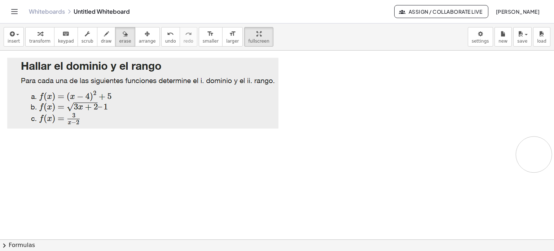
drag, startPoint x: 380, startPoint y: 78, endPoint x: 523, endPoint y: 146, distance: 158.7
click at [528, 147] on div at bounding box center [277, 240] width 554 height 378
click at [97, 36] on button "draw" at bounding box center [106, 36] width 19 height 19
drag, startPoint x: 13, startPoint y: 142, endPoint x: 18, endPoint y: 150, distance: 9.1
click at [18, 150] on div at bounding box center [277, 240] width 554 height 378
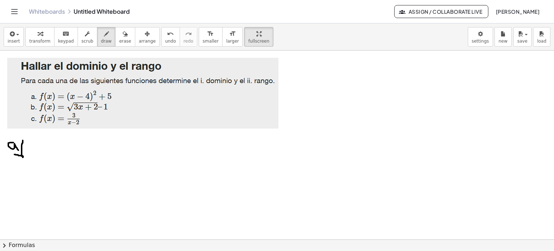
drag, startPoint x: 23, startPoint y: 140, endPoint x: 14, endPoint y: 154, distance: 16.7
click at [14, 154] on div at bounding box center [277, 240] width 554 height 378
drag, startPoint x: 34, startPoint y: 143, endPoint x: 33, endPoint y: 153, distance: 10.1
click at [33, 153] on div at bounding box center [277, 240] width 554 height 378
drag, startPoint x: 30, startPoint y: 141, endPoint x: 29, endPoint y: 153, distance: 12.3
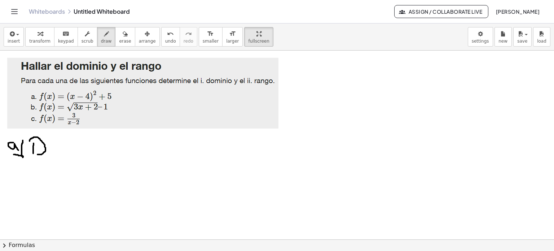
click at [29, 153] on div at bounding box center [277, 240] width 554 height 378
click at [48, 151] on div at bounding box center [277, 240] width 554 height 378
drag, startPoint x: 56, startPoint y: 144, endPoint x: 71, endPoint y: 151, distance: 15.7
click at [71, 150] on div at bounding box center [277, 240] width 554 height 378
drag, startPoint x: 56, startPoint y: 145, endPoint x: 69, endPoint y: 151, distance: 14.9
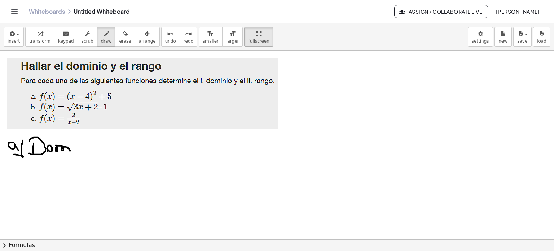
click at [70, 151] on div at bounding box center [277, 240] width 554 height 378
drag, startPoint x: 82, startPoint y: 137, endPoint x: 70, endPoint y: 148, distance: 16.9
click at [75, 152] on div at bounding box center [277, 240] width 554 height 378
drag, startPoint x: 72, startPoint y: 145, endPoint x: 78, endPoint y: 146, distance: 6.1
click at [78, 146] on div at bounding box center [277, 240] width 554 height 378
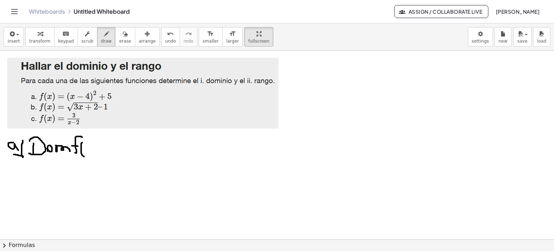
drag, startPoint x: 82, startPoint y: 142, endPoint x: 84, endPoint y: 153, distance: 10.6
click at [85, 155] on div at bounding box center [277, 240] width 554 height 378
drag, startPoint x: 86, startPoint y: 145, endPoint x: 94, endPoint y: 150, distance: 9.5
click at [94, 150] on div at bounding box center [277, 240] width 554 height 378
drag, startPoint x: 93, startPoint y: 144, endPoint x: 88, endPoint y: 149, distance: 6.4
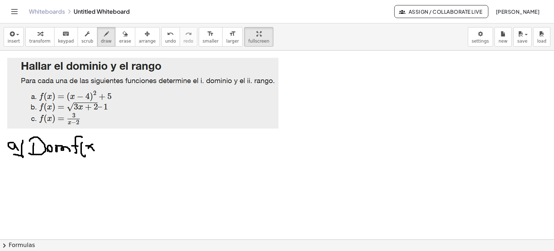
click at [88, 149] on div at bounding box center [277, 240] width 554 height 378
drag, startPoint x: 98, startPoint y: 143, endPoint x: 95, endPoint y: 154, distance: 11.7
click at [91, 156] on div at bounding box center [277, 240] width 554 height 378
click at [116, 147] on div at bounding box center [277, 240] width 554 height 378
drag, startPoint x: 118, startPoint y: 143, endPoint x: 122, endPoint y: 150, distance: 7.9
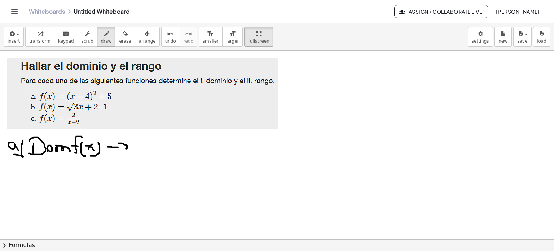
click at [122, 150] on div at bounding box center [277, 240] width 554 height 378
drag, startPoint x: 135, startPoint y: 141, endPoint x: 136, endPoint y: 153, distance: 12.7
click at [136, 153] on div at bounding box center [277, 240] width 554 height 378
drag, startPoint x: 138, startPoint y: 140, endPoint x: 140, endPoint y: 151, distance: 10.6
click at [140, 152] on div at bounding box center [277, 240] width 554 height 378
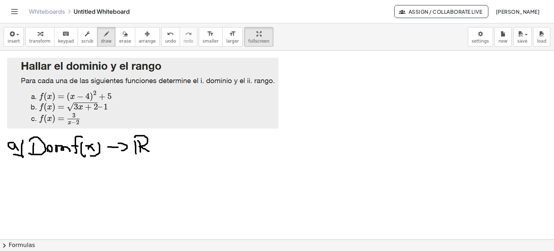
drag, startPoint x: 135, startPoint y: 137, endPoint x: 147, endPoint y: 150, distance: 17.4
click at [148, 151] on div at bounding box center [277, 240] width 554 height 378
drag, startPoint x: 32, startPoint y: 164, endPoint x: 32, endPoint y: 173, distance: 8.3
click at [32, 173] on div at bounding box center [277, 240] width 554 height 378
drag, startPoint x: 32, startPoint y: 160, endPoint x: 38, endPoint y: 174, distance: 14.6
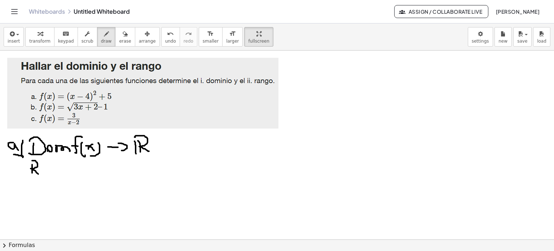
click at [38, 174] on div at bounding box center [277, 240] width 554 height 378
click at [44, 168] on div at bounding box center [277, 240] width 554 height 378
drag, startPoint x: 49, startPoint y: 167, endPoint x: 54, endPoint y: 172, distance: 6.9
click at [55, 173] on div at bounding box center [277, 240] width 554 height 378
drag, startPoint x: 66, startPoint y: 161, endPoint x: 61, endPoint y: 171, distance: 11.6
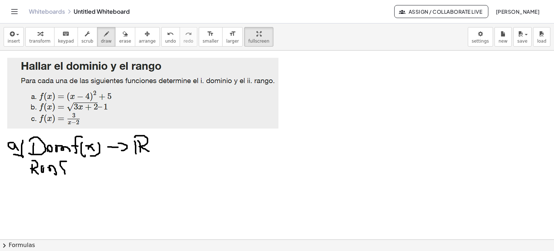
click at [65, 174] on div at bounding box center [277, 240] width 554 height 378
click at [64, 167] on div at bounding box center [277, 240] width 554 height 378
drag, startPoint x: 70, startPoint y: 165, endPoint x: 72, endPoint y: 175, distance: 10.6
click at [72, 175] on div at bounding box center [277, 240] width 554 height 378
drag, startPoint x: 78, startPoint y: 168, endPoint x: 72, endPoint y: 171, distance: 6.8
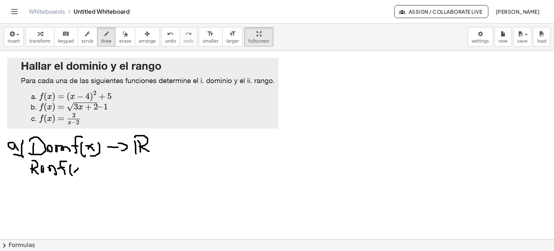
click at [74, 172] on div at bounding box center [277, 240] width 554 height 378
drag, startPoint x: 72, startPoint y: 167, endPoint x: 78, endPoint y: 171, distance: 6.7
click at [78, 171] on div at bounding box center [277, 240] width 554 height 378
drag, startPoint x: 85, startPoint y: 170, endPoint x: 79, endPoint y: 173, distance: 7.3
click at [80, 174] on div at bounding box center [277, 240] width 554 height 378
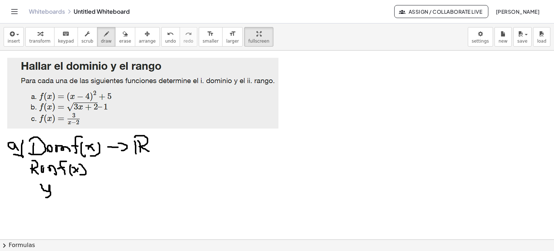
drag, startPoint x: 40, startPoint y: 184, endPoint x: 41, endPoint y: 193, distance: 8.7
click at [41, 193] on div at bounding box center [277, 240] width 554 height 378
drag, startPoint x: 57, startPoint y: 188, endPoint x: 64, endPoint y: 188, distance: 6.9
click at [64, 188] on div at bounding box center [277, 240] width 554 height 378
drag, startPoint x: 60, startPoint y: 192, endPoint x: 65, endPoint y: 192, distance: 5.4
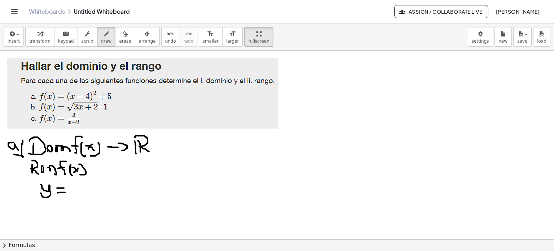
click at [65, 192] on div at bounding box center [277, 240] width 554 height 378
drag, startPoint x: 73, startPoint y: 182, endPoint x: 73, endPoint y: 194, distance: 12.3
click at [73, 194] on div at bounding box center [277, 240] width 554 height 378
drag, startPoint x: 75, startPoint y: 186, endPoint x: 85, endPoint y: 193, distance: 11.8
click at [85, 193] on div at bounding box center [277, 240] width 554 height 378
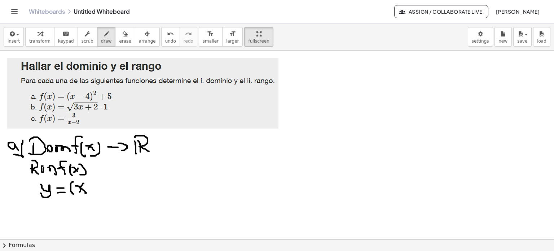
drag, startPoint x: 83, startPoint y: 183, endPoint x: 77, endPoint y: 193, distance: 11.6
click at [78, 193] on div at bounding box center [277, 240] width 554 height 378
drag, startPoint x: 89, startPoint y: 187, endPoint x: 94, endPoint y: 186, distance: 4.7
click at [94, 186] on div at bounding box center [277, 240] width 554 height 378
drag, startPoint x: 97, startPoint y: 180, endPoint x: 102, endPoint y: 187, distance: 8.1
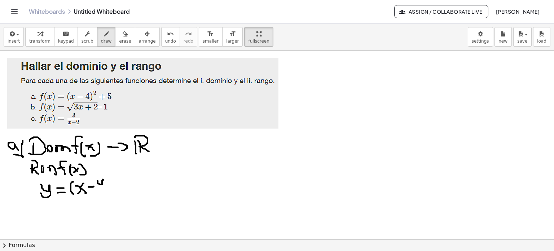
click at [103, 189] on div at bounding box center [277, 240] width 554 height 378
drag, startPoint x: 107, startPoint y: 179, endPoint x: 105, endPoint y: 191, distance: 12.8
click at [105, 191] on div at bounding box center [277, 240] width 554 height 378
drag, startPoint x: 110, startPoint y: 172, endPoint x: 114, endPoint y: 179, distance: 8.4
click at [115, 179] on div at bounding box center [277, 240] width 554 height 378
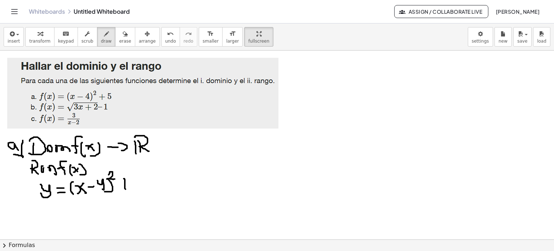
drag, startPoint x: 124, startPoint y: 178, endPoint x: 126, endPoint y: 189, distance: 10.6
click at [126, 189] on div at bounding box center [277, 240] width 554 height 378
click at [128, 186] on div at bounding box center [277, 240] width 554 height 378
drag, startPoint x: 138, startPoint y: 180, endPoint x: 130, endPoint y: 190, distance: 13.4
click at [132, 190] on div at bounding box center [277, 240] width 554 height 378
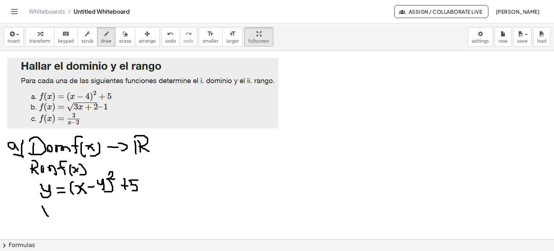
drag, startPoint x: 42, startPoint y: 206, endPoint x: 48, endPoint y: 216, distance: 11.8
click at [48, 216] on div at bounding box center [277, 240] width 554 height 378
drag, startPoint x: 46, startPoint y: 208, endPoint x: 40, endPoint y: 212, distance: 7.2
click at [39, 216] on div at bounding box center [277, 240] width 554 height 378
drag, startPoint x: 53, startPoint y: 211, endPoint x: 56, endPoint y: 214, distance: 4.1
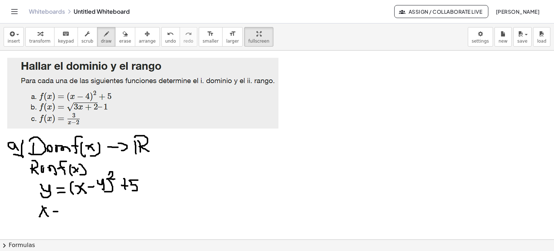
click at [58, 211] on div at bounding box center [277, 240] width 554 height 378
drag, startPoint x: 55, startPoint y: 215, endPoint x: 61, endPoint y: 213, distance: 6.8
click at [61, 215] on div at bounding box center [277, 240] width 554 height 378
drag, startPoint x: 71, startPoint y: 206, endPoint x: 78, endPoint y: 219, distance: 14.9
click at [74, 221] on div at bounding box center [277, 240] width 554 height 378
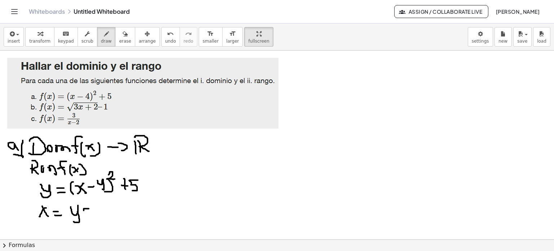
drag, startPoint x: 84, startPoint y: 210, endPoint x: 92, endPoint y: 208, distance: 8.7
click at [89, 208] on div at bounding box center [277, 240] width 554 height 378
drag, startPoint x: 103, startPoint y: 204, endPoint x: 86, endPoint y: 214, distance: 19.1
click at [95, 212] on div at bounding box center [277, 240] width 554 height 378
drag, startPoint x: 62, startPoint y: 208, endPoint x: 104, endPoint y: 202, distance: 42.6
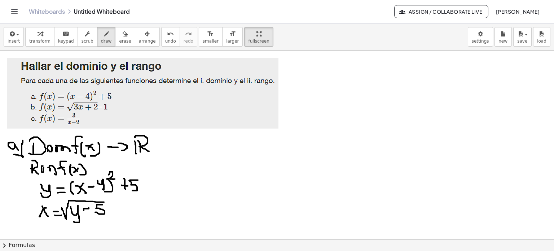
click at [104, 202] on div at bounding box center [277, 240] width 554 height 378
drag, startPoint x: 118, startPoint y: 205, endPoint x: 119, endPoint y: 213, distance: 7.3
click at [119, 213] on div at bounding box center [277, 240] width 554 height 378
drag, startPoint x: 116, startPoint y: 210, endPoint x: 126, endPoint y: 209, distance: 10.2
click at [121, 210] on div at bounding box center [277, 240] width 554 height 378
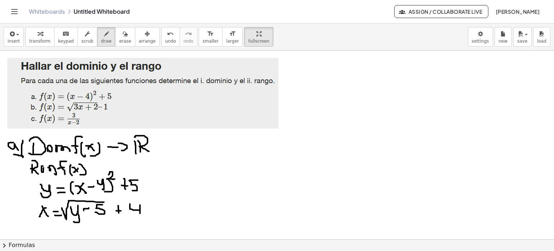
drag, startPoint x: 130, startPoint y: 204, endPoint x: 140, endPoint y: 213, distance: 13.8
click at [140, 213] on div at bounding box center [277, 240] width 554 height 378
click at [107, 204] on div at bounding box center [277, 240] width 554 height 378
drag, startPoint x: 198, startPoint y: 137, endPoint x: 214, endPoint y: 144, distance: 18.0
click at [203, 144] on div at bounding box center [277, 240] width 554 height 378
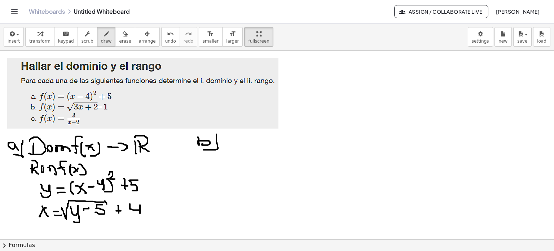
drag, startPoint x: 217, startPoint y: 134, endPoint x: 132, endPoint y: 119, distance: 86.1
click at [171, 126] on div at bounding box center [277, 240] width 554 height 378
drag, startPoint x: 190, startPoint y: 135, endPoint x: 185, endPoint y: 146, distance: 11.8
click at [185, 147] on div at bounding box center [277, 240] width 554 height 378
drag, startPoint x: 201, startPoint y: 137, endPoint x: 188, endPoint y: 151, distance: 18.4
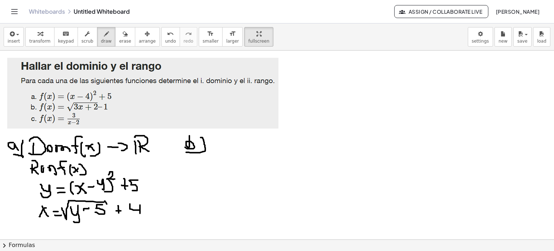
click at [186, 152] on div at bounding box center [277, 240] width 554 height 378
drag, startPoint x: 221, startPoint y: 140, endPoint x: 223, endPoint y: 150, distance: 10.5
click at [223, 150] on div at bounding box center [277, 240] width 554 height 378
drag, startPoint x: 217, startPoint y: 141, endPoint x: 242, endPoint y: 153, distance: 27.1
click at [218, 153] on div at bounding box center [277, 240] width 554 height 378
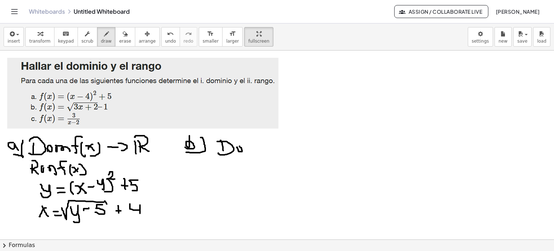
click at [238, 147] on div at bounding box center [277, 240] width 554 height 378
drag, startPoint x: 248, startPoint y: 145, endPoint x: 263, endPoint y: 151, distance: 15.6
click at [263, 151] on div at bounding box center [277, 240] width 554 height 378
drag, startPoint x: 276, startPoint y: 134, endPoint x: 271, endPoint y: 150, distance: 16.7
click at [273, 152] on div at bounding box center [277, 240] width 554 height 378
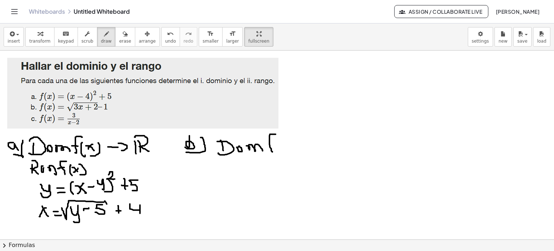
click at [271, 143] on div at bounding box center [277, 240] width 554 height 378
drag, startPoint x: 282, startPoint y: 143, endPoint x: 283, endPoint y: 149, distance: 6.3
click at [284, 154] on div at bounding box center [277, 240] width 554 height 378
click at [287, 150] on div at bounding box center [277, 240] width 554 height 378
click at [293, 149] on div at bounding box center [277, 240] width 554 height 378
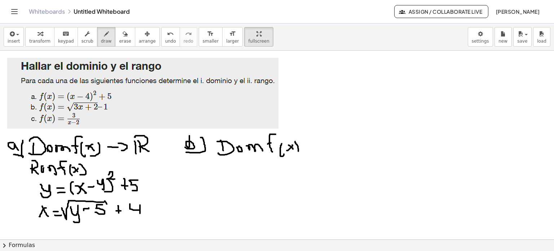
drag, startPoint x: 295, startPoint y: 142, endPoint x: 293, endPoint y: 152, distance: 10.7
click at [294, 153] on div at bounding box center [277, 240] width 554 height 378
drag, startPoint x: 225, startPoint y: 166, endPoint x: 229, endPoint y: 174, distance: 9.4
click at [227, 174] on div at bounding box center [277, 240] width 554 height 378
drag, startPoint x: 245, startPoint y: 167, endPoint x: 253, endPoint y: 175, distance: 11.5
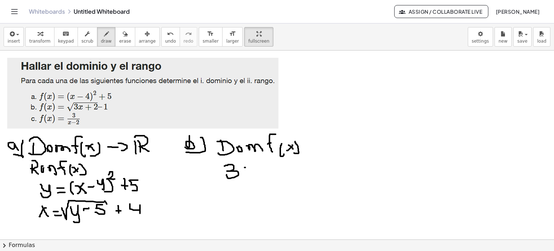
click at [253, 175] on div at bounding box center [277, 240] width 554 height 378
drag, startPoint x: 254, startPoint y: 167, endPoint x: 248, endPoint y: 177, distance: 12.3
click at [247, 178] on div at bounding box center [277, 240] width 554 height 378
drag, startPoint x: 265, startPoint y: 168, endPoint x: 267, endPoint y: 176, distance: 8.7
click at [267, 176] on div at bounding box center [277, 240] width 554 height 378
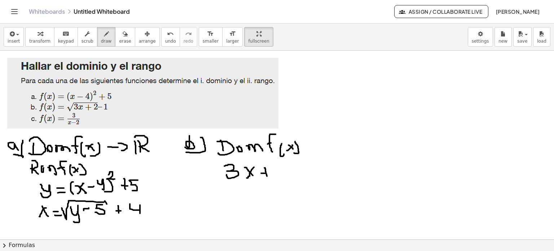
drag, startPoint x: 261, startPoint y: 173, endPoint x: 269, endPoint y: 173, distance: 7.2
click at [269, 173] on div at bounding box center [277, 240] width 554 height 378
drag, startPoint x: 273, startPoint y: 168, endPoint x: 283, endPoint y: 176, distance: 13.1
click at [283, 176] on div at bounding box center [277, 240] width 554 height 378
drag, startPoint x: 290, startPoint y: 164, endPoint x: 293, endPoint y: 173, distance: 9.7
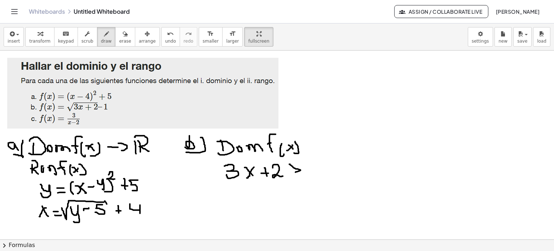
click at [293, 173] on div at bounding box center [277, 240] width 554 height 378
drag, startPoint x: 293, startPoint y: 178, endPoint x: 308, endPoint y: 169, distance: 17.8
click at [300, 173] on div at bounding box center [277, 240] width 554 height 378
drag, startPoint x: 312, startPoint y: 164, endPoint x: 311, endPoint y: 174, distance: 10.2
click at [311, 174] on div at bounding box center [277, 240] width 554 height 378
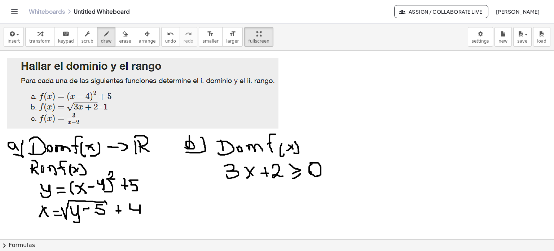
drag, startPoint x: 310, startPoint y: 163, endPoint x: 310, endPoint y: 171, distance: 8.0
click at [310, 171] on div at bounding box center [277, 240] width 554 height 378
drag, startPoint x: 253, startPoint y: 190, endPoint x: 244, endPoint y: 197, distance: 10.8
click at [245, 197] on div at bounding box center [277, 240] width 554 height 378
drag, startPoint x: 248, startPoint y: 191, endPoint x: 253, endPoint y: 196, distance: 7.4
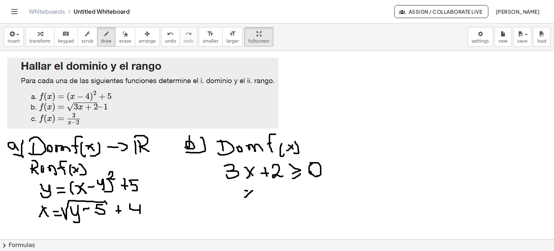
click at [253, 196] on div at bounding box center [277, 240] width 554 height 378
drag, startPoint x: 259, startPoint y: 188, endPoint x: 258, endPoint y: 195, distance: 6.2
click at [259, 194] on div at bounding box center [277, 240] width 554 height 378
drag, startPoint x: 259, startPoint y: 197, endPoint x: 269, endPoint y: 195, distance: 10.1
click at [269, 195] on div at bounding box center [277, 240] width 554 height 378
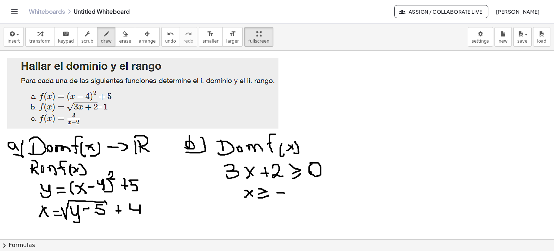
drag, startPoint x: 277, startPoint y: 192, endPoint x: 284, endPoint y: 193, distance: 7.2
click at [284, 193] on div at bounding box center [277, 240] width 554 height 378
drag, startPoint x: 290, startPoint y: 184, endPoint x: 300, endPoint y: 193, distance: 13.0
click at [300, 193] on div at bounding box center [277, 240] width 554 height 378
drag, startPoint x: 288, startPoint y: 195, endPoint x: 295, endPoint y: 197, distance: 8.1
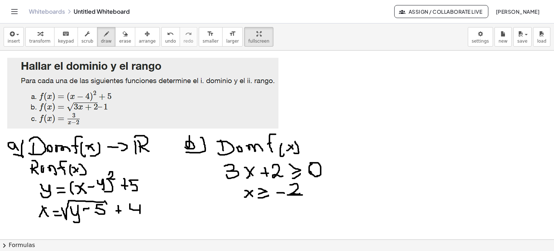
click at [303, 195] on div at bounding box center [277, 240] width 554 height 378
drag, startPoint x: 293, startPoint y: 197, endPoint x: 289, endPoint y: 205, distance: 8.6
click at [290, 207] on div at bounding box center [277, 240] width 554 height 378
drag, startPoint x: 241, startPoint y: 223, endPoint x: 245, endPoint y: 224, distance: 4.3
click at [245, 224] on div at bounding box center [277, 240] width 554 height 378
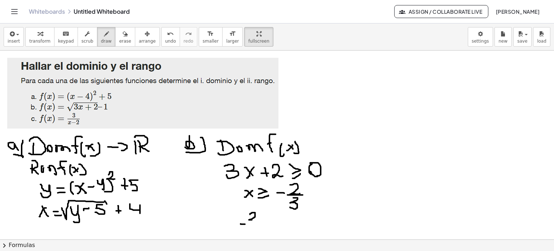
drag, startPoint x: 250, startPoint y: 214, endPoint x: 260, endPoint y: 218, distance: 10.3
click at [260, 218] on div at bounding box center [277, 240] width 554 height 378
drag, startPoint x: 250, startPoint y: 224, endPoint x: 259, endPoint y: 222, distance: 9.2
click at [259, 222] on div at bounding box center [277, 240] width 554 height 378
drag, startPoint x: 254, startPoint y: 227, endPoint x: 251, endPoint y: 230, distance: 4.3
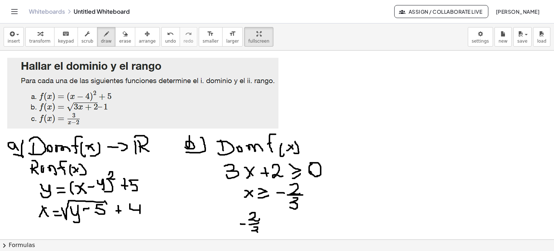
click at [252, 232] on div at bounding box center [277, 240] width 554 height 378
drag, startPoint x: 266, startPoint y: 222, endPoint x: 265, endPoint y: 227, distance: 5.4
click at [266, 228] on div at bounding box center [277, 240] width 554 height 378
click at [288, 216] on div at bounding box center [277, 240] width 554 height 378
drag, startPoint x: 240, startPoint y: 208, endPoint x: 243, endPoint y: 232, distance: 24.0
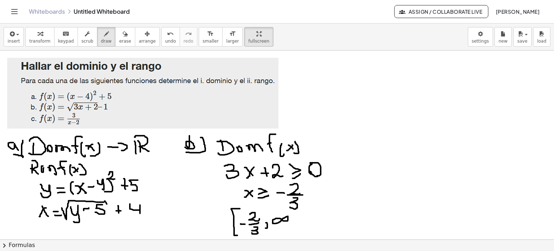
click at [243, 234] on div at bounding box center [277, 240] width 554 height 378
drag, startPoint x: 291, startPoint y: 209, endPoint x: 288, endPoint y: 227, distance: 18.3
click at [289, 227] on div at bounding box center [277, 240] width 554 height 378
drag, startPoint x: 314, startPoint y: 143, endPoint x: 323, endPoint y: 145, distance: 9.4
click at [323, 144] on div at bounding box center [277, 240] width 554 height 378
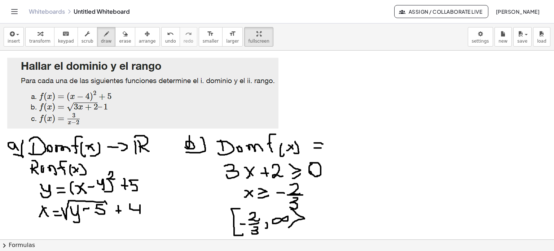
drag, startPoint x: 314, startPoint y: 148, endPoint x: 321, endPoint y: 148, distance: 6.9
click at [321, 148] on div at bounding box center [277, 240] width 554 height 378
drag, startPoint x: 331, startPoint y: 136, endPoint x: 330, endPoint y: 149, distance: 13.4
click at [330, 149] on div at bounding box center [277, 240] width 554 height 378
drag, startPoint x: 335, startPoint y: 139, endPoint x: 332, endPoint y: 143, distance: 5.2
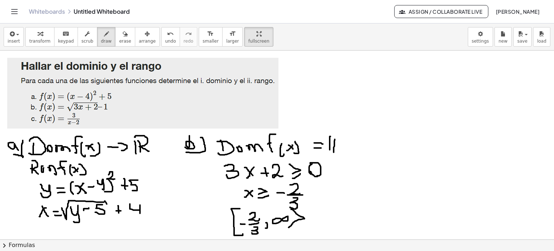
click at [334, 152] on div at bounding box center [277, 240] width 554 height 378
drag, startPoint x: 331, startPoint y: 132, endPoint x: 340, endPoint y: 148, distance: 18.3
click at [340, 148] on div at bounding box center [277, 240] width 554 height 378
drag, startPoint x: 344, startPoint y: 143, endPoint x: 348, endPoint y: 143, distance: 4.4
click at [348, 143] on div at bounding box center [277, 240] width 554 height 378
